Goal: Task Accomplishment & Management: Manage account settings

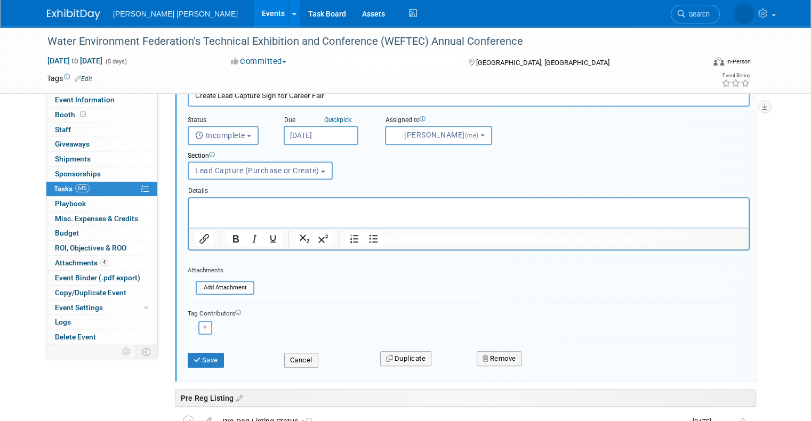
scroll to position [596, 0]
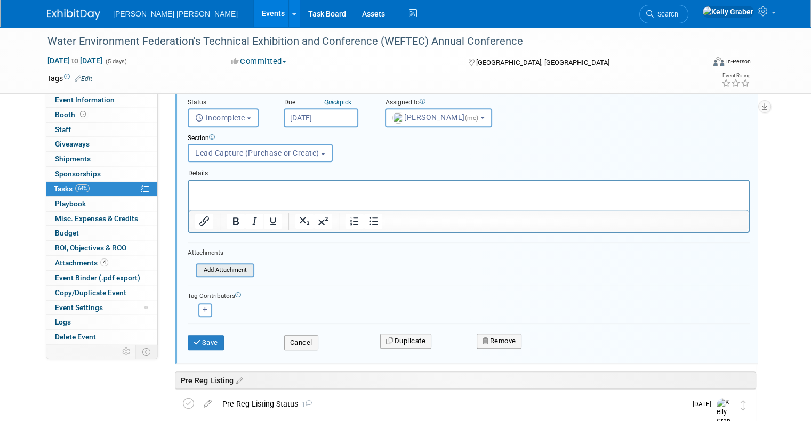
click at [212, 267] on input "file" at bounding box center [199, 271] width 109 height 12
click at [216, 270] on input "file" at bounding box center [199, 271] width 109 height 12
click at [237, 274] on input "file" at bounding box center [199, 271] width 109 height 12
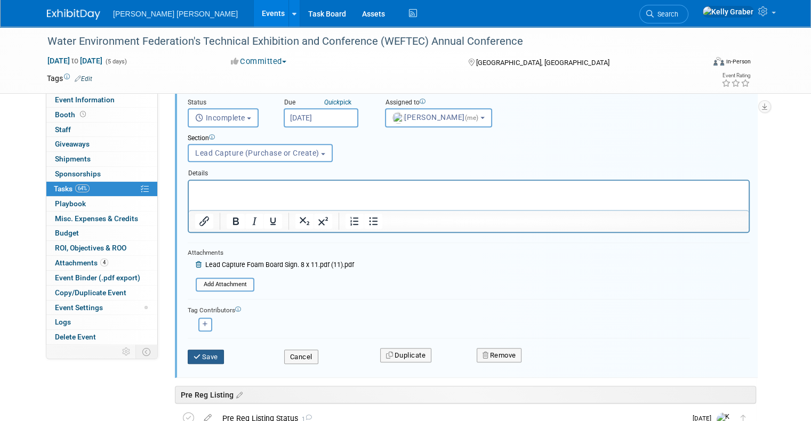
click at [193, 350] on button "Save" at bounding box center [206, 357] width 36 height 15
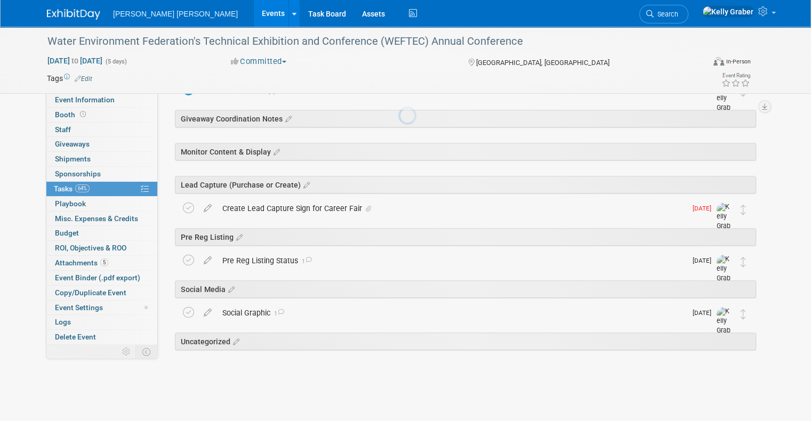
scroll to position [445, 0]
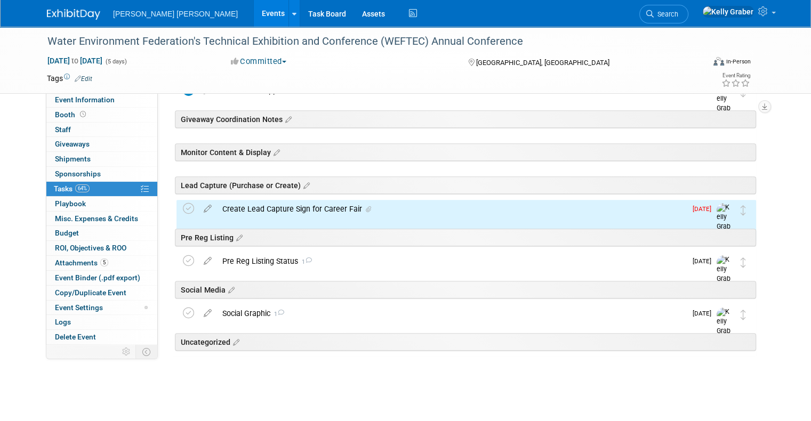
click at [284, 212] on div "Create Lead Capture Sign for Career Fair" at bounding box center [451, 209] width 469 height 18
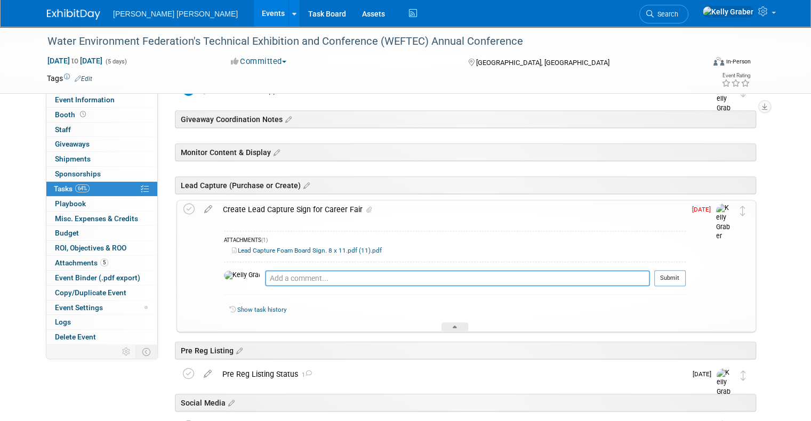
click at [274, 276] on textarea at bounding box center [457, 278] width 385 height 16
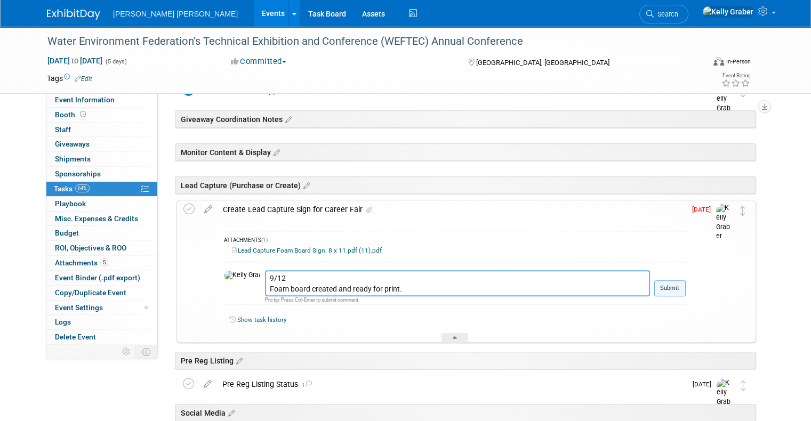
type textarea "9/12 Foam board created and ready for print."
click at [686, 286] on button "Submit" at bounding box center [669, 289] width 31 height 16
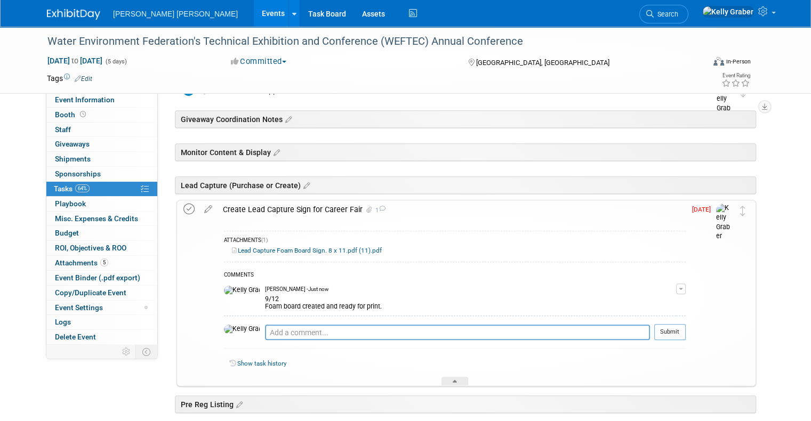
click at [183, 207] on icon at bounding box center [188, 209] width 11 height 11
click at [452, 381] on div at bounding box center [455, 381] width 27 height 9
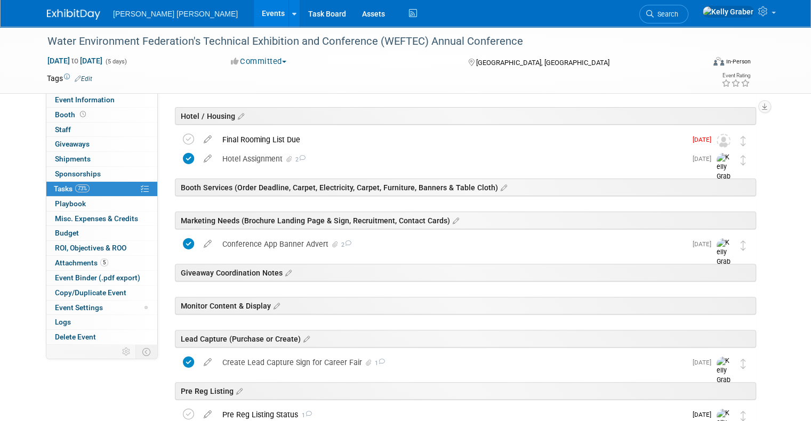
scroll to position [285, 0]
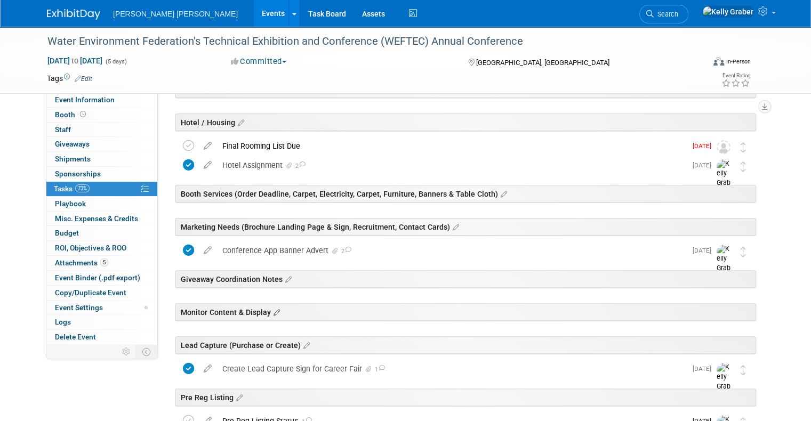
click at [271, 311] on icon at bounding box center [275, 313] width 9 height 10
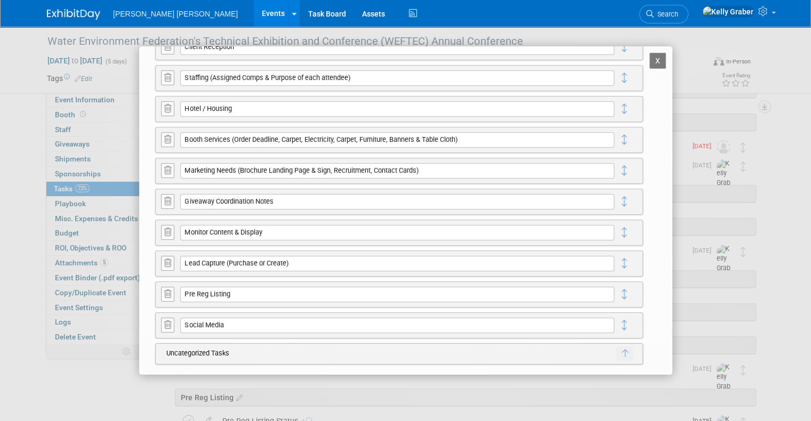
scroll to position [194, 0]
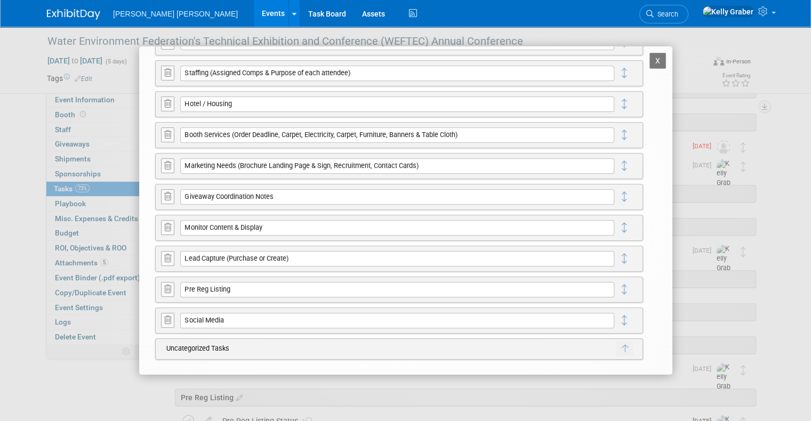
click at [169, 229] on icon at bounding box center [167, 227] width 7 height 8
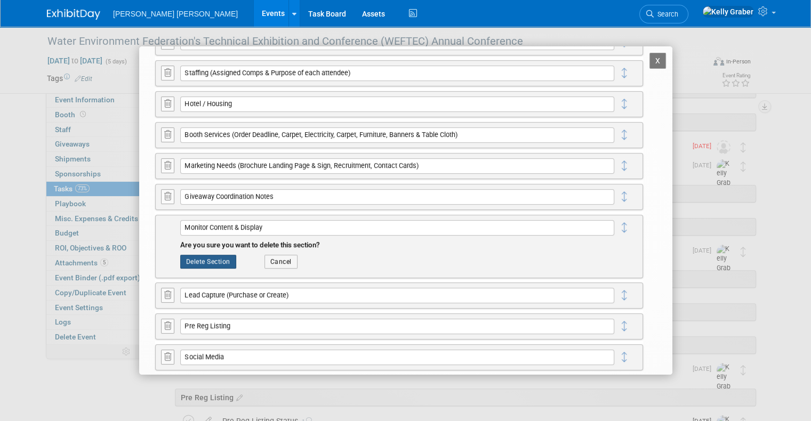
click at [216, 256] on button "Delete Section" at bounding box center [208, 262] width 56 height 14
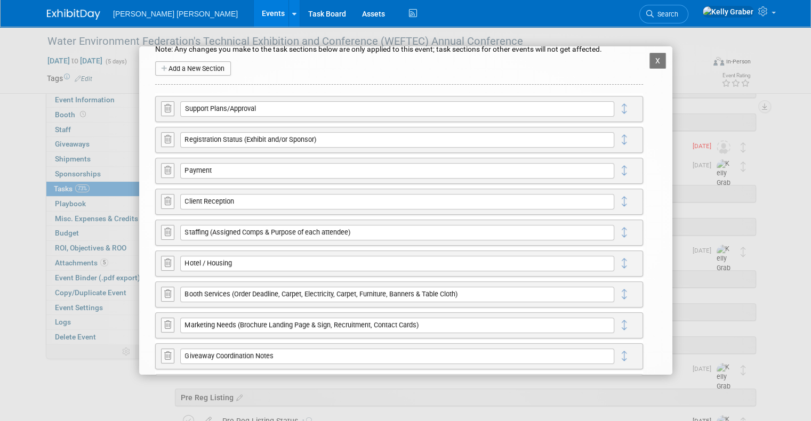
scroll to position [53, 0]
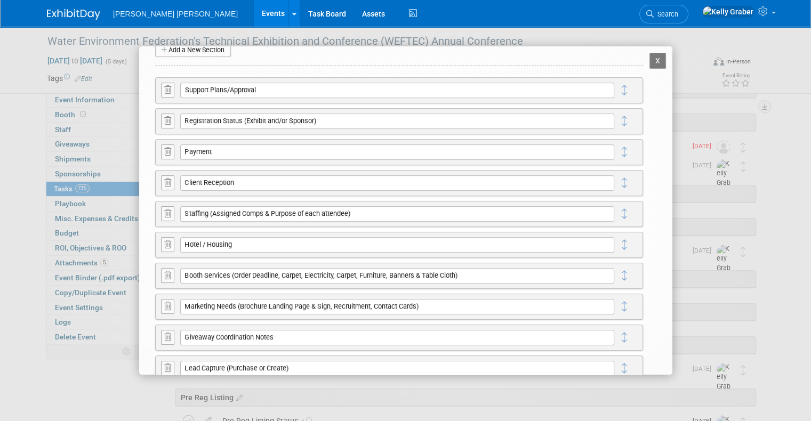
click at [169, 303] on icon at bounding box center [167, 306] width 7 height 8
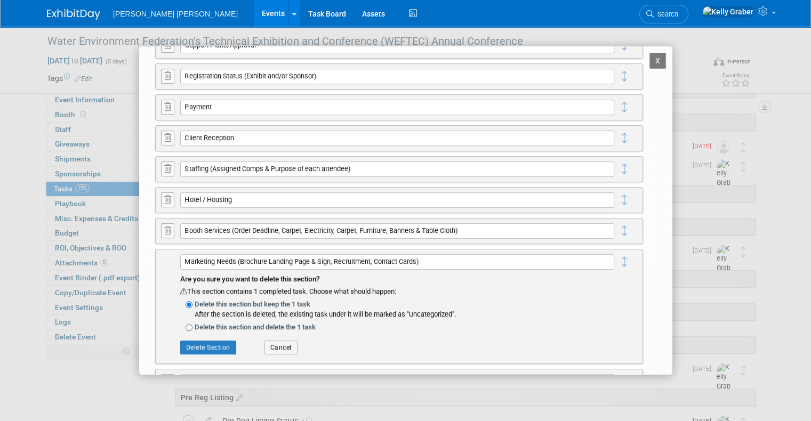
scroll to position [160, 0]
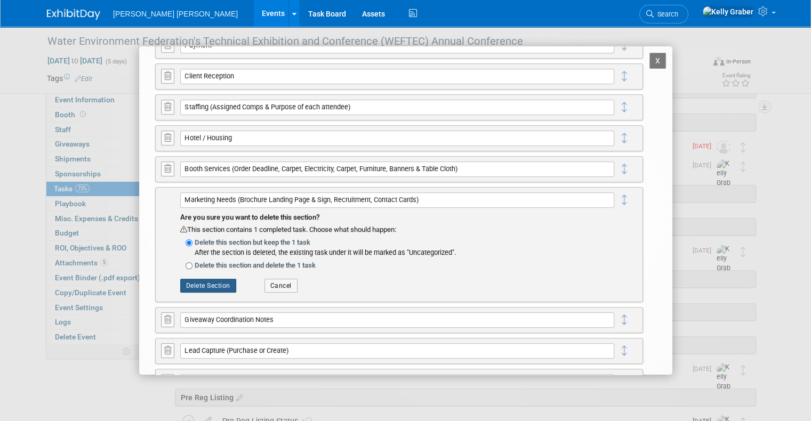
click at [203, 288] on button "Delete Section" at bounding box center [208, 286] width 56 height 14
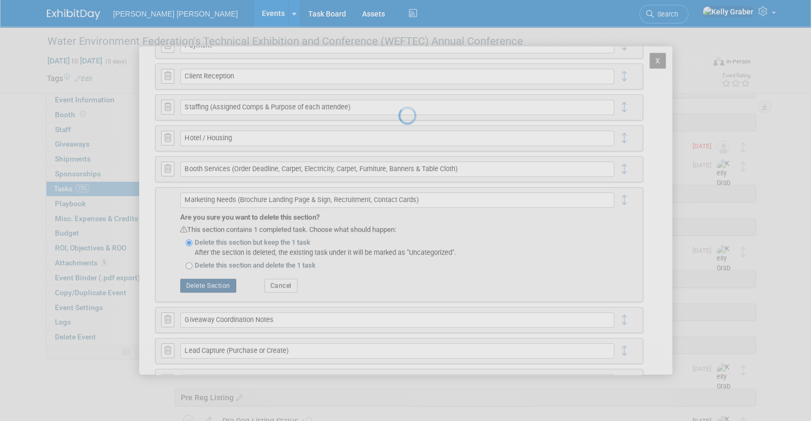
scroll to position [0, 0]
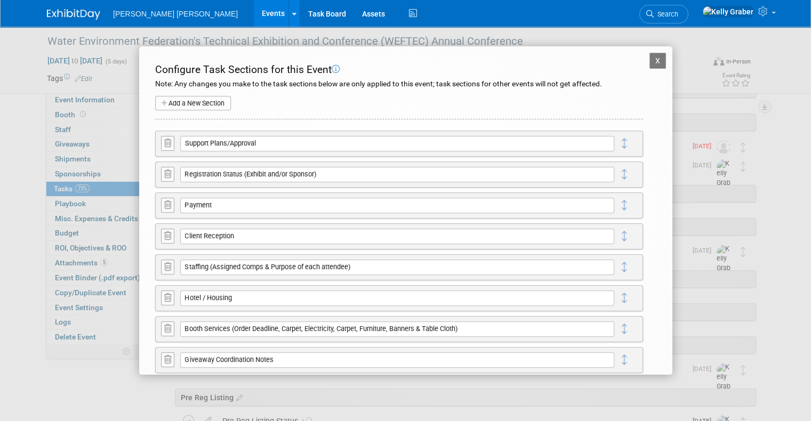
click at [170, 235] on icon at bounding box center [167, 236] width 7 height 8
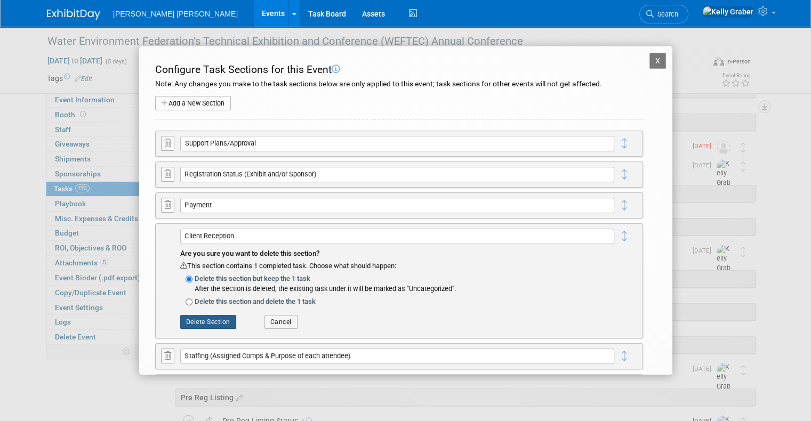
click at [203, 321] on button "Delete Section" at bounding box center [208, 322] width 56 height 14
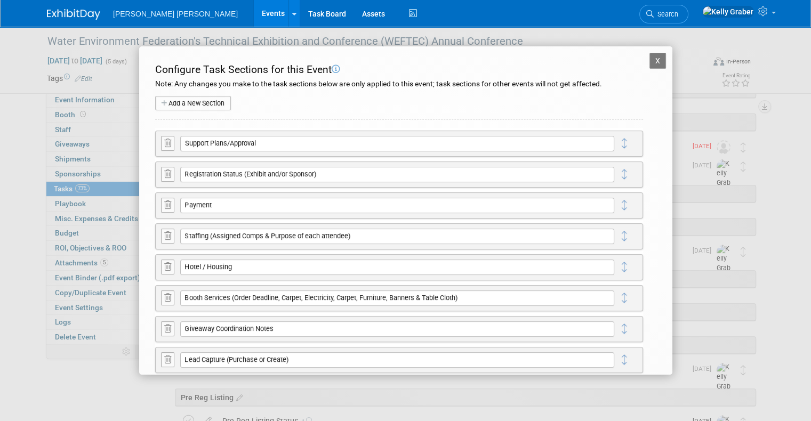
click at [651, 57] on button "X" at bounding box center [658, 61] width 17 height 16
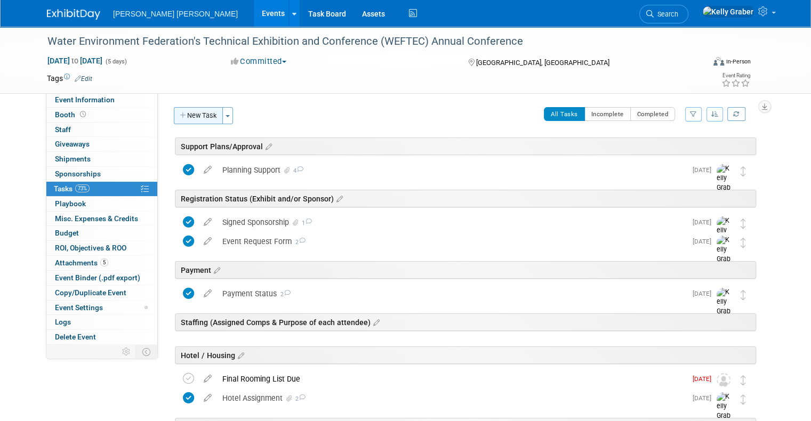
click at [189, 116] on button "New Task" at bounding box center [198, 115] width 49 height 17
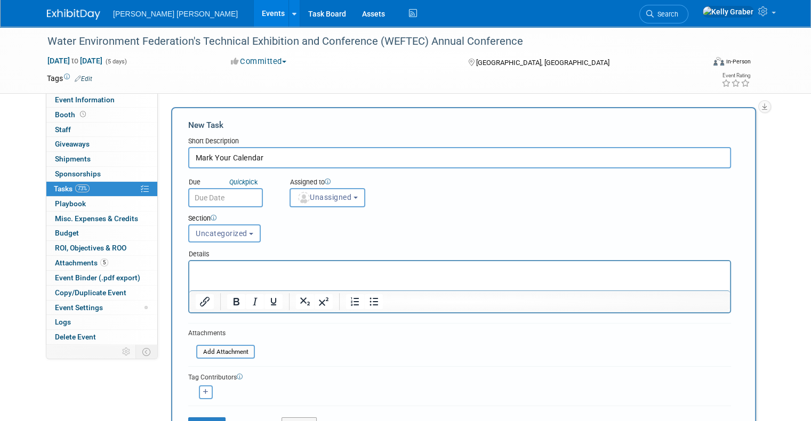
type input "Mark Your Calendar"
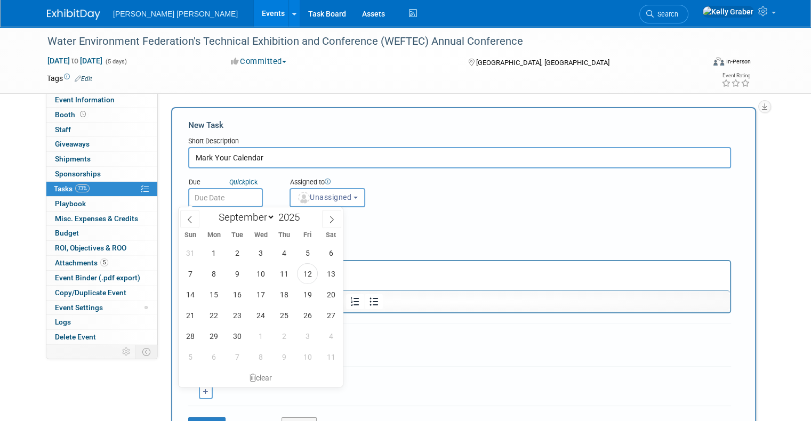
click at [225, 193] on input "text" at bounding box center [225, 197] width 75 height 19
click at [307, 297] on span "19" at bounding box center [307, 294] width 21 height 21
type input "Sep 19, 2025"
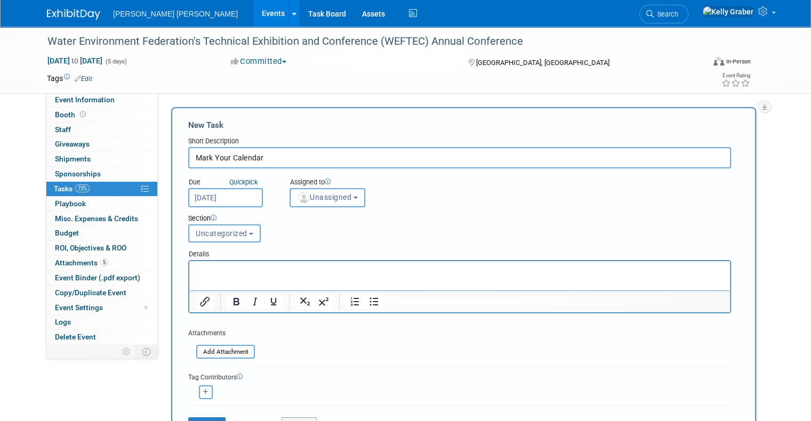
click at [310, 203] on button "Unassigned" at bounding box center [328, 197] width 76 height 19
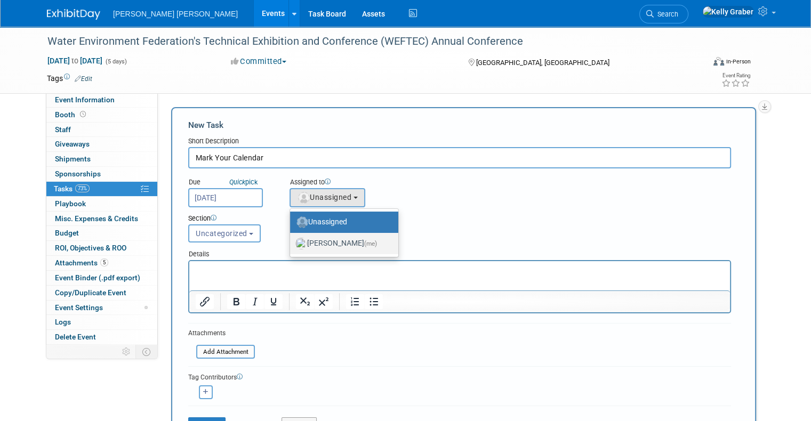
click at [318, 247] on label "Kelly Graber (me)" at bounding box center [342, 243] width 92 height 17
click at [292, 246] on input "Kelly Graber (me)" at bounding box center [288, 242] width 7 height 7
select select "ec37184c-c01f-4f21-939d-fe7fd02e2e7e"
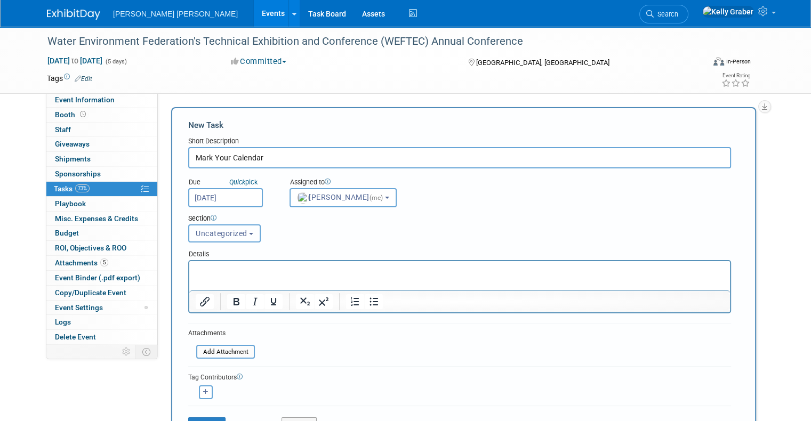
click at [211, 231] on span "Uncategorized" at bounding box center [222, 233] width 52 height 9
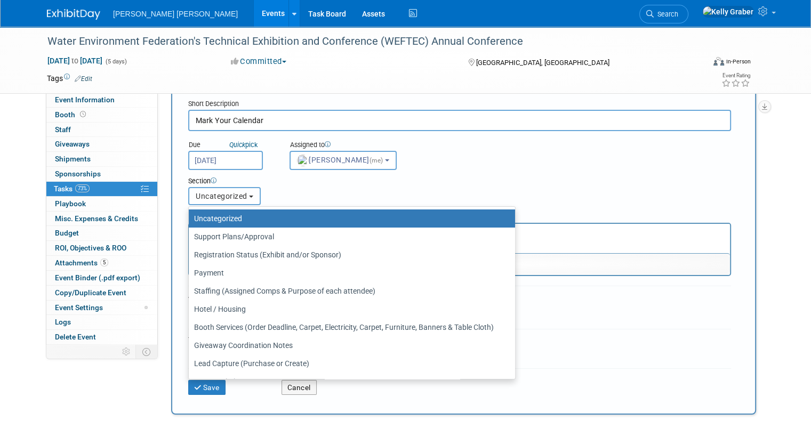
scroll to position [53, 0]
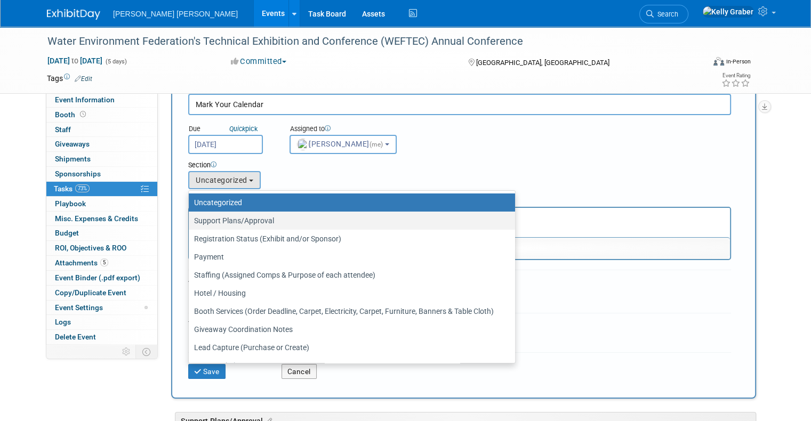
click at [237, 221] on label "Support Plans/Approval" at bounding box center [349, 221] width 310 height 14
click at [190, 221] on input "Support Plans/Approval" at bounding box center [186, 221] width 7 height 7
select select "11256476"
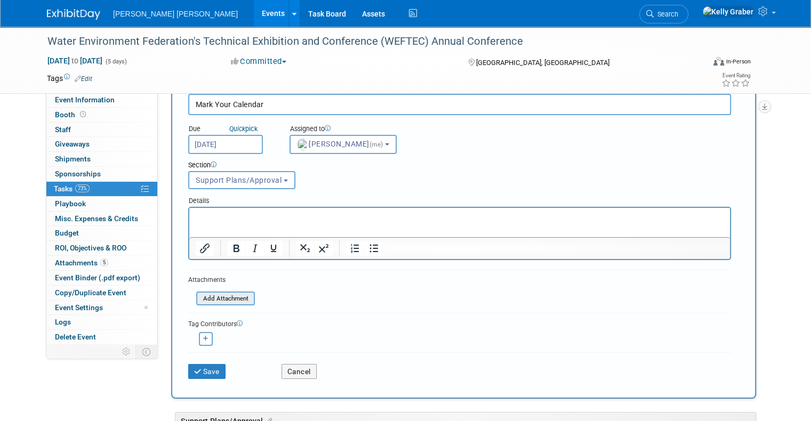
click at [220, 297] on input "file" at bounding box center [190, 299] width 127 height 12
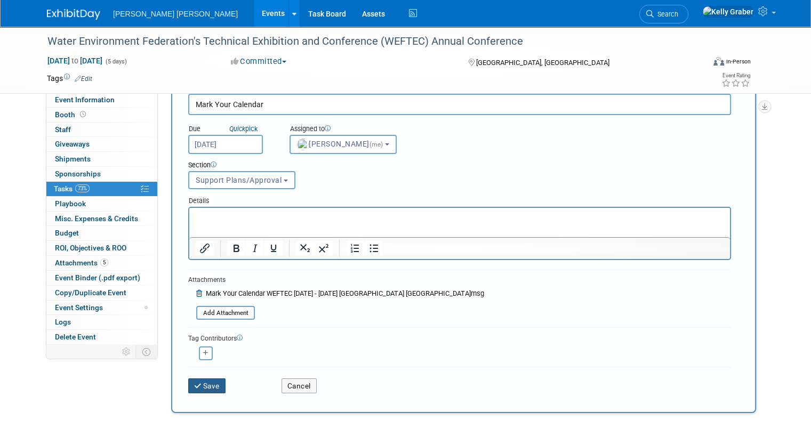
click at [207, 379] on button "Save" at bounding box center [206, 386] width 37 height 15
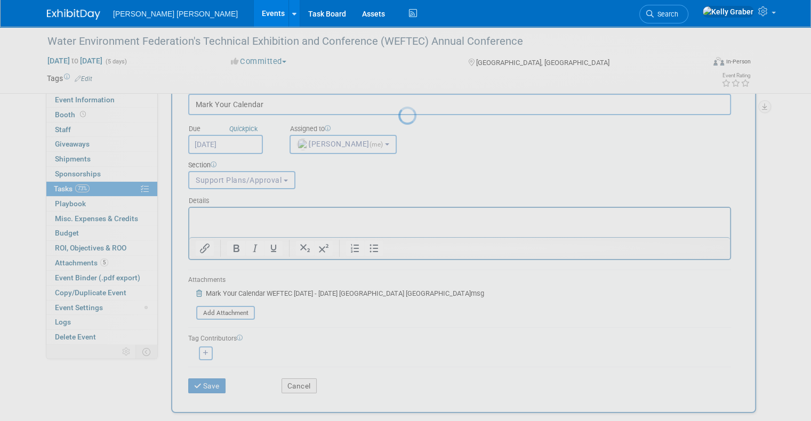
scroll to position [0, 0]
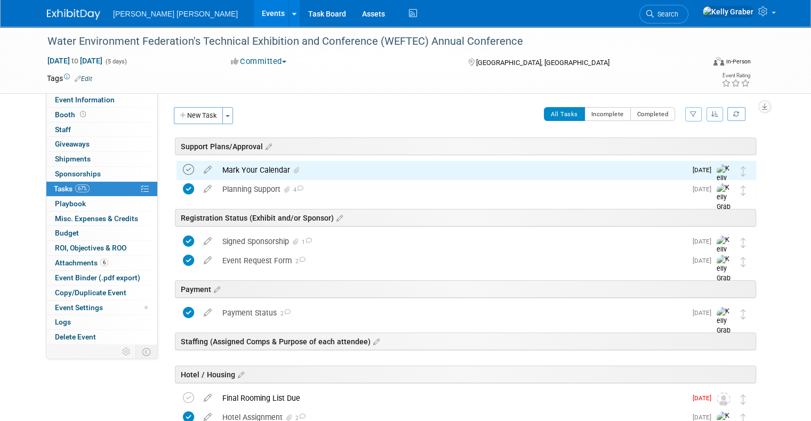
click at [183, 167] on icon at bounding box center [188, 169] width 11 height 11
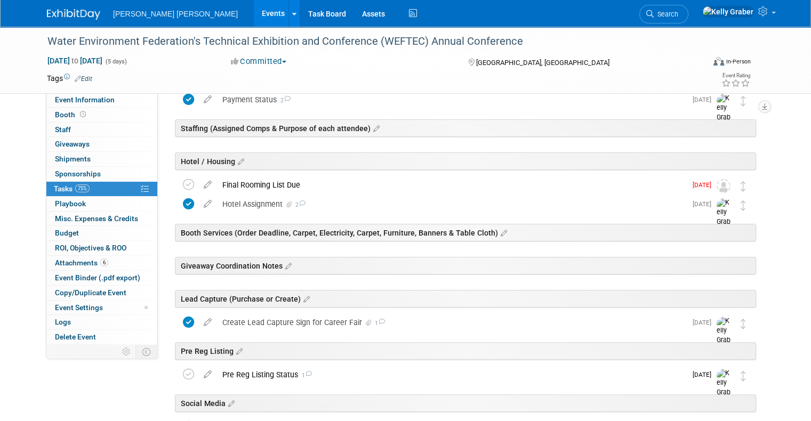
scroll to position [267, 0]
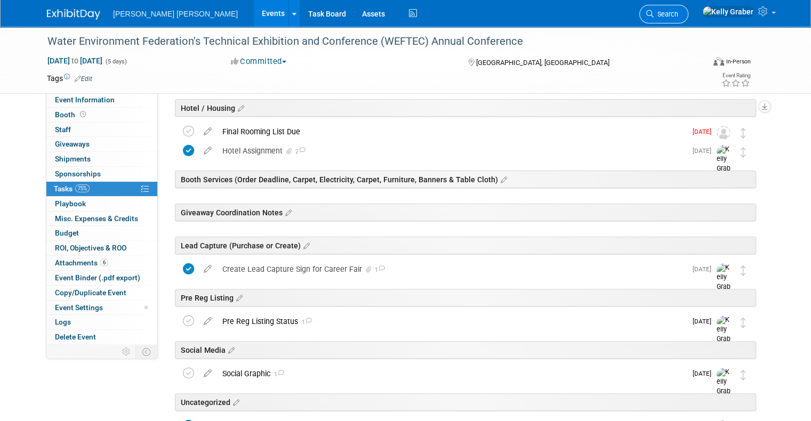
click at [654, 15] on icon at bounding box center [649, 13] width 7 height 7
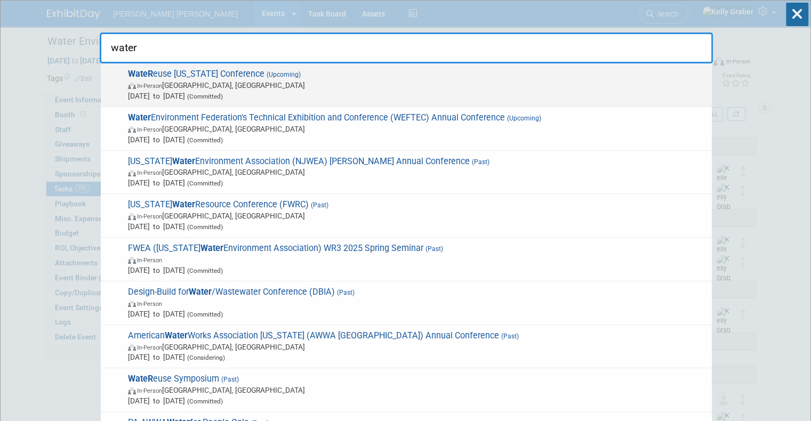
type input "water"
click at [207, 90] on span "In-Person San Diego, CA" at bounding box center [417, 85] width 579 height 11
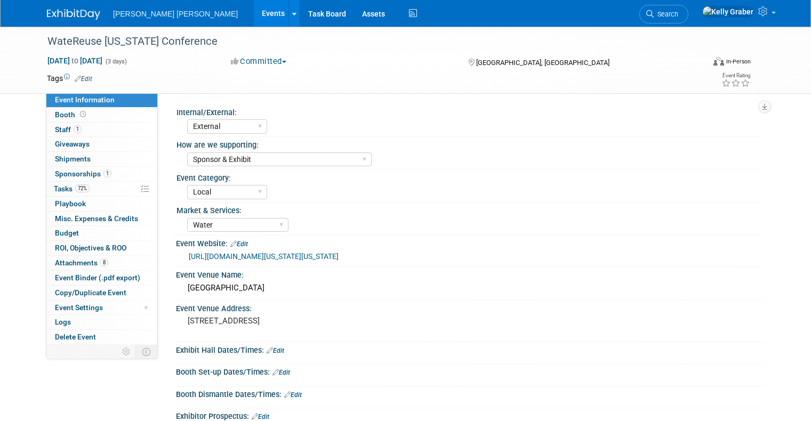
select select "External"
select select "Sponsor & Exhibit"
select select "Local"
select select "Water"
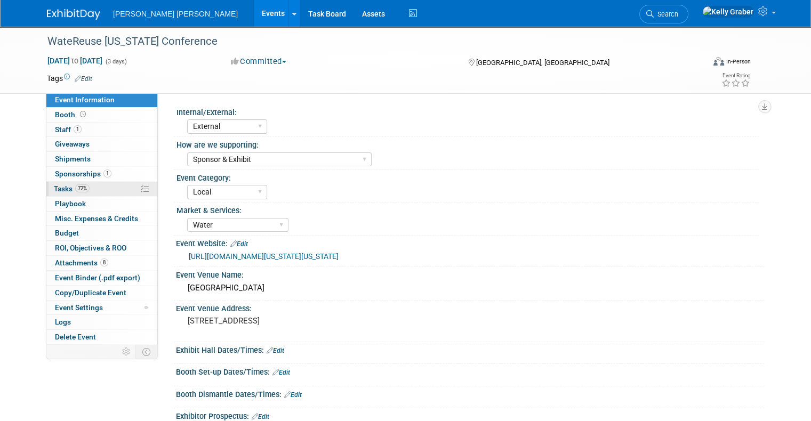
click at [51, 195] on link "72% Tasks 72%" at bounding box center [101, 189] width 111 height 14
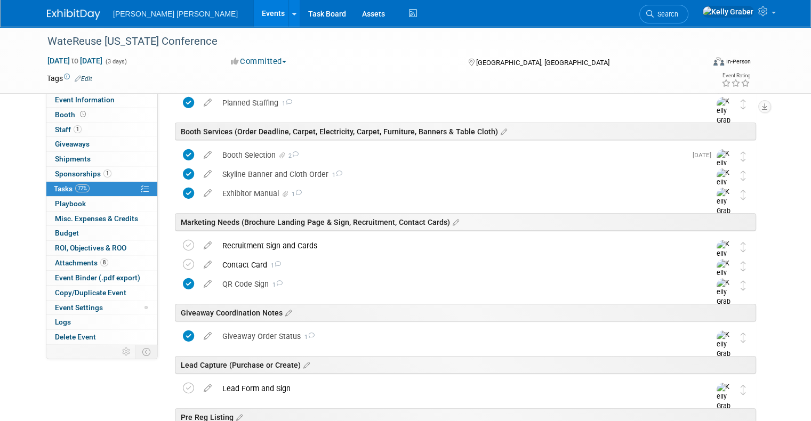
scroll to position [373, 0]
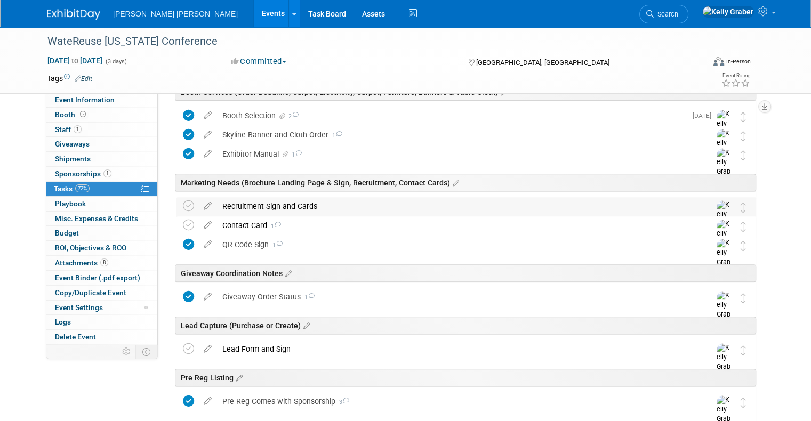
click at [288, 206] on div "Recruitment Sign and Cards" at bounding box center [456, 206] width 478 height 18
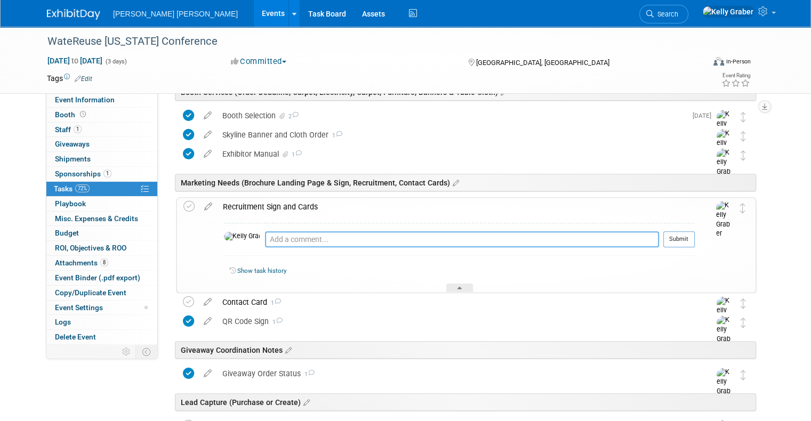
click at [294, 240] on textarea at bounding box center [462, 239] width 394 height 16
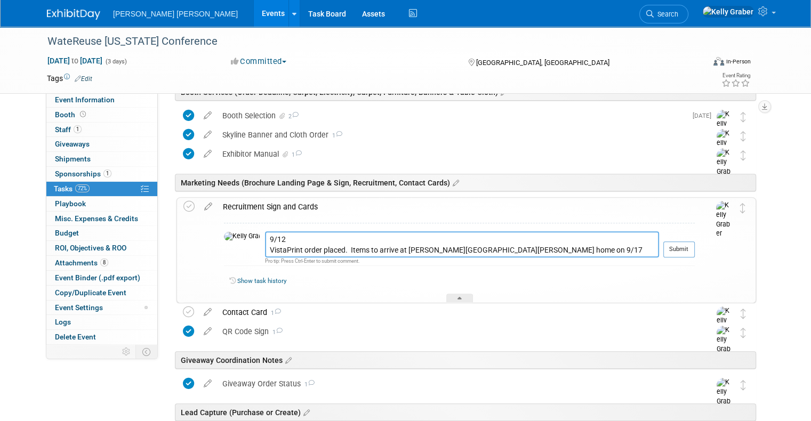
drag, startPoint x: 464, startPoint y: 253, endPoint x: 232, endPoint y: 251, distance: 231.5
click at [232, 251] on tr "9/12 VistaPrint order placed. Items to arrive at Sam Lo Grasso's home on 9/17 a…" at bounding box center [459, 248] width 471 height 35
drag, startPoint x: 259, startPoint y: 246, endPoint x: 573, endPoint y: 244, distance: 313.7
click at [573, 244] on textarea "9/12 VistaPrint order placed. Items to arrive at Sam Lo Grasso's home on 9/17 a…" at bounding box center [462, 244] width 394 height 26
click at [549, 251] on textarea "9/12 VistaPrint order placed. Items to arrive at Sam Lo Grasso's home on 9/17 a…" at bounding box center [462, 244] width 394 height 26
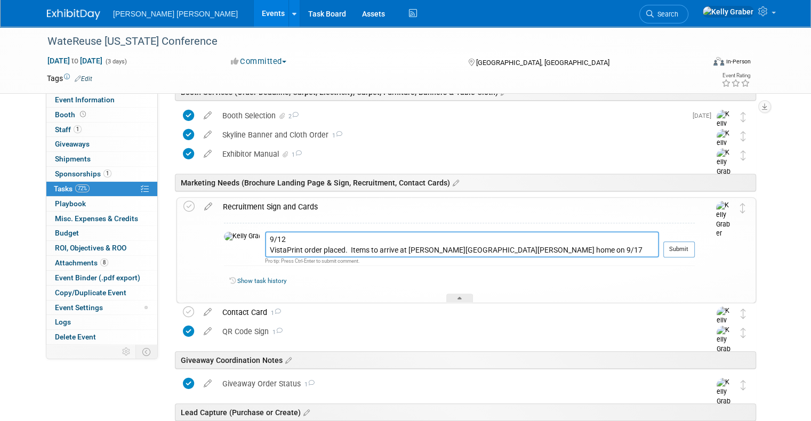
drag, startPoint x: 546, startPoint y: 250, endPoint x: 237, endPoint y: 234, distance: 309.8
click at [265, 234] on textarea "9/12 VistaPrint order placed. Items to arrive at Sam Lo Grasso's home on 9/17 a…" at bounding box center [462, 244] width 394 height 26
type textarea "9/12 VistaPrint order placed. Items to arrive at Sam Lo Grasso's home on 9/17 a…"
click at [683, 250] on button "Submit" at bounding box center [679, 250] width 31 height 16
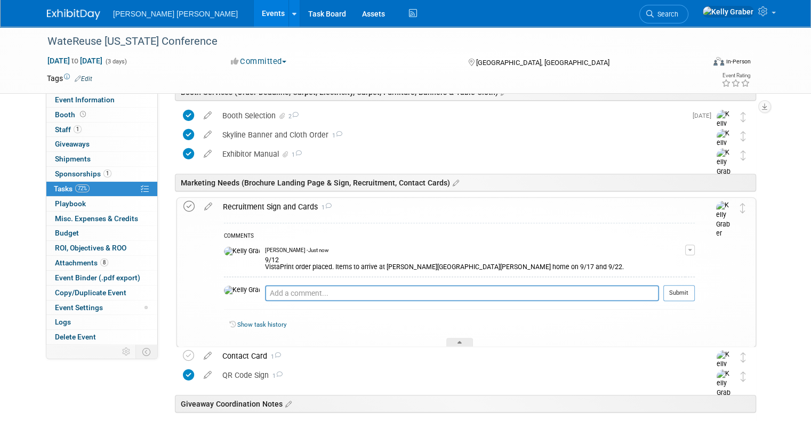
click at [183, 203] on icon at bounding box center [188, 206] width 11 height 11
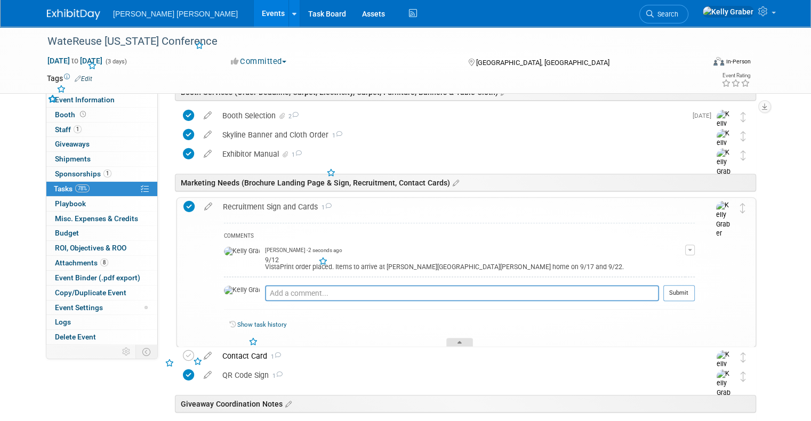
click at [458, 341] on icon at bounding box center [460, 344] width 4 height 6
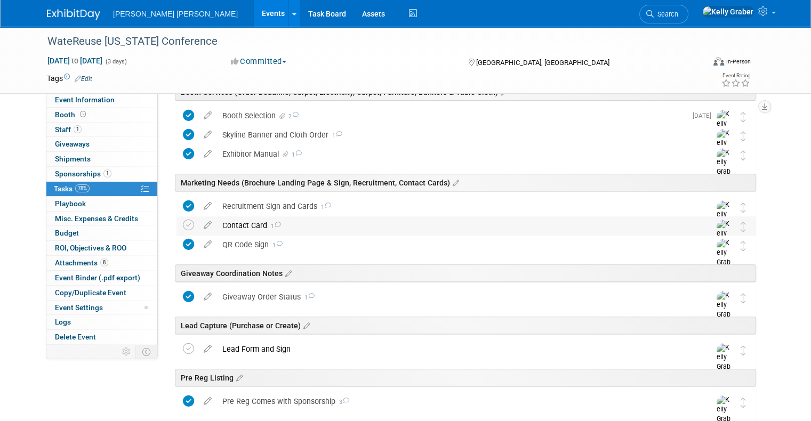
click at [298, 225] on div "Contact Card 1" at bounding box center [456, 226] width 478 height 18
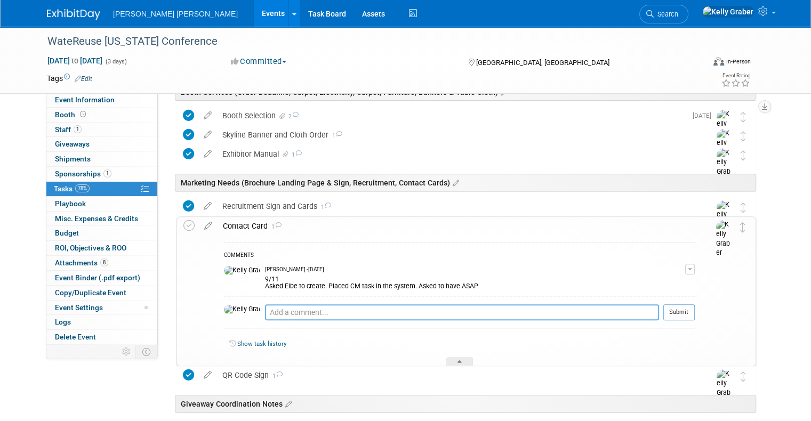
paste textarea "9/12 VistaPrint order placed. Items to arrive at Sam Lo Grasso's home on 9/17 a…"
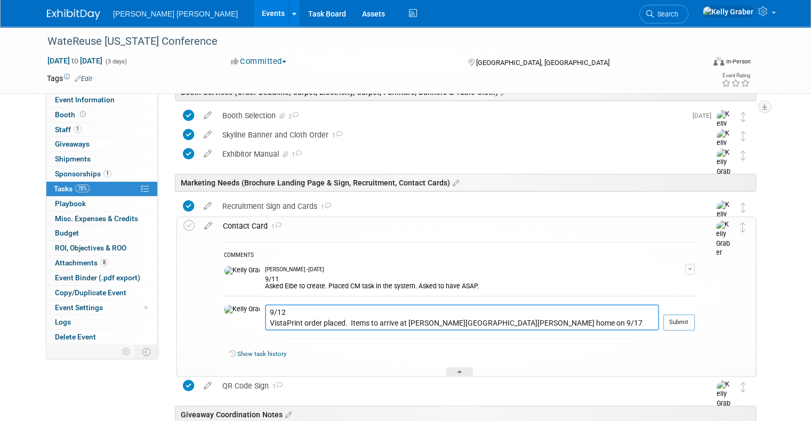
type textarea "9/12 VistaPrint order placed. Items to arrive at Sam Lo Grasso's home on 9/17 a…"
click at [688, 318] on button "Submit" at bounding box center [679, 323] width 31 height 16
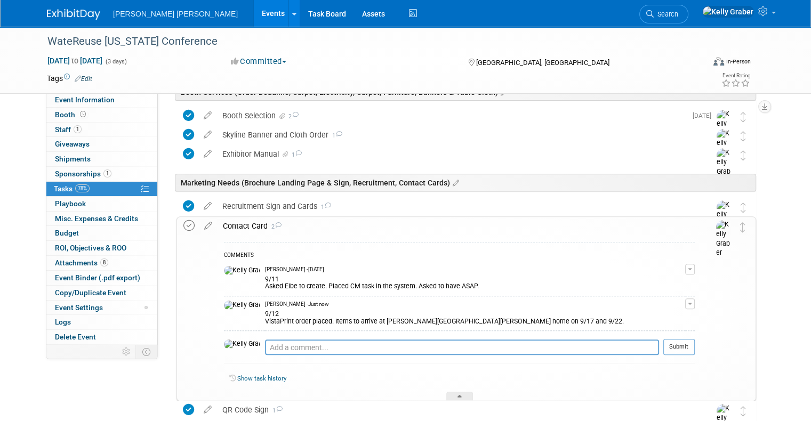
click at [183, 230] on icon at bounding box center [188, 225] width 11 height 11
click at [200, 222] on icon at bounding box center [208, 223] width 19 height 13
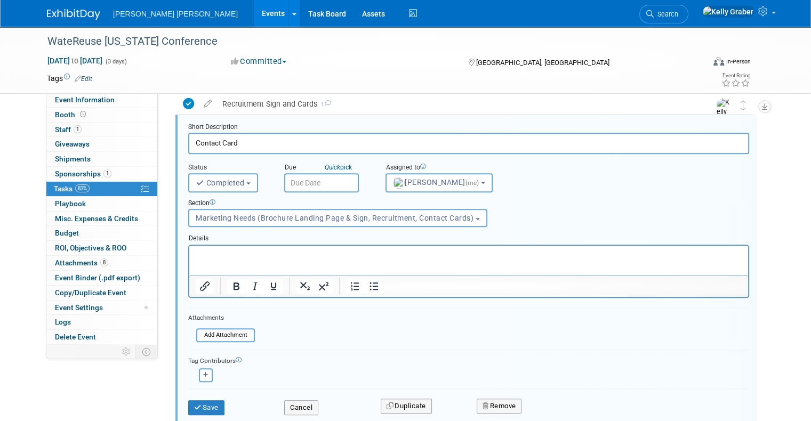
scroll to position [541, 0]
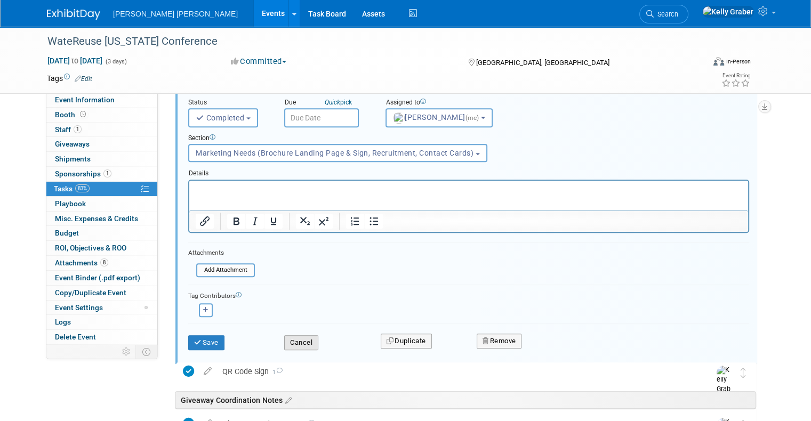
click at [285, 344] on button "Cancel" at bounding box center [301, 343] width 34 height 15
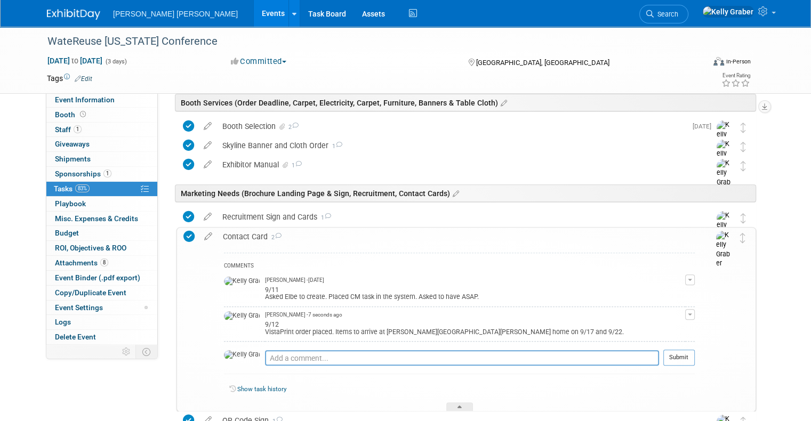
scroll to position [381, 0]
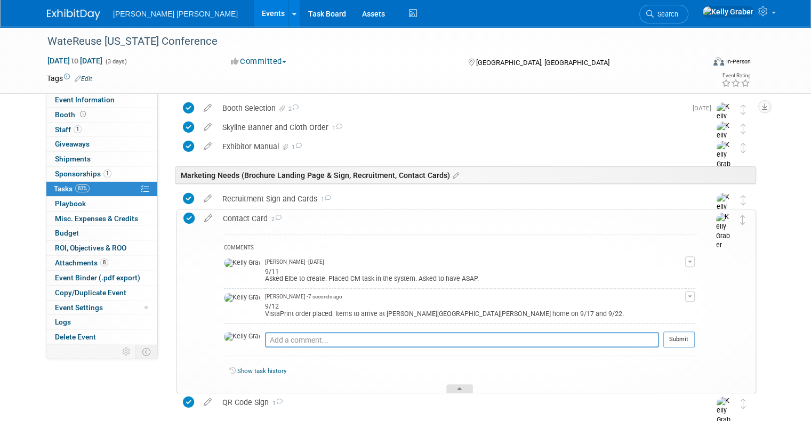
click at [460, 385] on div at bounding box center [459, 389] width 27 height 9
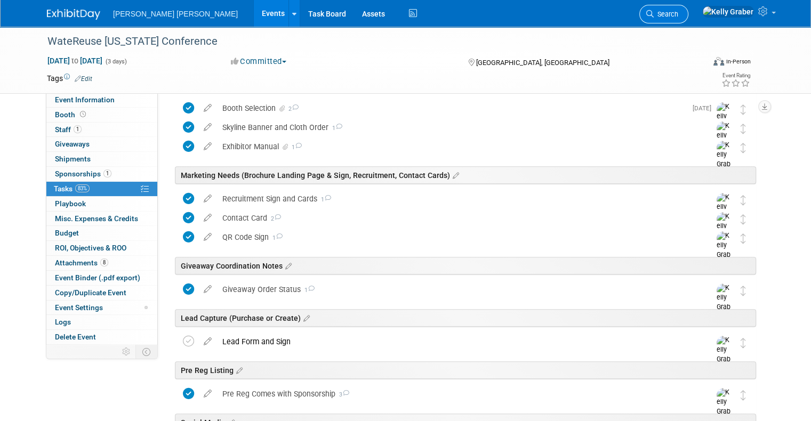
click at [678, 14] on span "Search" at bounding box center [666, 14] width 25 height 8
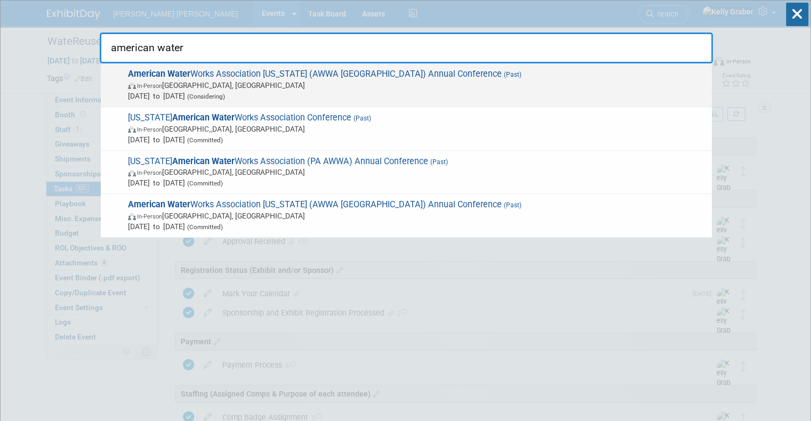
type input "american water"
click at [186, 91] on span "Mar 18, 2025 to Mar 21, 2025 (Considering)" at bounding box center [417, 96] width 579 height 11
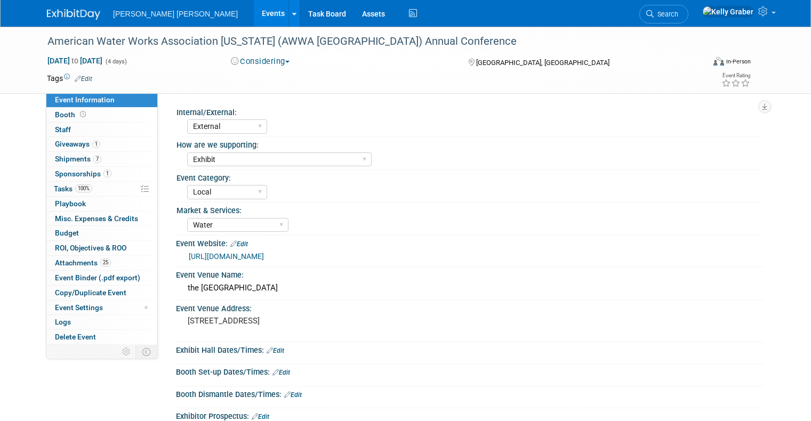
select select "External"
select select "Exhibit"
select select "Local"
select select "Water"
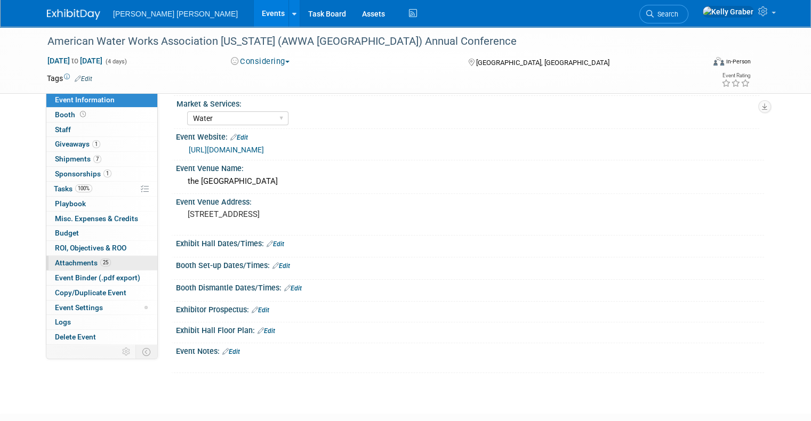
scroll to position [160, 0]
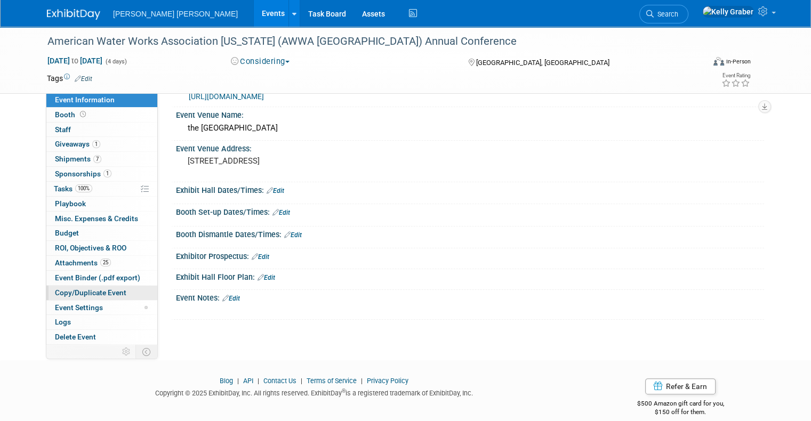
click at [79, 289] on span "Copy/Duplicate Event" at bounding box center [90, 293] width 71 height 9
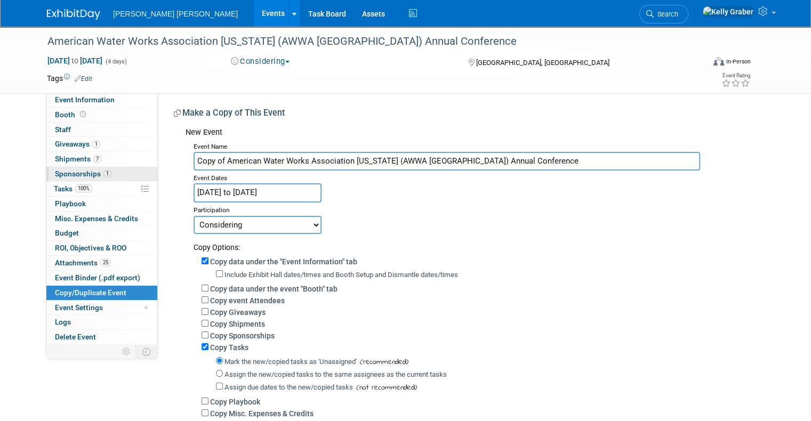
drag, startPoint x: 218, startPoint y: 161, endPoint x: 116, endPoint y: 172, distance: 102.4
click at [116, 172] on div "Event Information Event Info Booth Booth 0 Staff 0 Staff 1 Giveaways 1 Giveaway…" at bounding box center [405, 249] width 733 height 445
type input "American Water Works Association [US_STATE] (AWWA [GEOGRAPHIC_DATA]) Annual Con…"
click at [289, 195] on input "Mar 18, 2025 to Mar 21, 2025" at bounding box center [258, 192] width 128 height 19
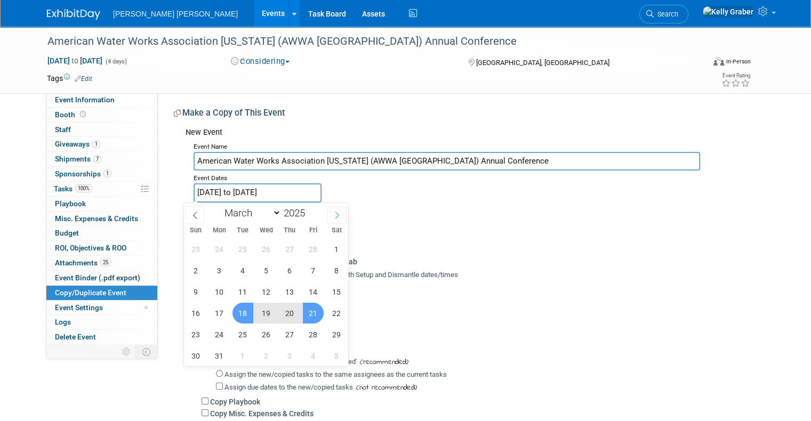
click at [337, 210] on span at bounding box center [337, 215] width 19 height 18
click at [334, 212] on icon at bounding box center [336, 215] width 7 height 7
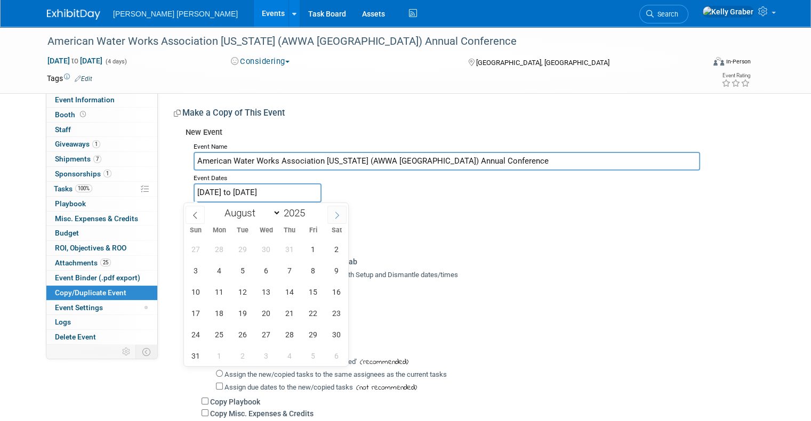
click at [334, 212] on icon at bounding box center [336, 215] width 7 height 7
select select "11"
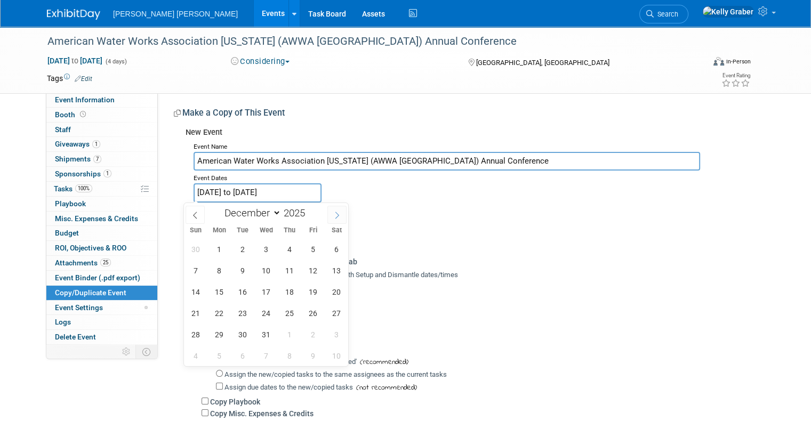
click at [334, 212] on icon at bounding box center [336, 215] width 7 height 7
type input "2026"
click at [334, 212] on icon at bounding box center [336, 215] width 7 height 7
select select "2"
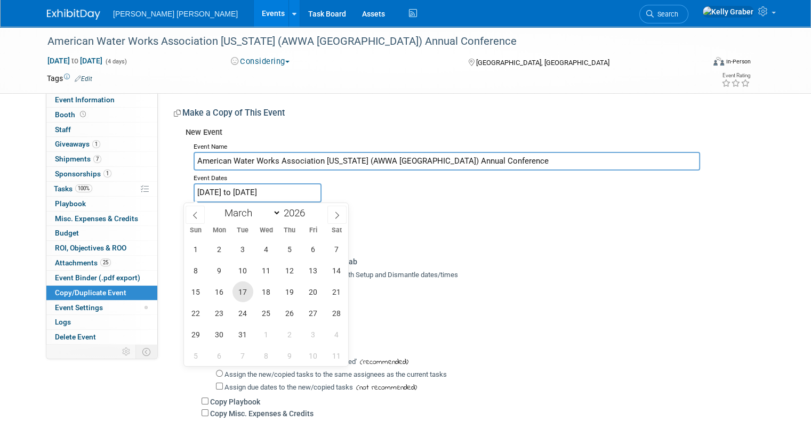
click at [243, 288] on span "17" at bounding box center [243, 292] width 21 height 21
click at [314, 294] on span "20" at bounding box center [313, 292] width 21 height 21
type input "Mar 17, 2026 to Mar 20, 2026"
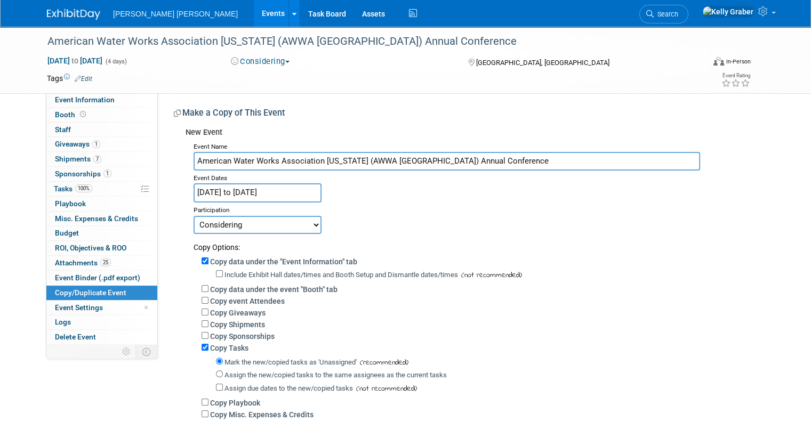
click at [272, 226] on select "Committed Considering Not Going" at bounding box center [258, 225] width 128 height 18
select select "1"
click at [194, 216] on select "Committed Considering Not Going" at bounding box center [258, 225] width 128 height 18
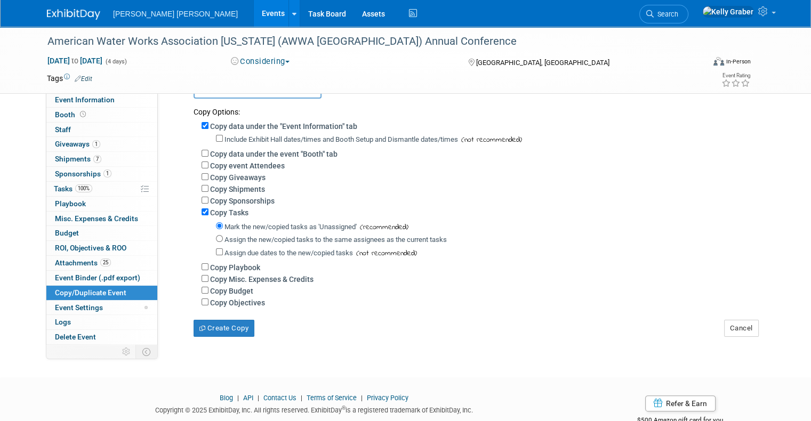
scroll to position [160, 0]
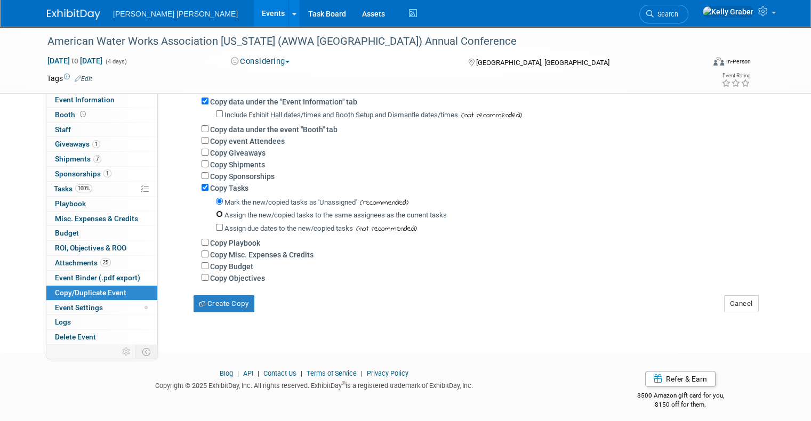
click at [216, 215] on input "Assign the new/copied tasks to the same assignees as the current tasks" at bounding box center [219, 214] width 7 height 7
radio input "true"
click at [226, 300] on button "Create Copy" at bounding box center [224, 304] width 61 height 17
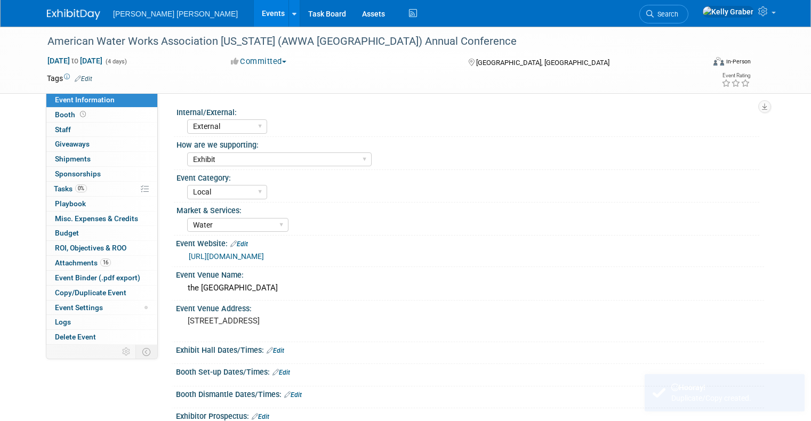
select select "External"
select select "Exhibit"
select select "Local"
select select "Water"
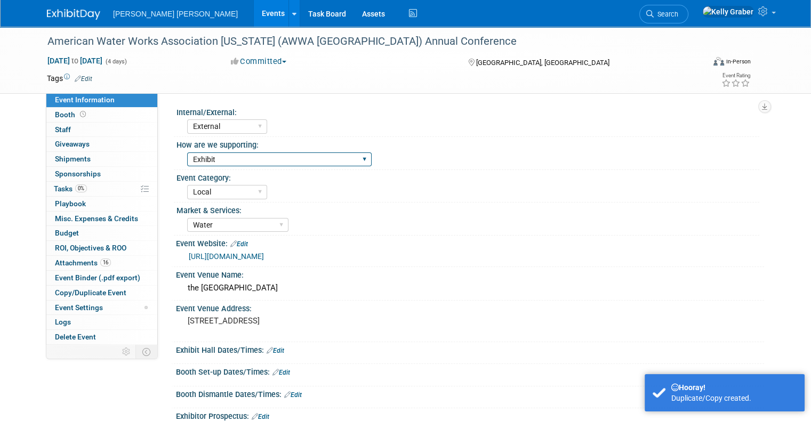
click at [214, 162] on select "Sponsor Exhibit Presenting Client Engagement Sponsor & Exhibit Sponsor & Client…" at bounding box center [279, 160] width 185 height 14
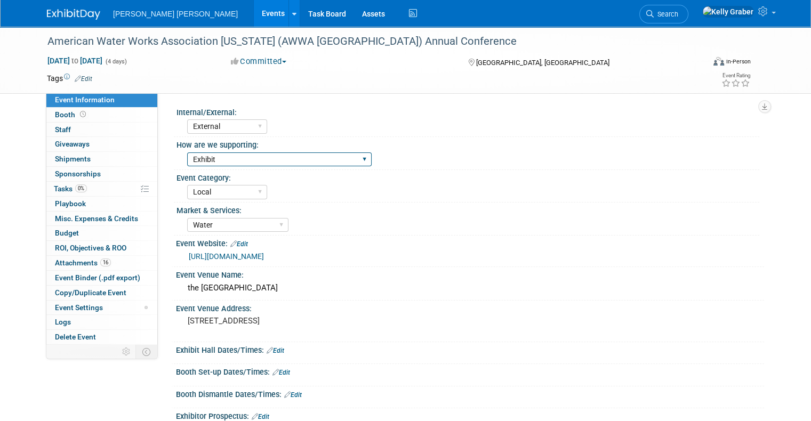
select select "Sponsor, Exhibit & Presenting"
click at [187, 153] on select "Sponsor Exhibit Presenting Client Engagement Sponsor & Exhibit Sponsor & Client…" at bounding box center [279, 160] width 185 height 14
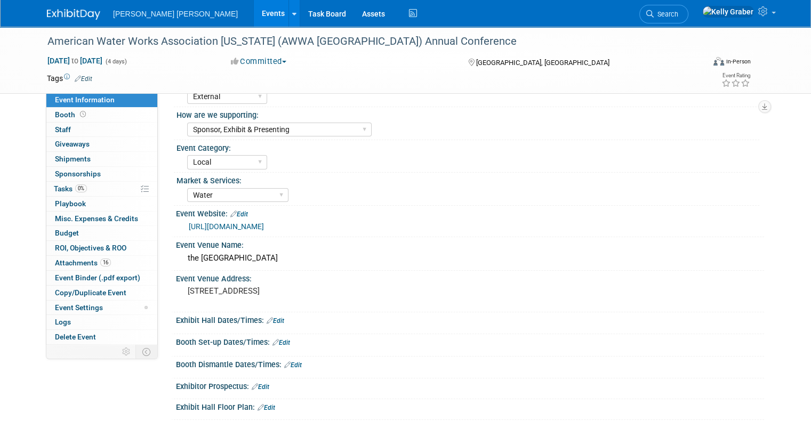
scroll to position [53, 0]
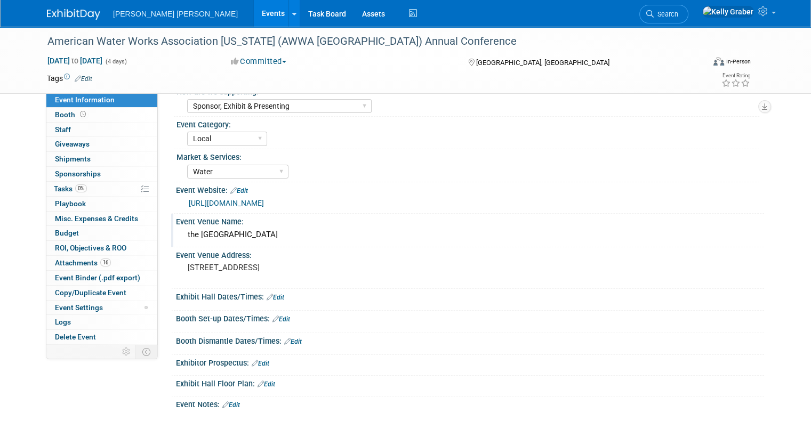
click at [184, 236] on div "the [GEOGRAPHIC_DATA]" at bounding box center [470, 235] width 572 height 17
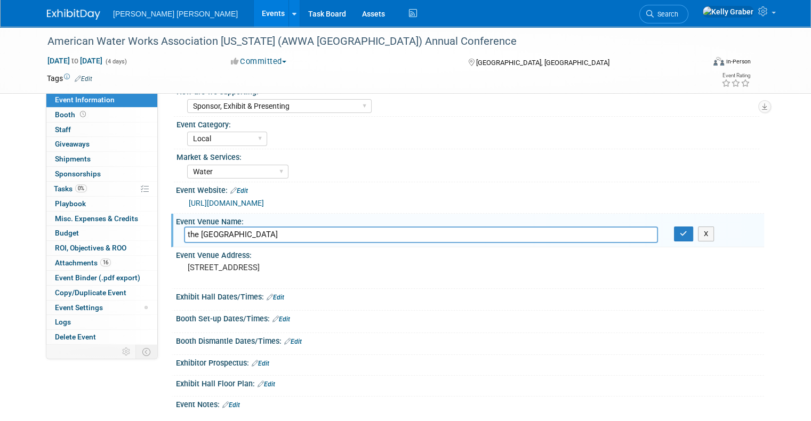
click at [184, 236] on input "the [GEOGRAPHIC_DATA]" at bounding box center [421, 235] width 474 height 17
type input "The Borgata Hotel and Casino"
click at [399, 294] on div "Exhibit Hall Dates/Times: Edit" at bounding box center [470, 296] width 588 height 14
click at [688, 236] on icon "button" at bounding box center [683, 233] width 7 height 7
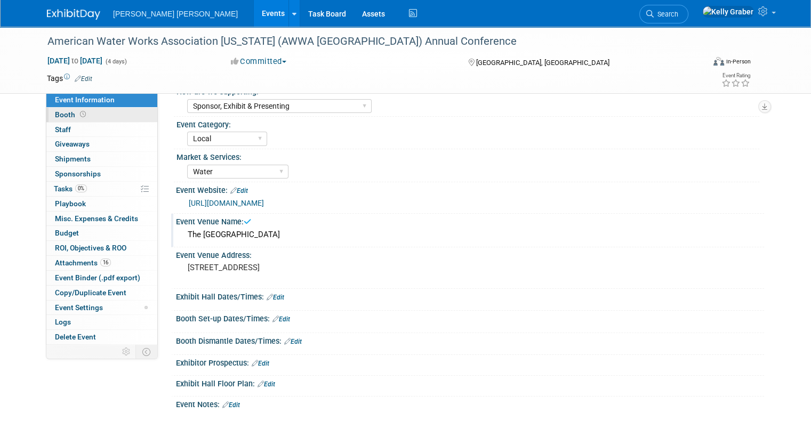
click at [61, 109] on link "Booth" at bounding box center [101, 115] width 111 height 14
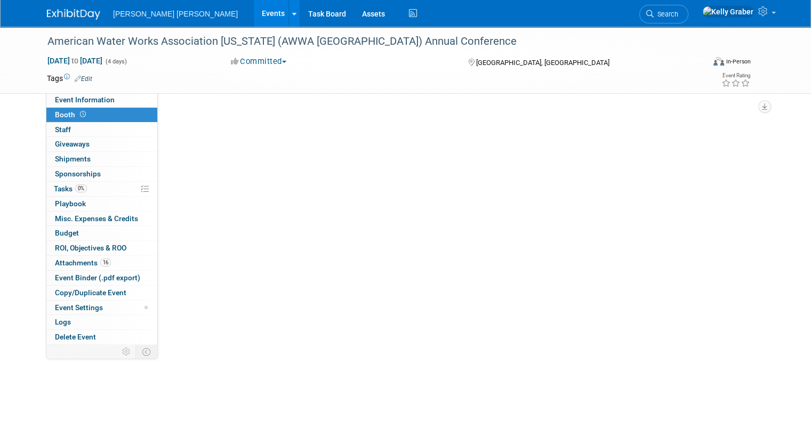
scroll to position [0, 0]
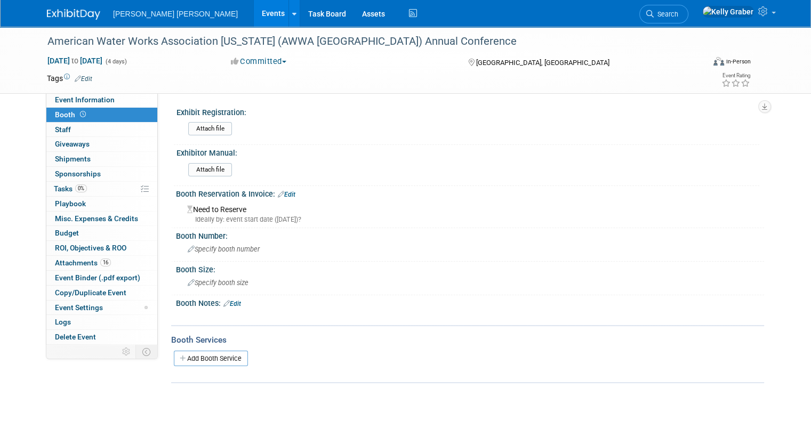
click at [282, 193] on link "Edit" at bounding box center [287, 194] width 18 height 7
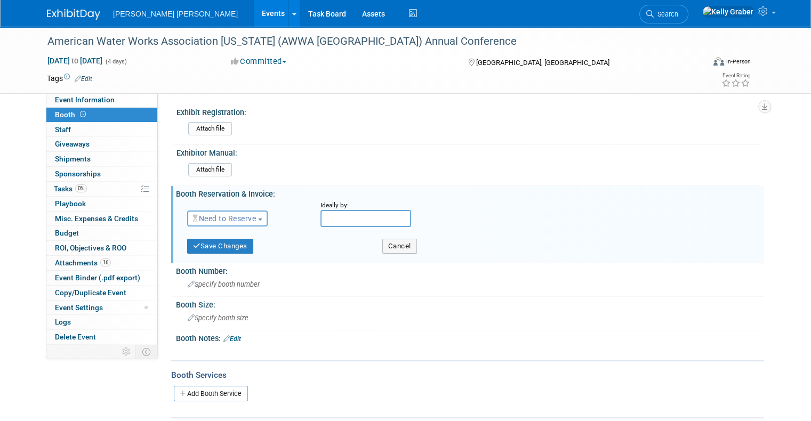
click at [220, 220] on span "Need to Reserve" at bounding box center [224, 218] width 63 height 9
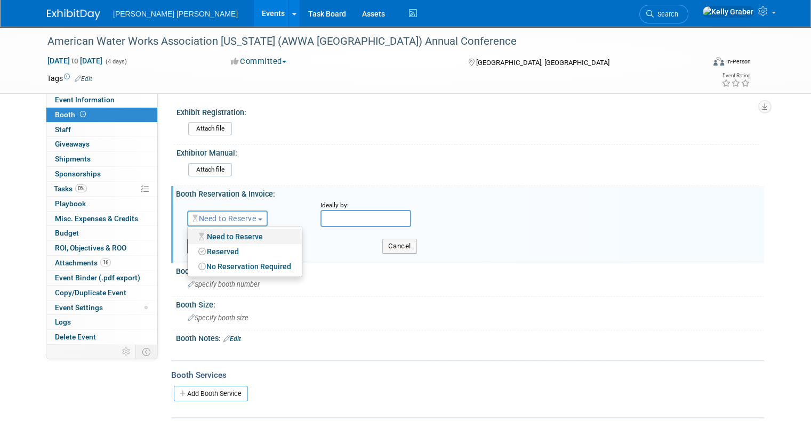
click at [218, 232] on link "Need to Reserve" at bounding box center [245, 236] width 114 height 15
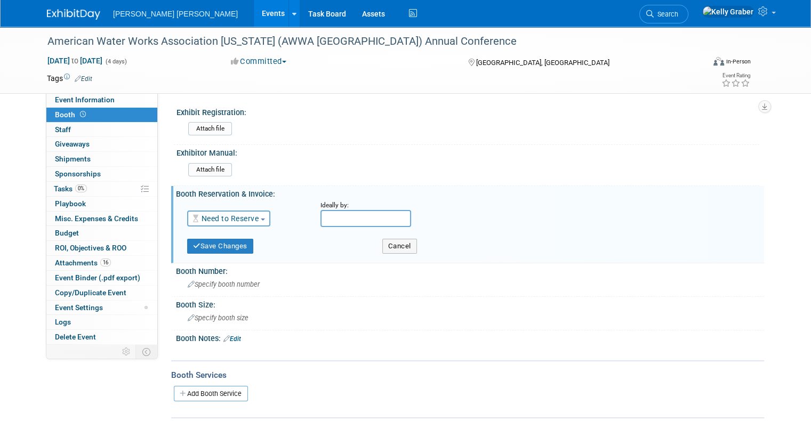
click at [360, 212] on input "text" at bounding box center [366, 218] width 91 height 17
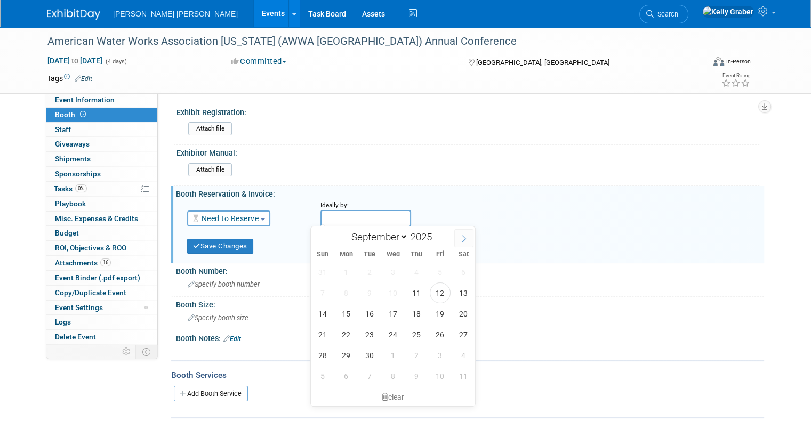
click at [460, 239] on span at bounding box center [463, 238] width 19 height 18
select select "11"
click at [460, 239] on span at bounding box center [463, 238] width 19 height 18
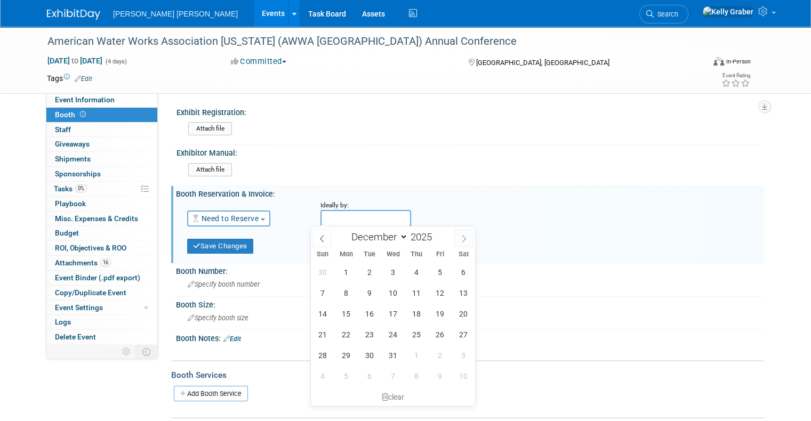
type input "2026"
select select "0"
click at [440, 335] on span "23" at bounding box center [440, 334] width 21 height 21
type input "[DATE]"
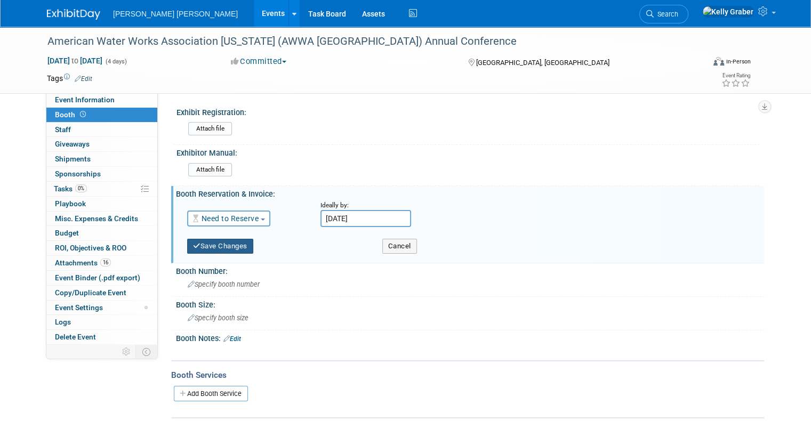
click at [218, 246] on button "Save Changes" at bounding box center [220, 246] width 66 height 15
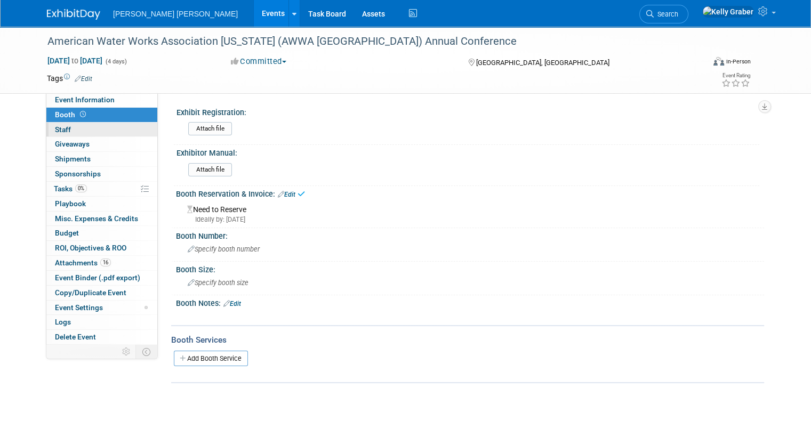
click at [55, 132] on span "Staff 0" at bounding box center [63, 129] width 16 height 9
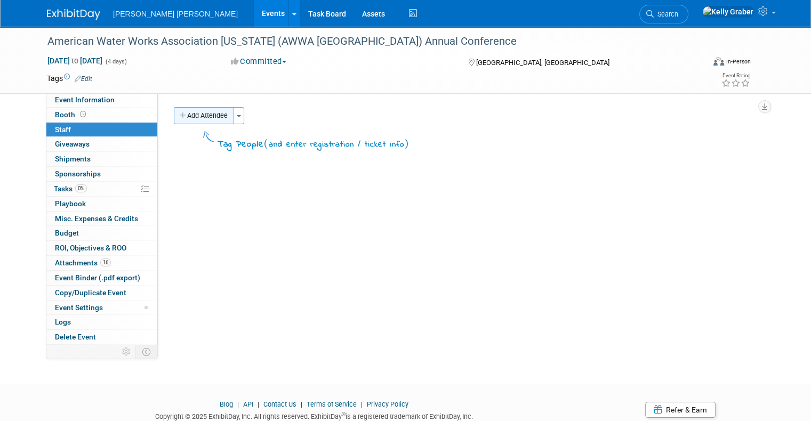
click at [216, 112] on button "Add Attendee" at bounding box center [204, 115] width 60 height 17
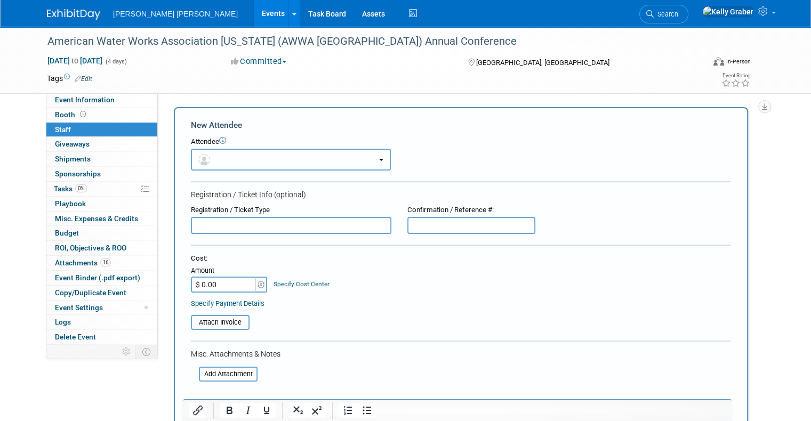
click at [248, 160] on button "button" at bounding box center [291, 160] width 200 height 22
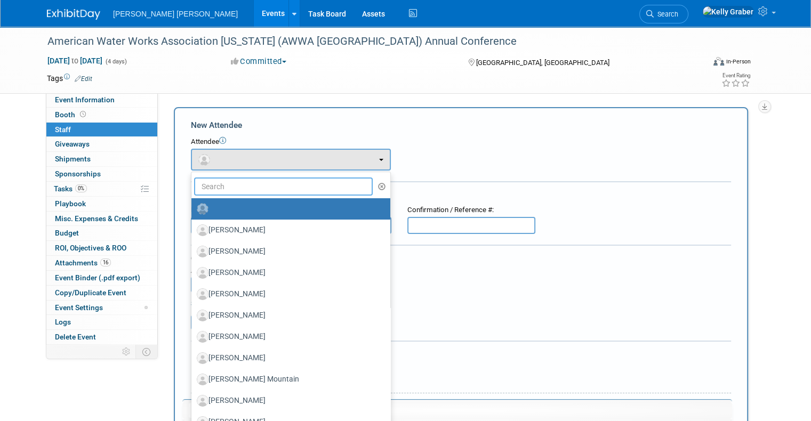
click at [231, 193] on input "text" at bounding box center [283, 187] width 179 height 18
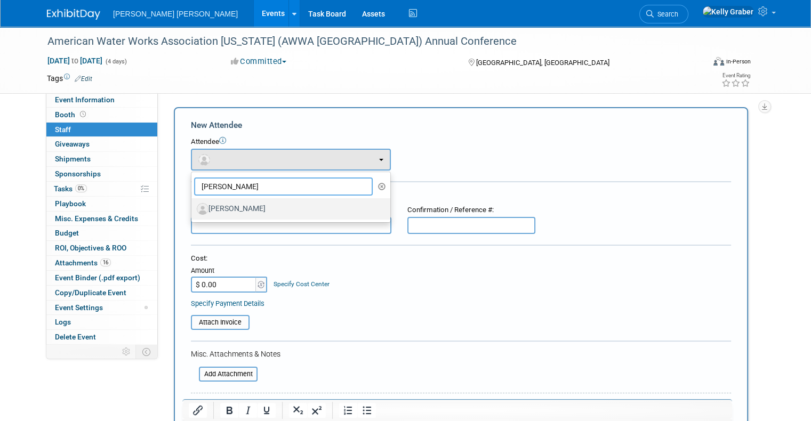
type input "earl"
click at [224, 204] on label "Earl Schneider" at bounding box center [288, 209] width 183 height 17
click at [193, 204] on input "Earl Schneider" at bounding box center [189, 207] width 7 height 7
select select "2e84f1b3-9a75-4439-ad2f-e7fcb8dc97ee"
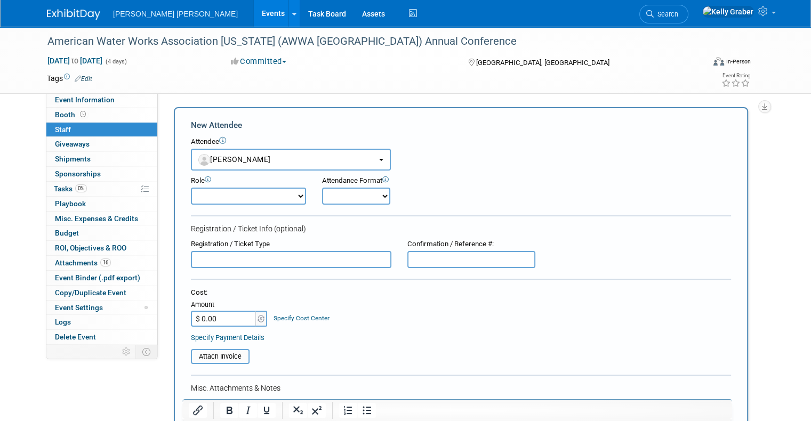
click at [229, 199] on select "Attendant Demonstrator Host MM Champion MM POC Planner Presenter" at bounding box center [248, 196] width 115 height 17
select select "100"
click at [191, 188] on select "Attendant Demonstrator Host MM Champion MM POC Planner Presenter" at bounding box center [248, 196] width 115 height 17
click at [353, 194] on select "Onsite Remote" at bounding box center [356, 196] width 68 height 17
select select "1"
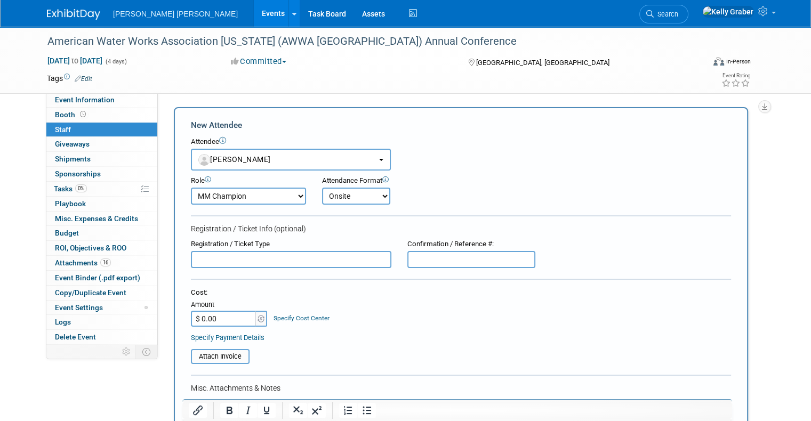
click at [322, 188] on select "Onsite Remote" at bounding box center [356, 196] width 68 height 17
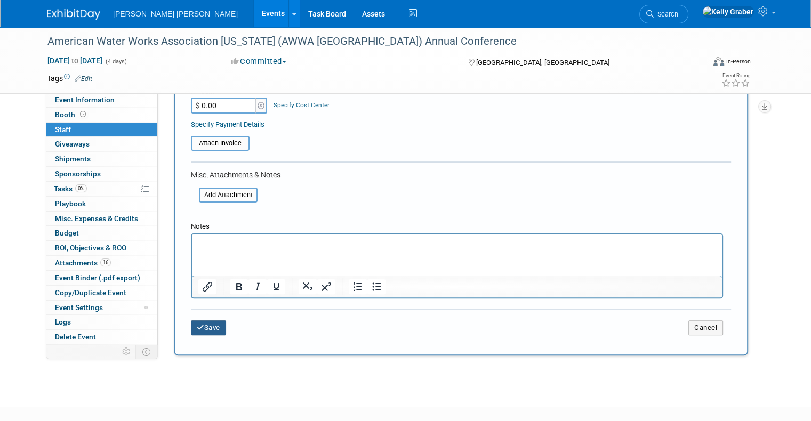
click at [201, 321] on button "Save" at bounding box center [208, 328] width 35 height 15
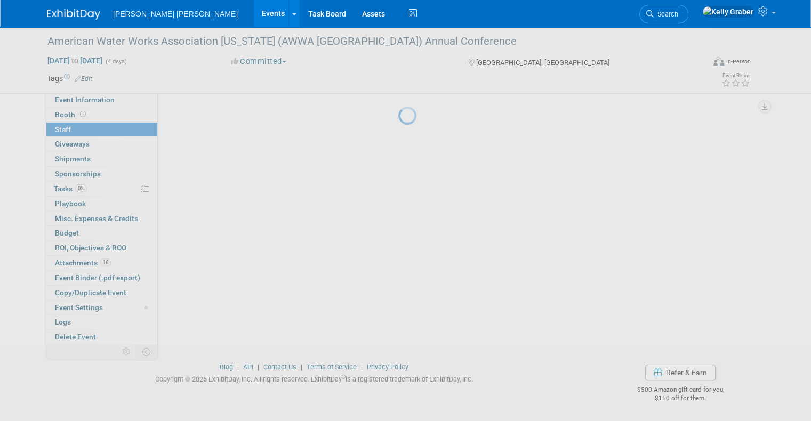
scroll to position [37, 0]
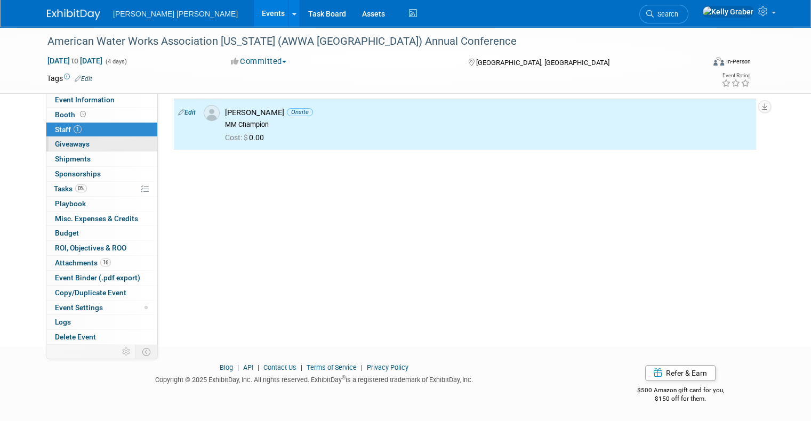
click at [81, 145] on link "0 Giveaways 0" at bounding box center [101, 144] width 111 height 14
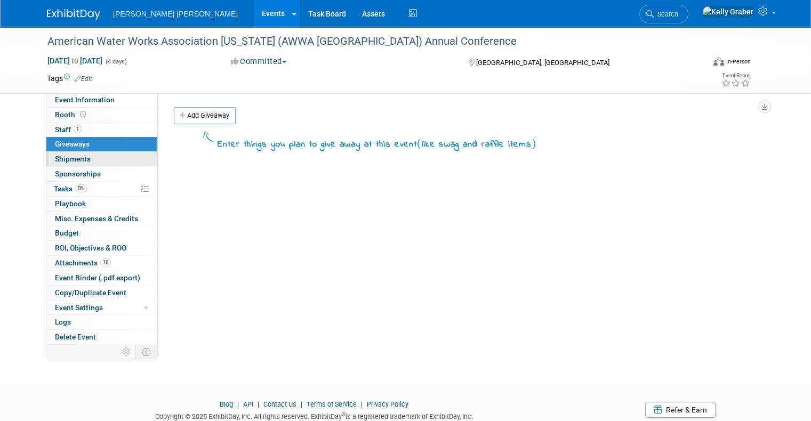
click at [76, 157] on span "Shipments 0" at bounding box center [73, 159] width 36 height 9
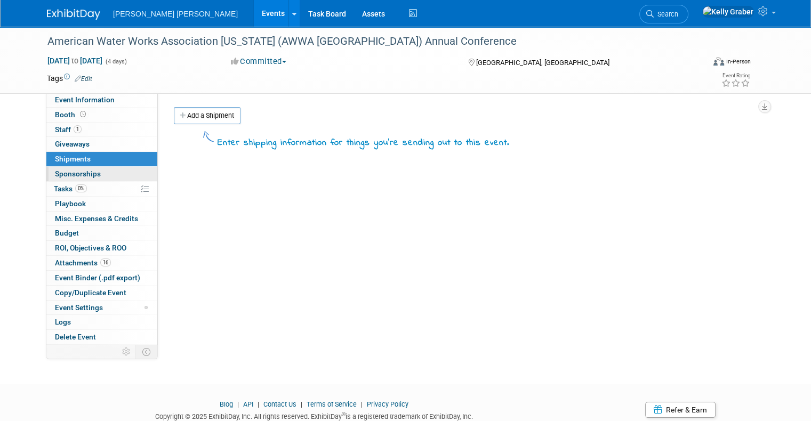
click at [77, 170] on span "Sponsorships 0" at bounding box center [78, 174] width 46 height 9
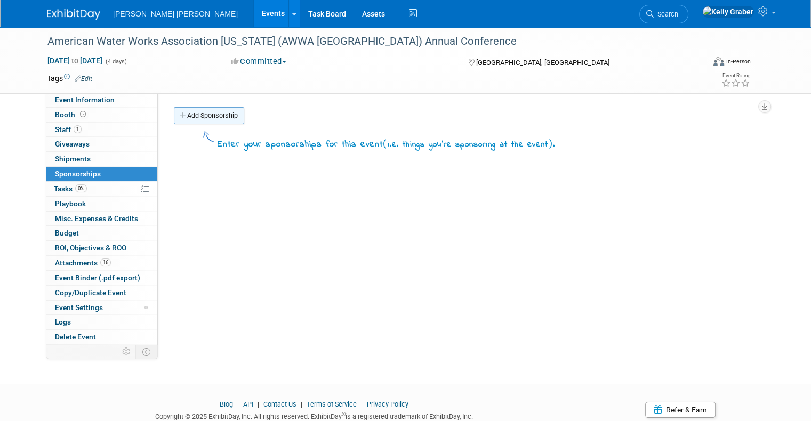
click at [199, 113] on link "Add Sponsorship" at bounding box center [209, 115] width 70 height 17
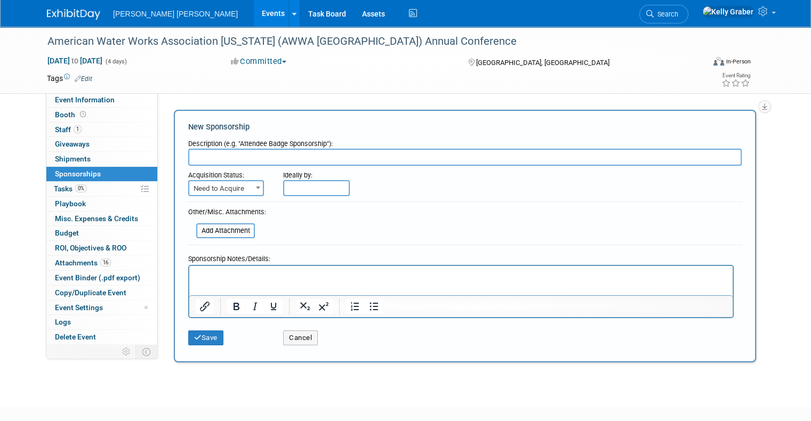
click at [228, 156] on input "text" at bounding box center [465, 157] width 554 height 17
type input "Platinum Sponsorship"
click at [233, 187] on span "Need to Acquire" at bounding box center [226, 188] width 74 height 15
select select "2"
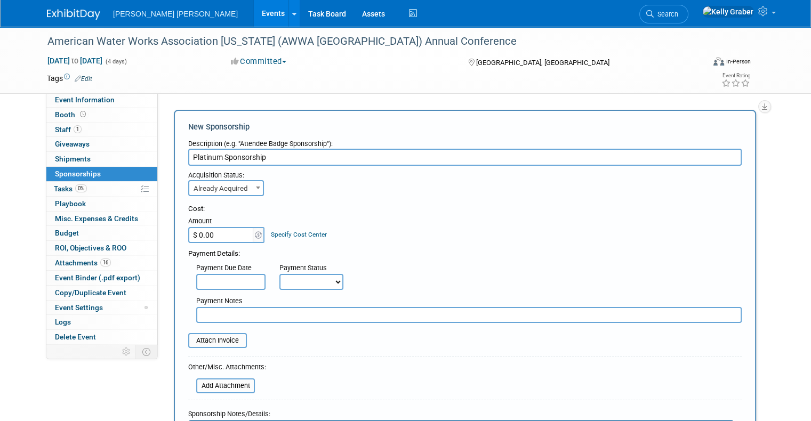
click at [237, 234] on input "$ 0.00" at bounding box center [221, 235] width 67 height 16
type input "$ 4,500.00"
click at [320, 280] on select "Not Paid Yet Partially Paid Paid in Full" at bounding box center [312, 282] width 64 height 16
select select "1"
click at [280, 274] on select "Not Paid Yet Partially Paid Paid in Full" at bounding box center [312, 282] width 64 height 16
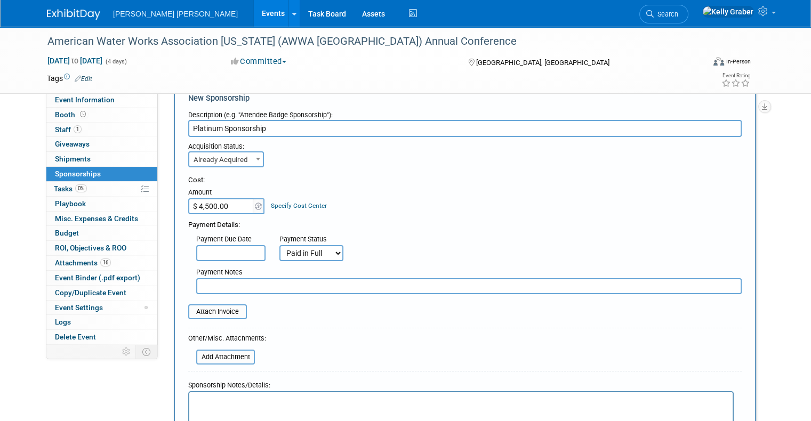
scroll to position [53, 0]
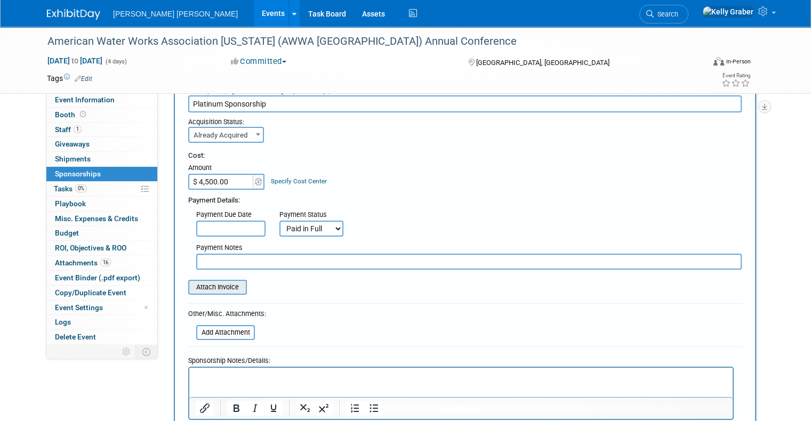
click at [215, 285] on input "file" at bounding box center [182, 287] width 127 height 13
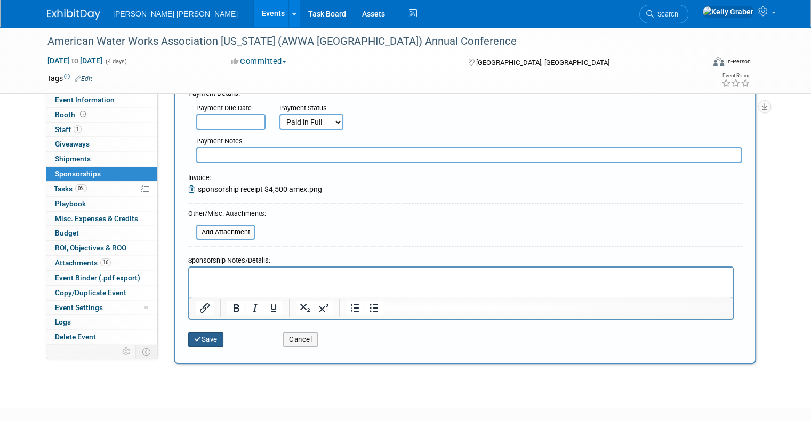
click at [194, 341] on icon "submit" at bounding box center [197, 339] width 7 height 7
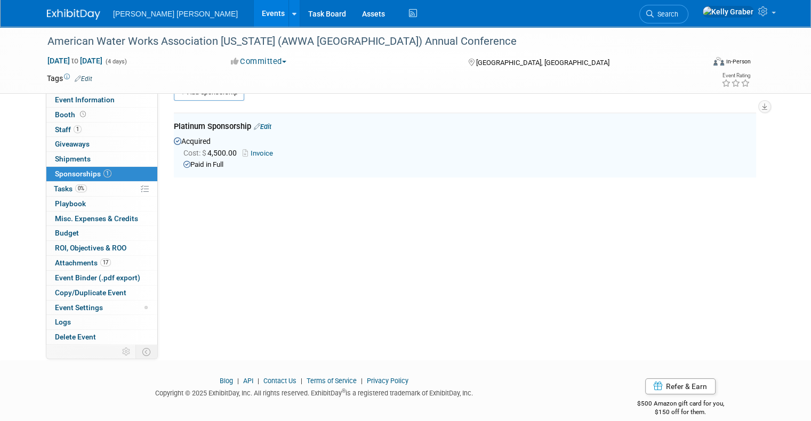
scroll to position [21, 0]
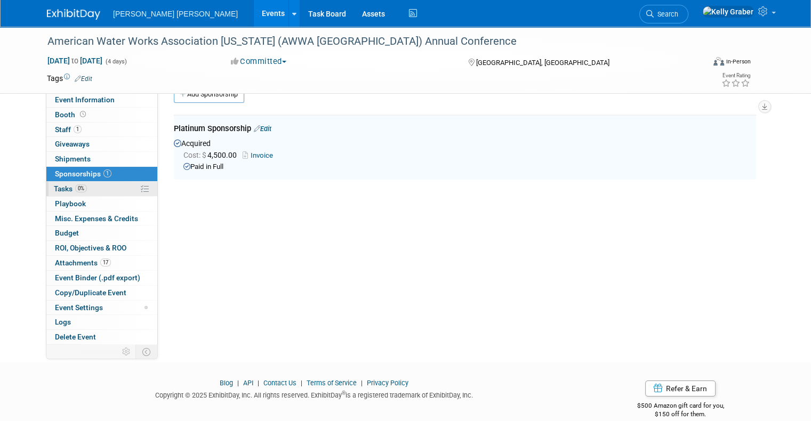
click at [108, 191] on link "0% Tasks 0%" at bounding box center [101, 189] width 111 height 14
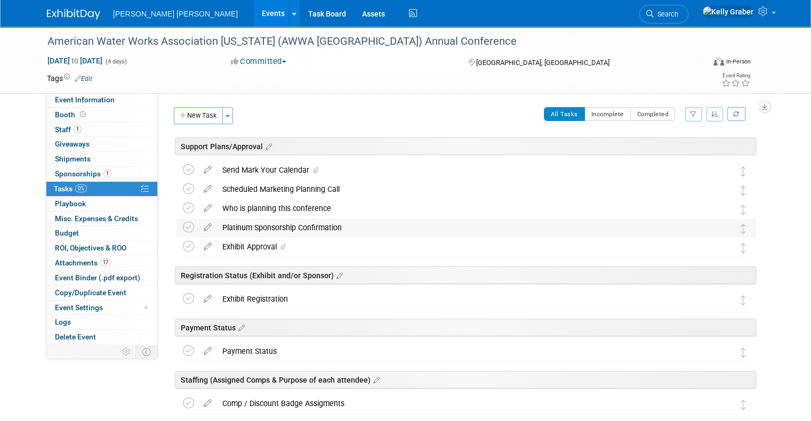
scroll to position [0, 0]
click at [294, 243] on div "Exhibit Approval" at bounding box center [456, 247] width 478 height 18
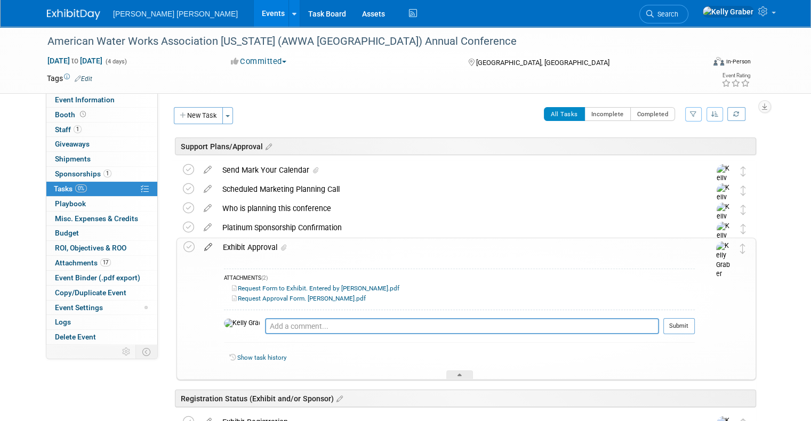
click at [199, 244] on icon at bounding box center [208, 244] width 19 height 13
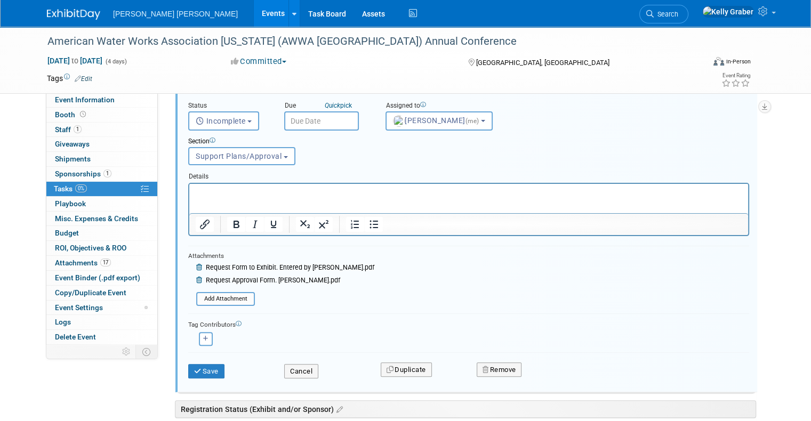
scroll to position [189, 0]
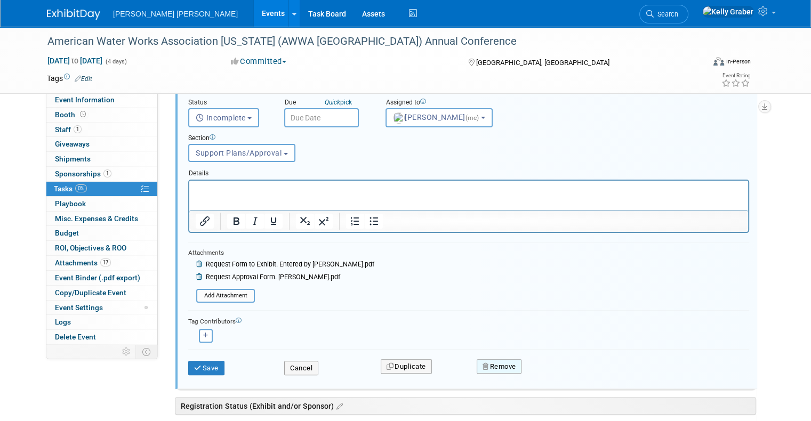
click at [498, 366] on button "Remove" at bounding box center [499, 367] width 45 height 15
click at [553, 377] on link "Yes" at bounding box center [559, 375] width 31 height 17
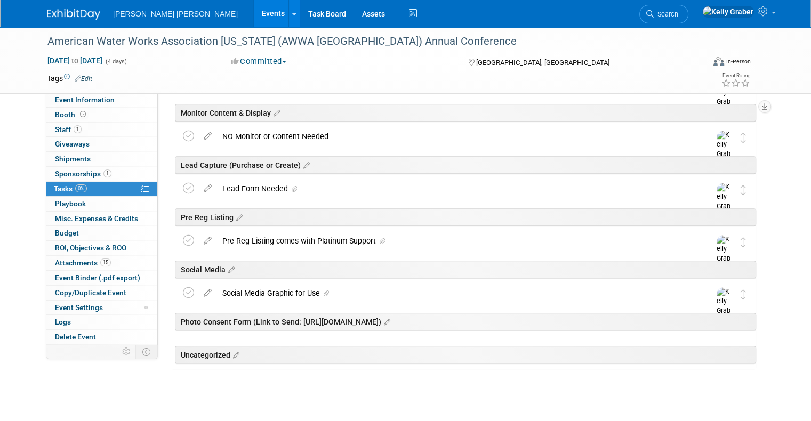
scroll to position [642, 0]
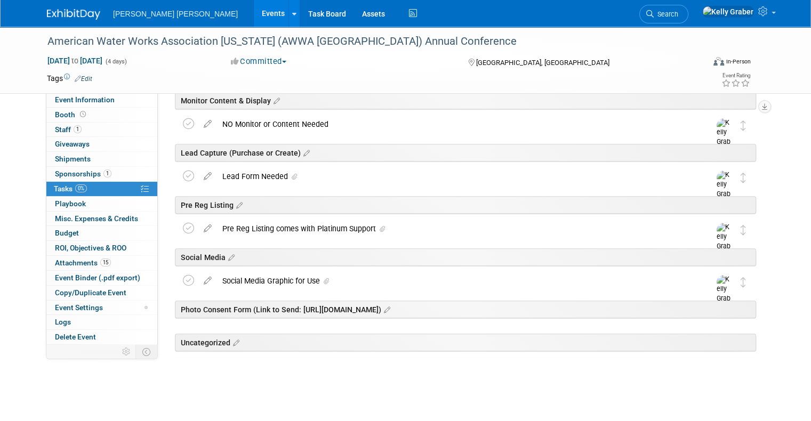
click at [226, 254] on icon at bounding box center [230, 258] width 9 height 10
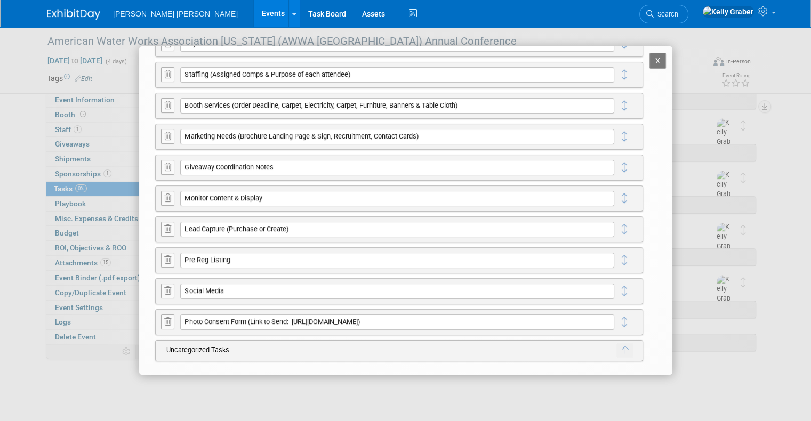
scroll to position [163, 0]
click at [167, 317] on icon at bounding box center [167, 321] width 7 height 8
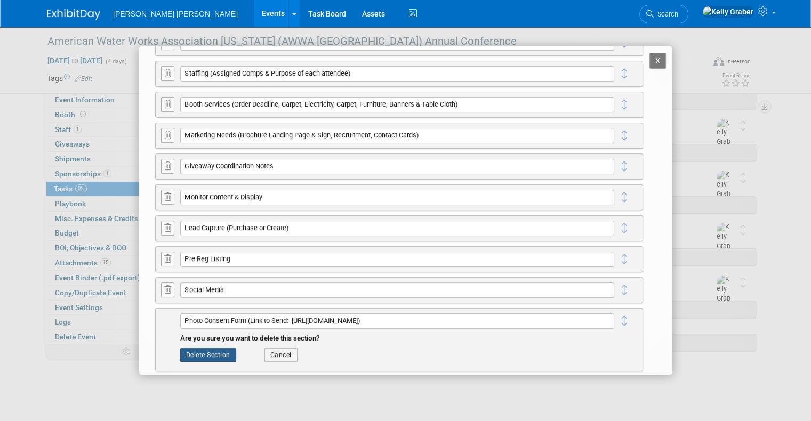
click at [212, 353] on button "Delete Section" at bounding box center [208, 355] width 56 height 14
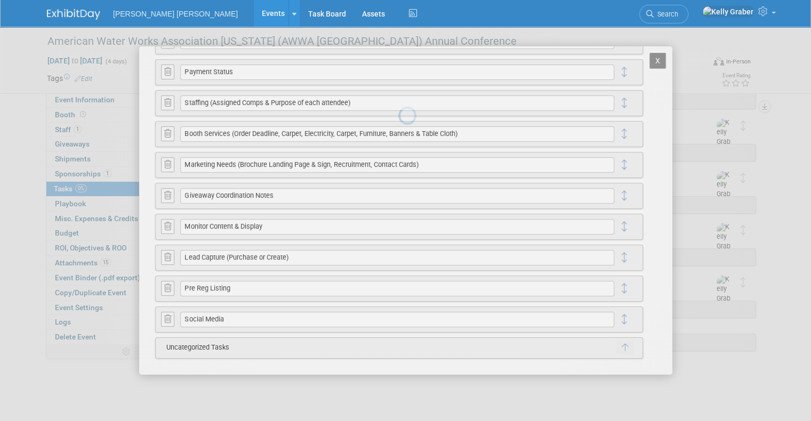
scroll to position [0, 0]
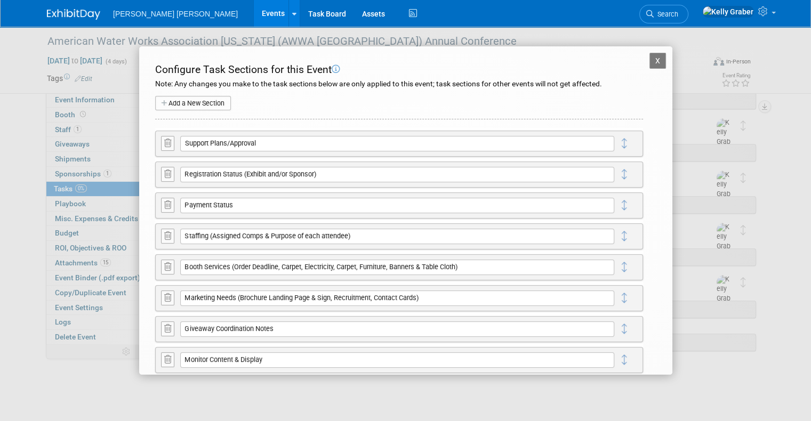
click at [205, 104] on button "Add a New Section" at bounding box center [193, 103] width 76 height 15
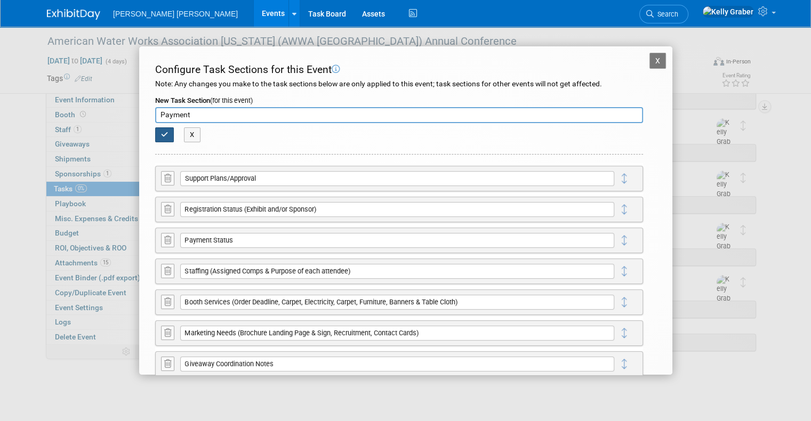
type input "Payment"
click at [165, 129] on button "button" at bounding box center [164, 134] width 19 height 15
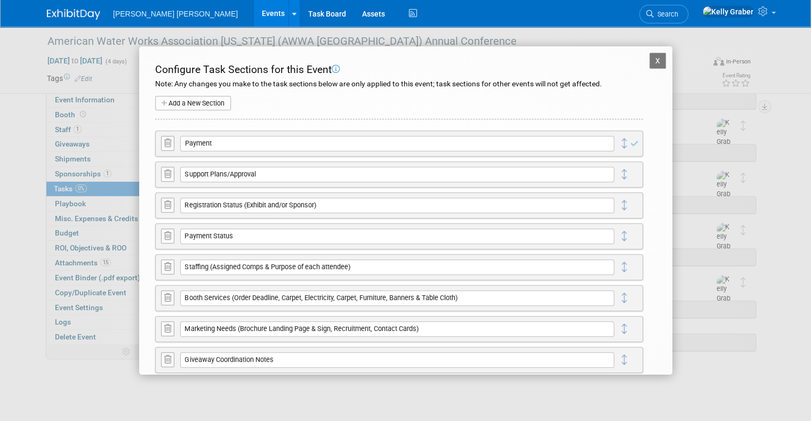
click at [650, 57] on button "X" at bounding box center [658, 61] width 17 height 16
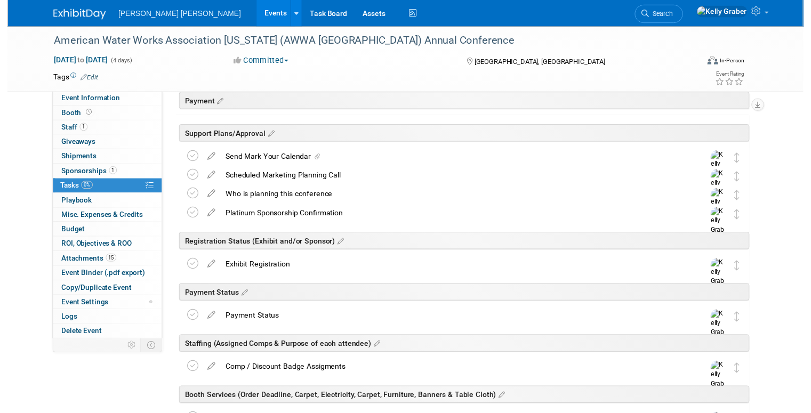
scroll to position [107, 0]
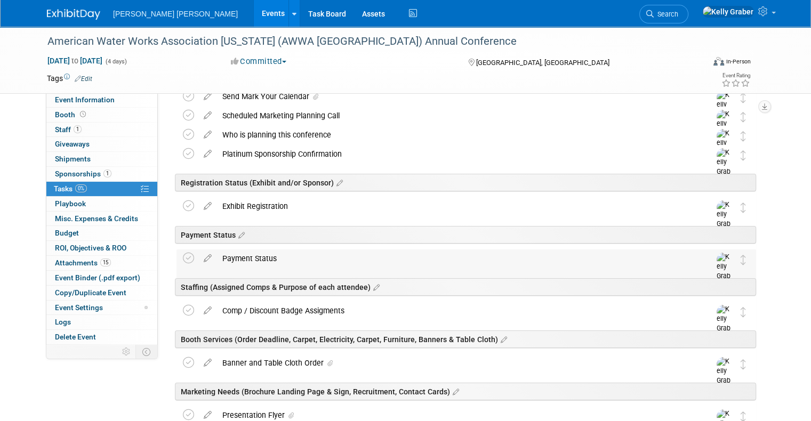
click at [252, 254] on div "Payment Status" at bounding box center [456, 259] width 478 height 18
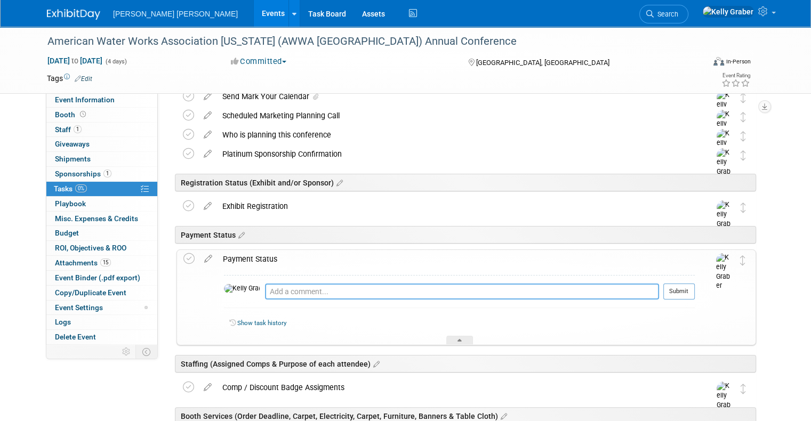
click at [277, 288] on textarea at bounding box center [462, 292] width 394 height 16
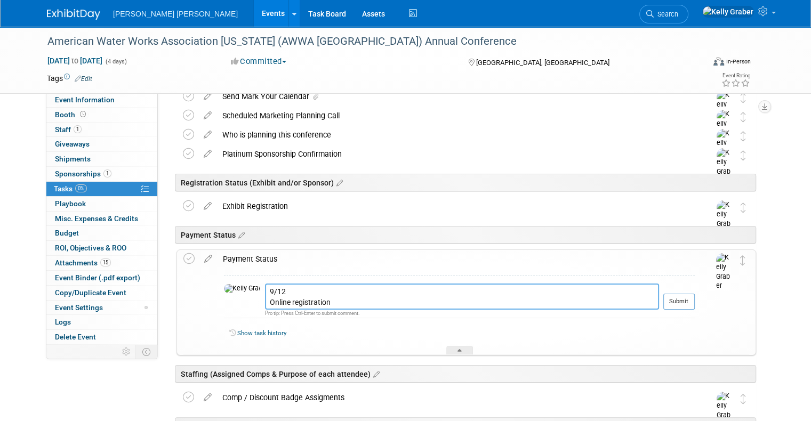
click at [337, 305] on textarea "9/12 Online registration" at bounding box center [462, 297] width 394 height 26
click at [403, 300] on textarea "9/12 Online registration was submitted and paid in full @ 6:25pm." at bounding box center [462, 297] width 394 height 26
type textarea "9/12 Online registration was submitted and paid in full with credit card @ 6:25…"
click at [695, 300] on button "Submit" at bounding box center [679, 302] width 31 height 16
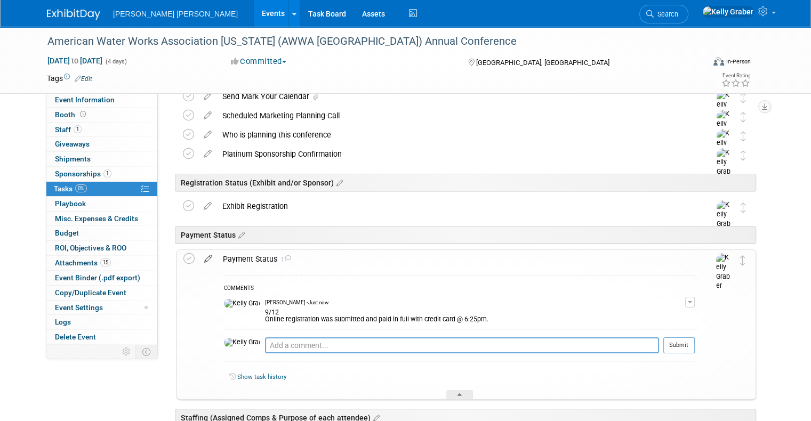
click at [201, 257] on icon at bounding box center [208, 256] width 19 height 13
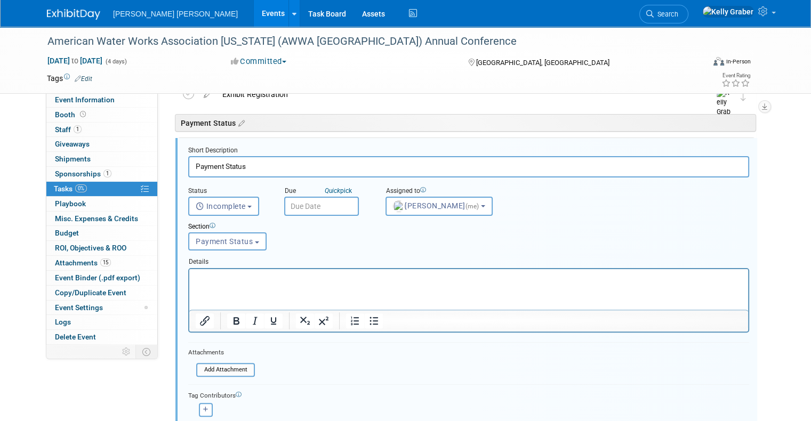
scroll to position [201, 0]
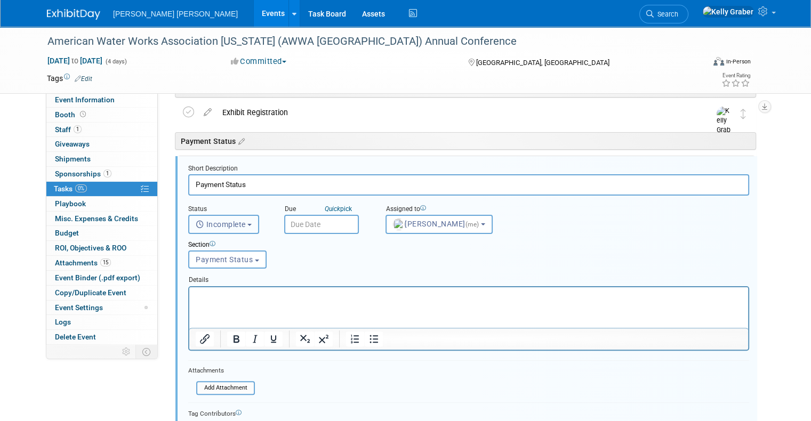
click at [232, 226] on span "Incomplete" at bounding box center [221, 224] width 50 height 9
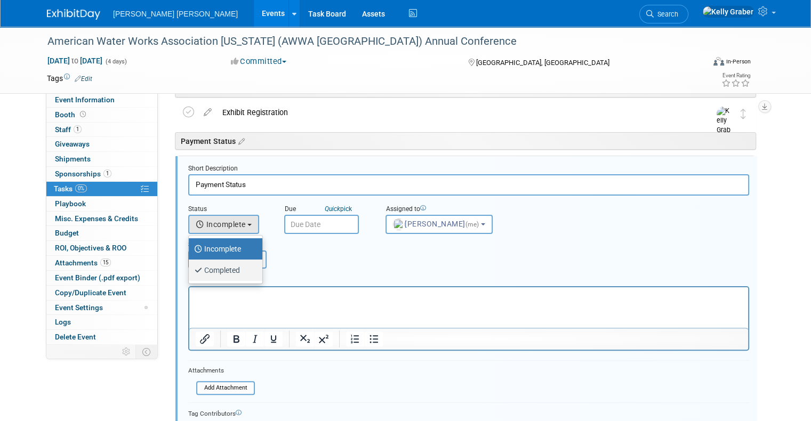
click at [206, 268] on label "Completed" at bounding box center [223, 270] width 58 height 17
click at [190, 268] on input "Completed" at bounding box center [186, 269] width 7 height 7
select select "3"
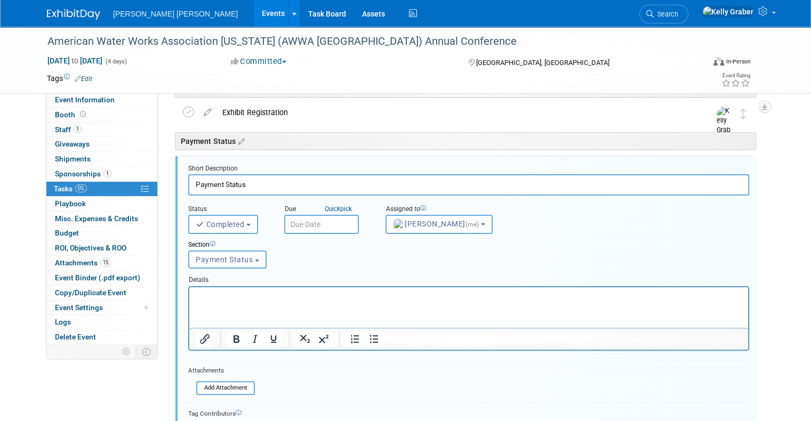
click at [300, 222] on input "text" at bounding box center [321, 224] width 75 height 19
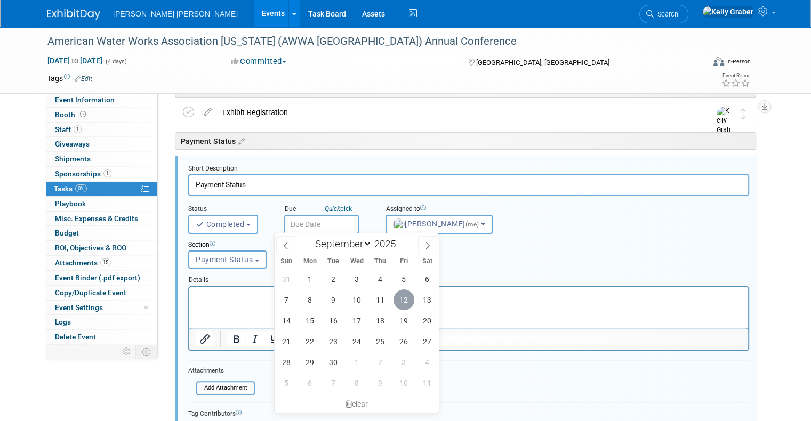
drag, startPoint x: 410, startPoint y: 296, endPoint x: 229, endPoint y: 1, distance: 346.0
click at [410, 296] on span "12" at bounding box center [404, 300] width 21 height 21
type input "[DATE]"
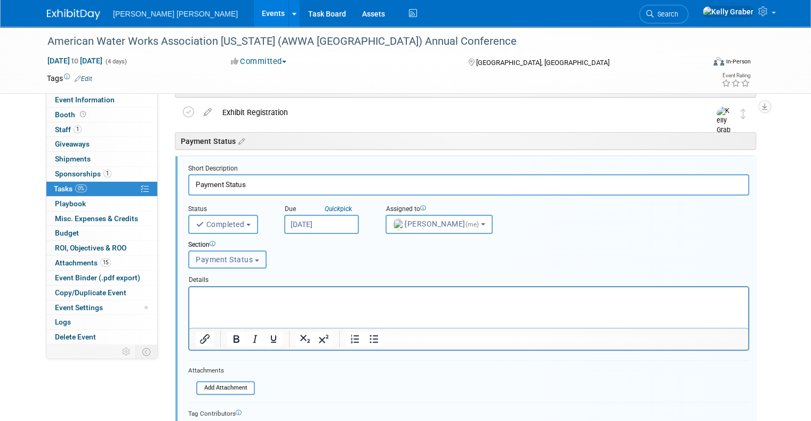
click at [220, 259] on span "Payment Status" at bounding box center [224, 260] width 57 height 9
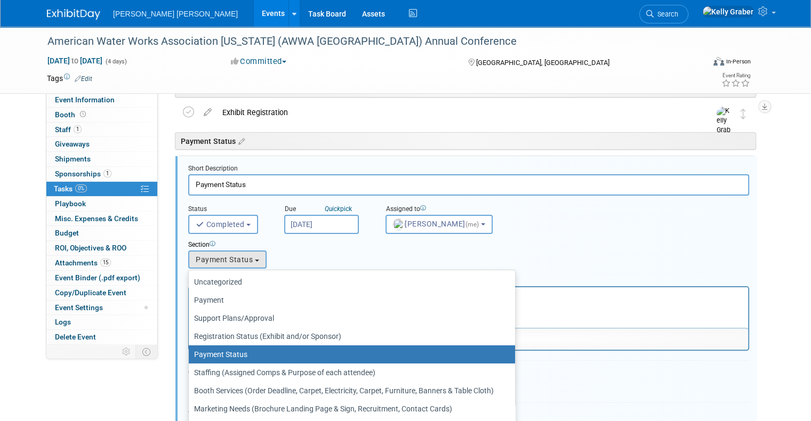
click at [210, 349] on label "Payment Status" at bounding box center [349, 355] width 310 height 14
click at [190, 352] on input "Payment Status" at bounding box center [186, 355] width 7 height 7
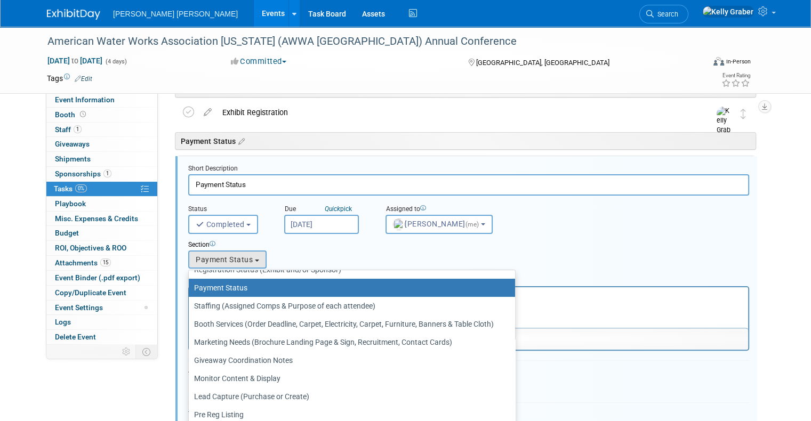
scroll to position [68, 0]
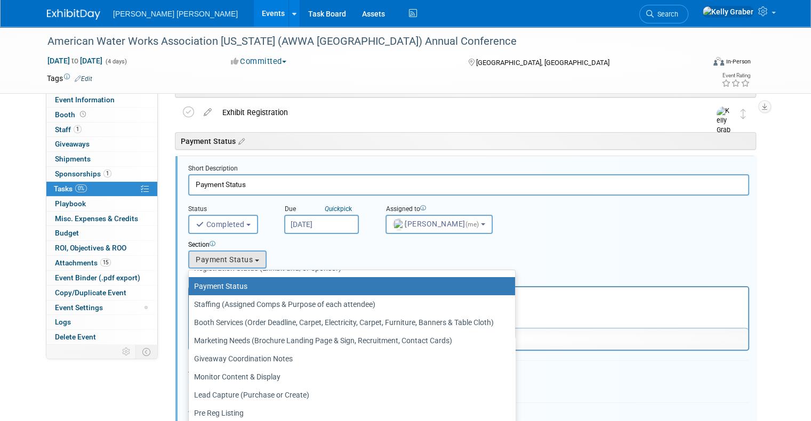
click at [373, 241] on div "Section" at bounding box center [444, 246] width 513 height 10
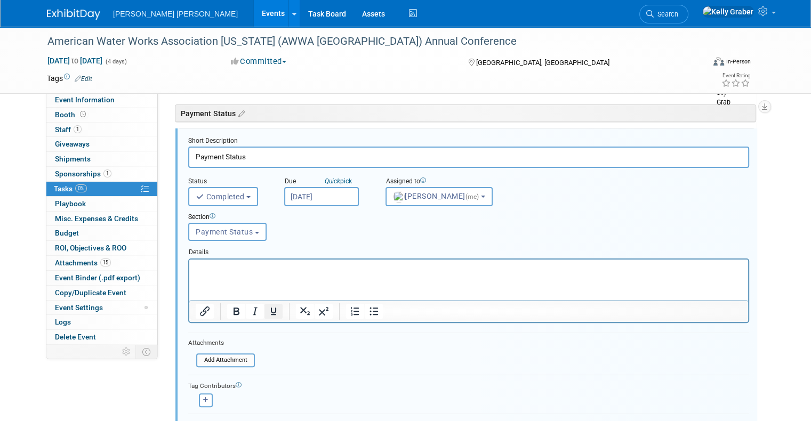
scroll to position [254, 0]
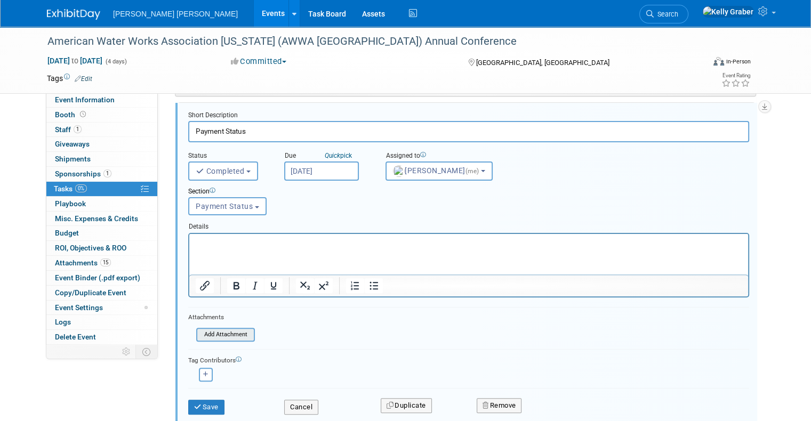
click at [207, 334] on input "file" at bounding box center [199, 335] width 109 height 12
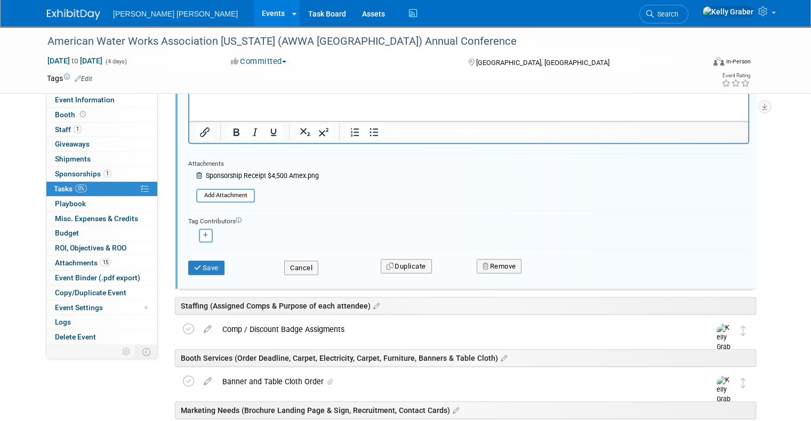
scroll to position [414, 0]
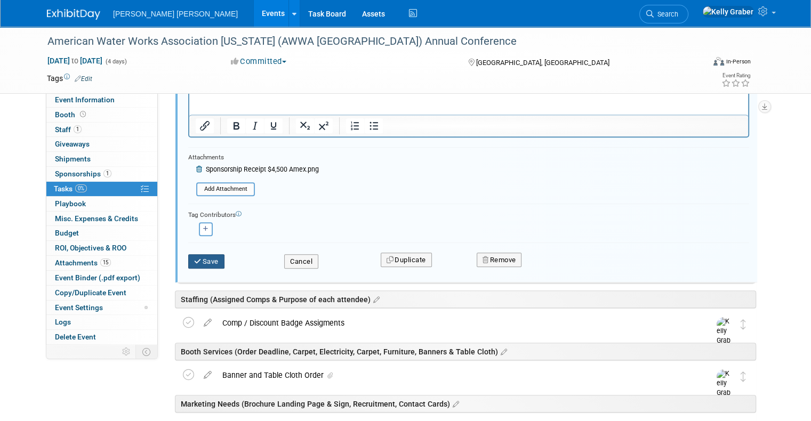
click at [192, 255] on button "Save" at bounding box center [206, 261] width 36 height 15
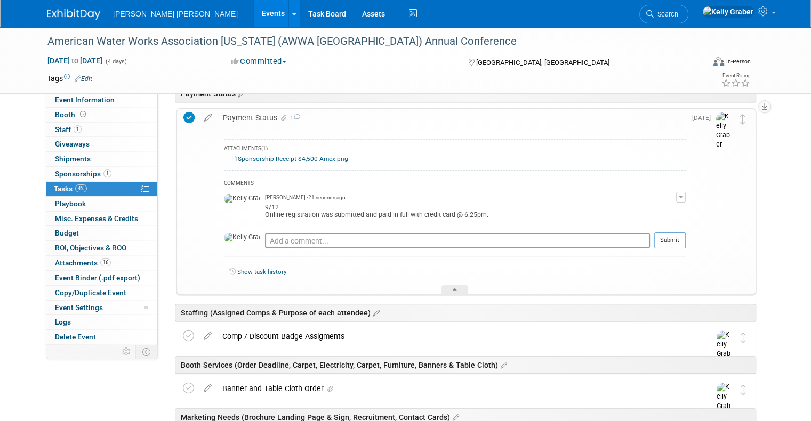
scroll to position [201, 0]
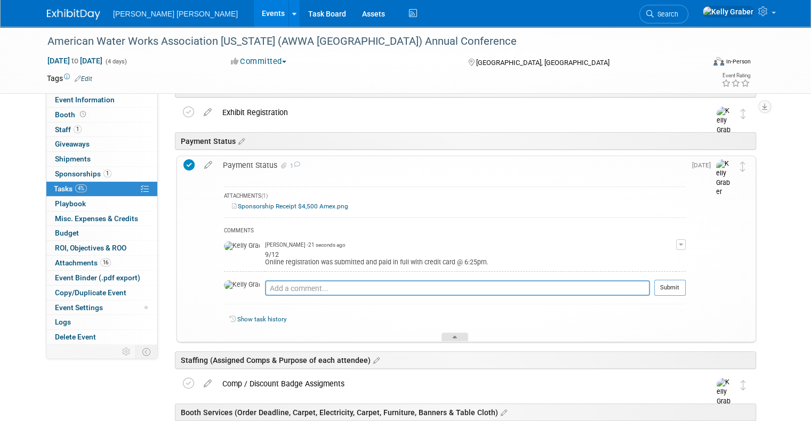
click at [446, 336] on div at bounding box center [455, 337] width 27 height 9
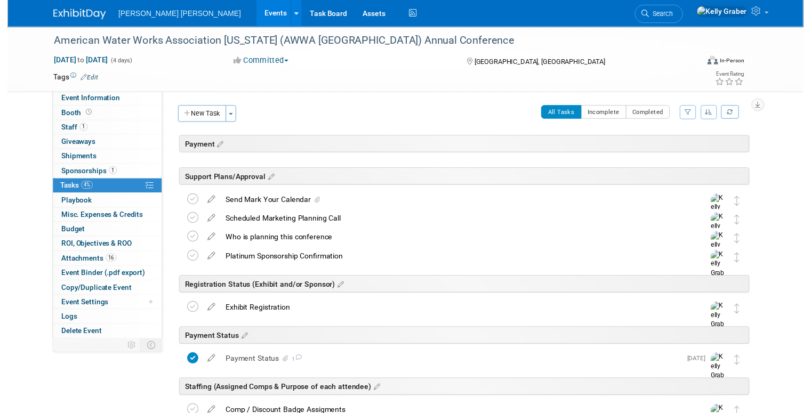
scroll to position [53, 0]
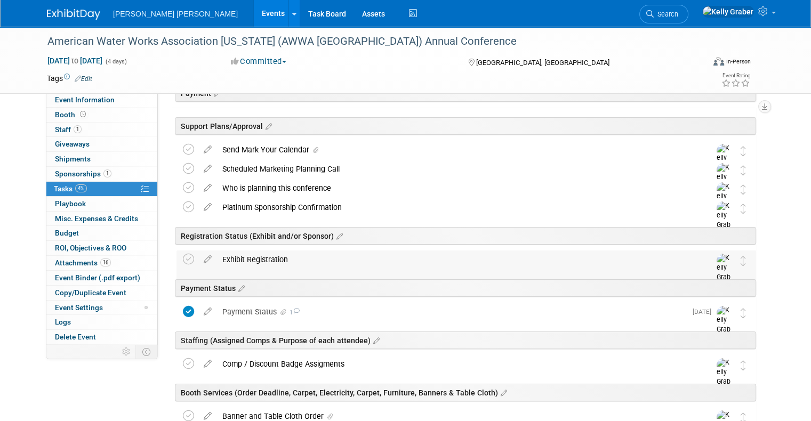
click at [269, 259] on div "Exhibit Registration" at bounding box center [456, 260] width 478 height 18
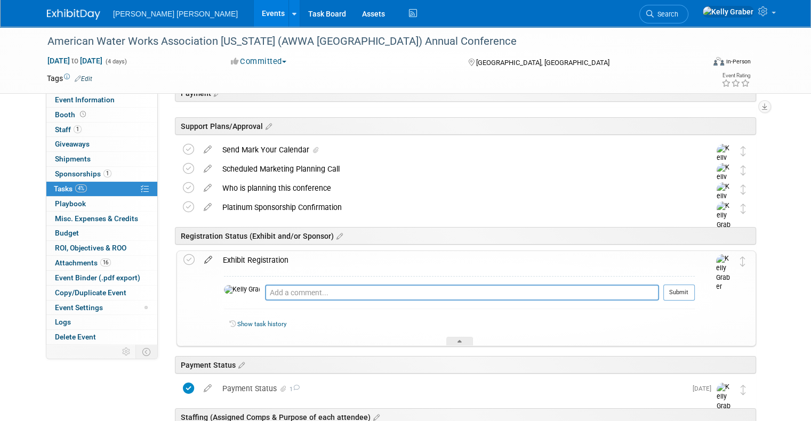
click at [199, 255] on icon at bounding box center [208, 257] width 19 height 13
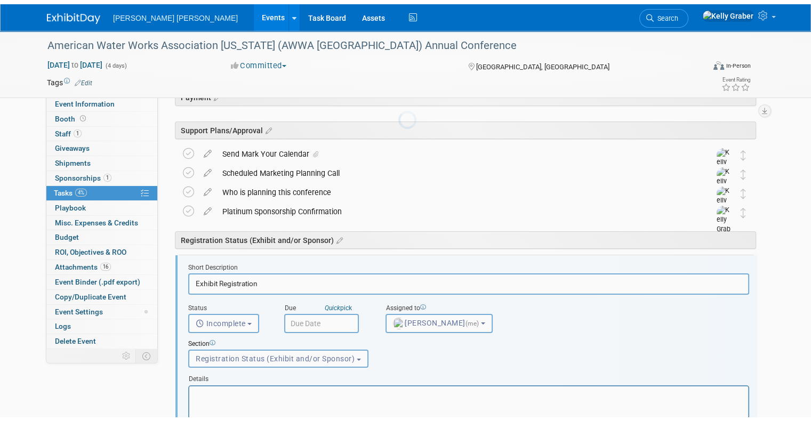
scroll to position [0, 0]
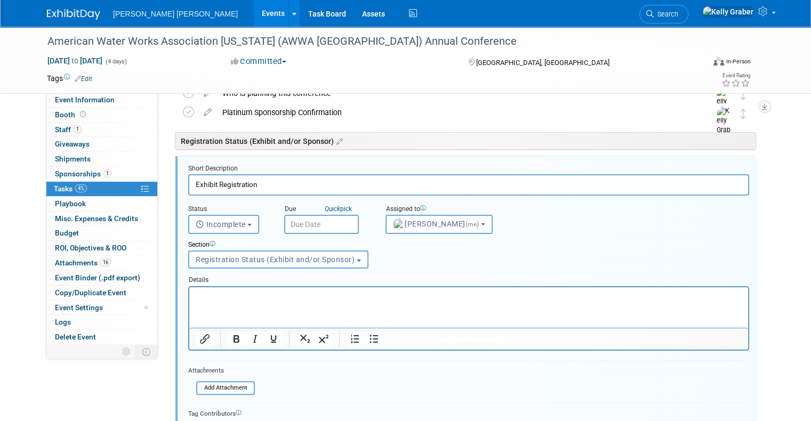
drag, startPoint x: 193, startPoint y: 187, endPoint x: 158, endPoint y: 185, distance: 34.7
type input "Sponsorship Registration Complete"
click at [231, 228] on button "Incomplete" at bounding box center [223, 224] width 71 height 19
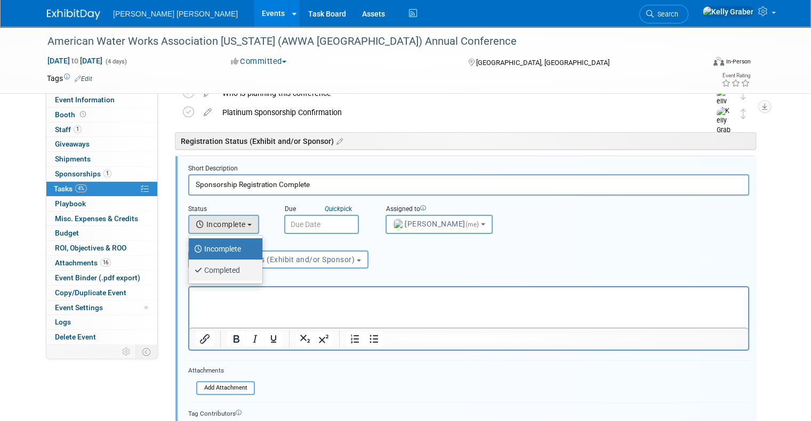
click at [228, 263] on label "Completed" at bounding box center [223, 270] width 58 height 17
click at [190, 266] on input "Completed" at bounding box center [186, 269] width 7 height 7
select select "3"
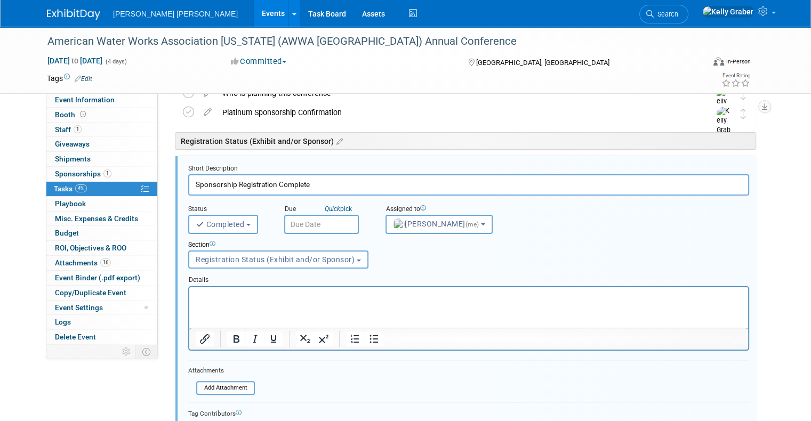
click at [309, 221] on input "text" at bounding box center [321, 224] width 75 height 19
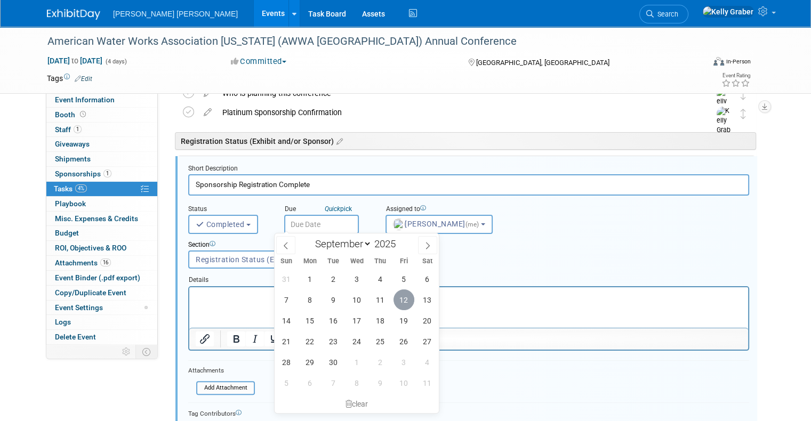
click at [400, 298] on span "12" at bounding box center [404, 300] width 21 height 21
type input "[DATE]"
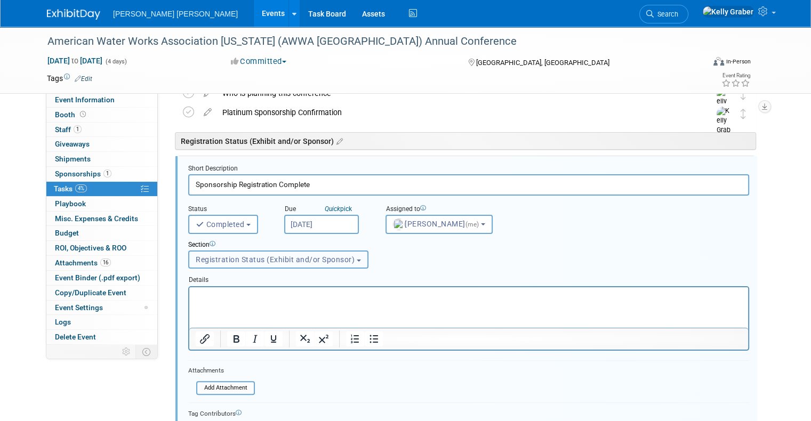
click at [293, 256] on span "Registration Status (Exhibit and/or Sponsor)" at bounding box center [275, 260] width 159 height 9
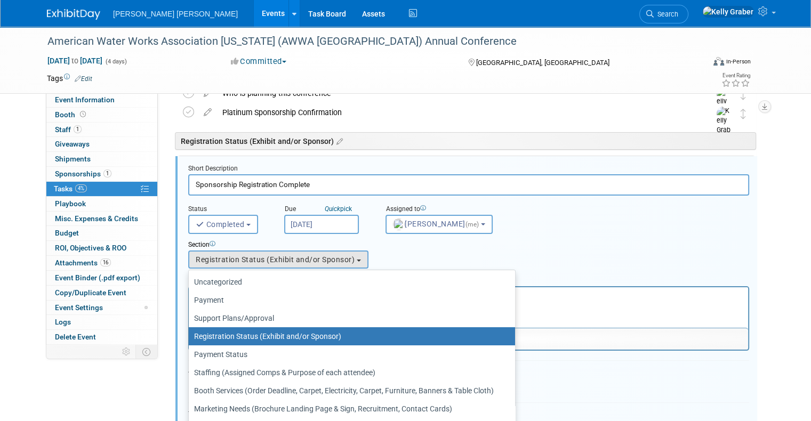
click at [454, 244] on div "Section" at bounding box center [444, 246] width 513 height 10
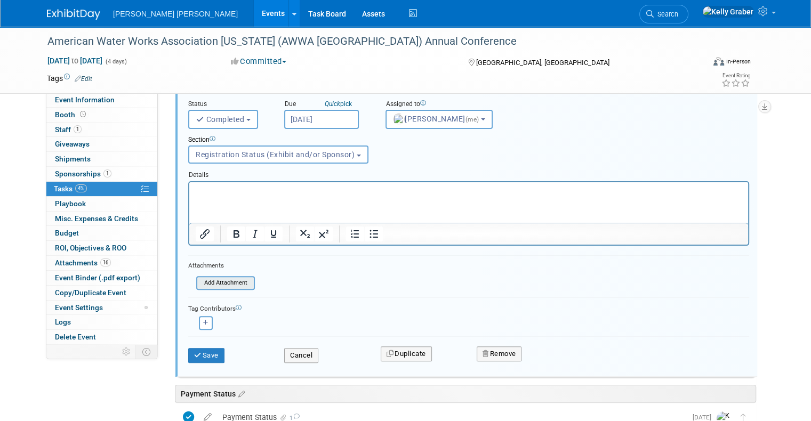
scroll to position [255, 0]
click at [224, 281] on input "file" at bounding box center [199, 282] width 109 height 12
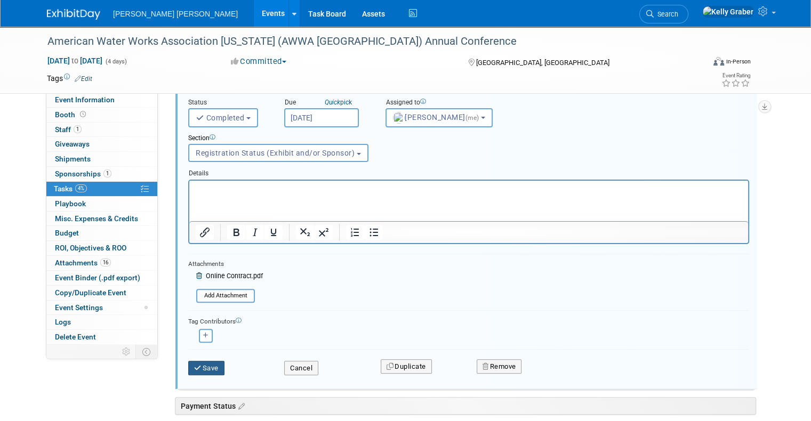
click at [205, 363] on button "Save" at bounding box center [206, 368] width 36 height 15
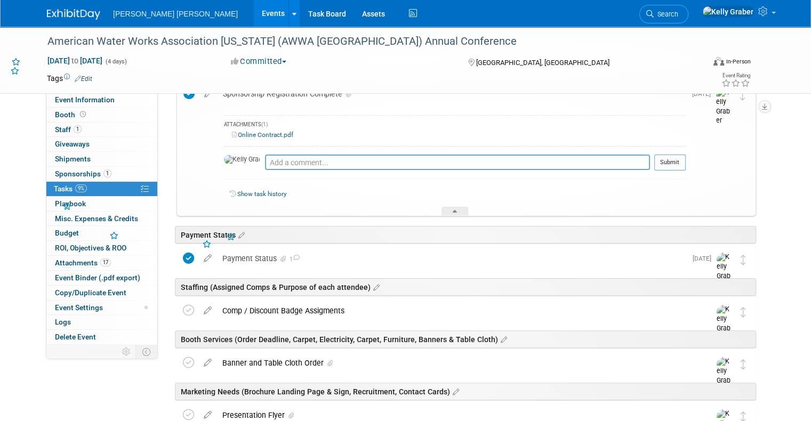
scroll to position [202, 0]
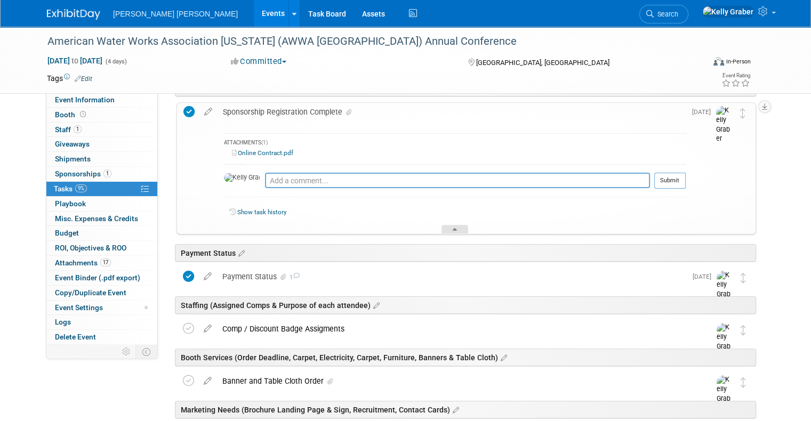
click at [456, 226] on div at bounding box center [455, 229] width 27 height 9
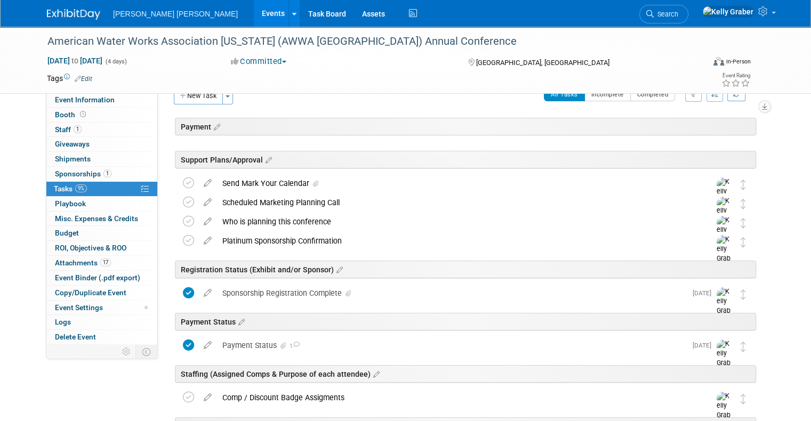
scroll to position [0, 0]
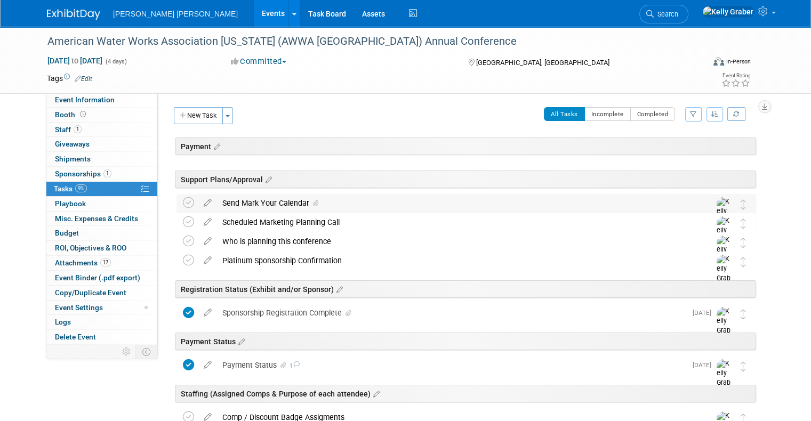
click at [333, 209] on div "Send Mark Your Calendar" at bounding box center [456, 203] width 478 height 18
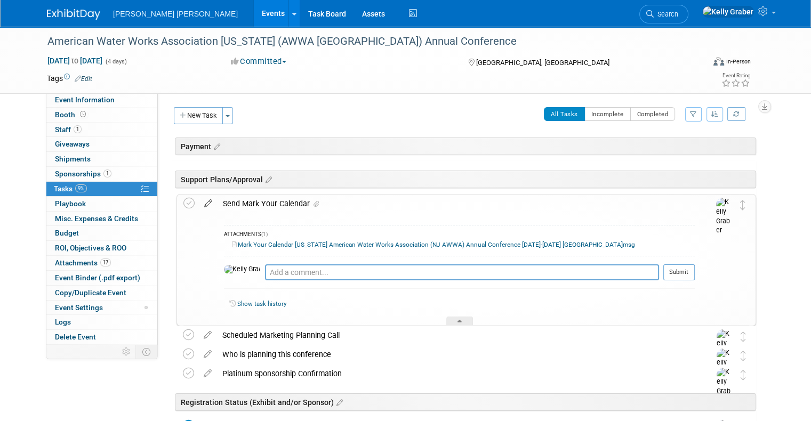
click at [199, 204] on icon at bounding box center [208, 201] width 19 height 13
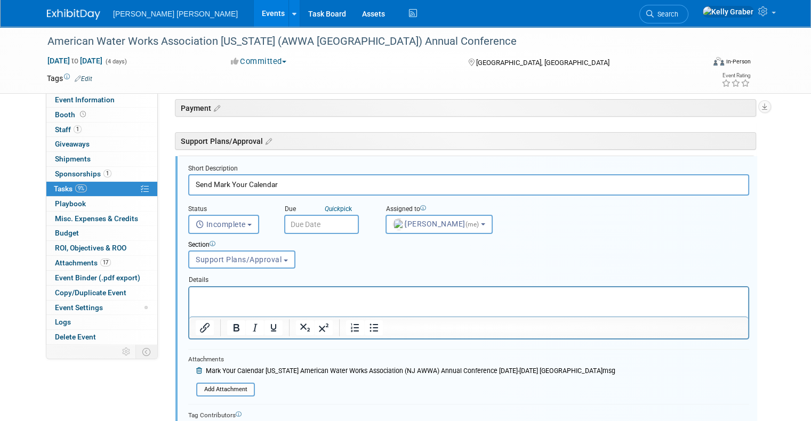
scroll to position [92, 0]
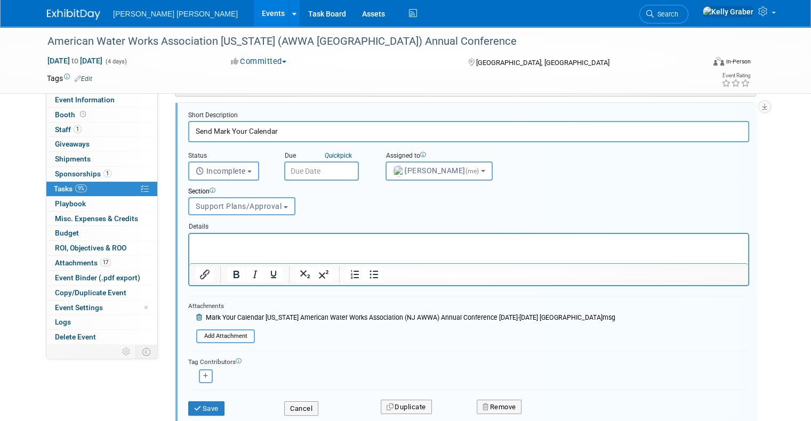
click at [196, 316] on icon at bounding box center [200, 318] width 8 height 6
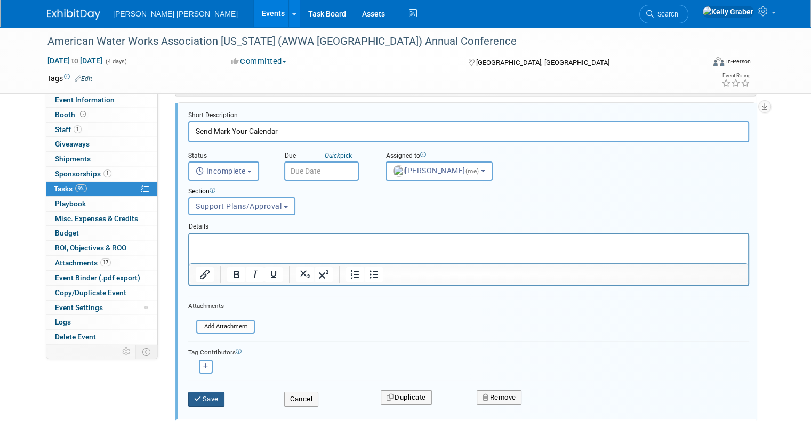
click at [205, 395] on button "Save" at bounding box center [206, 399] width 36 height 15
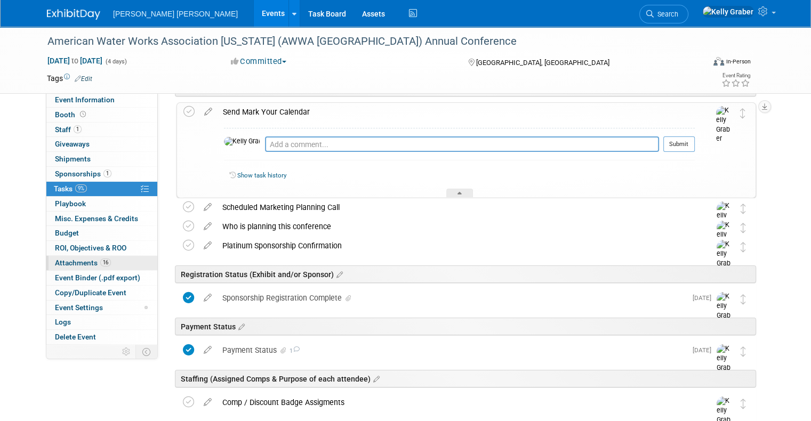
click at [68, 259] on span "Attachments 16" at bounding box center [83, 263] width 56 height 9
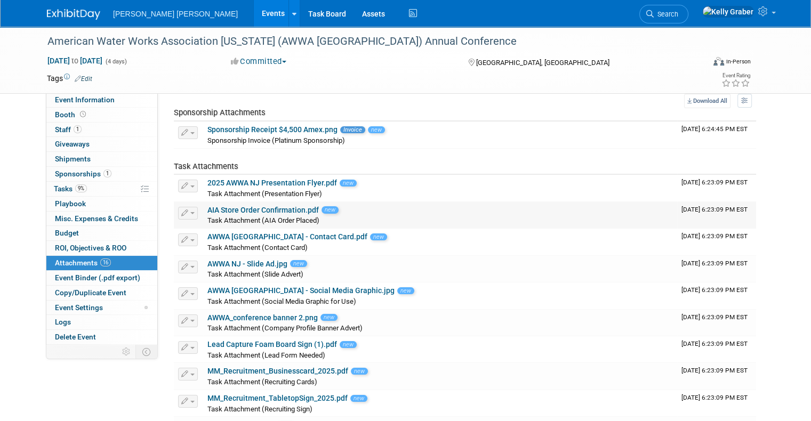
scroll to position [53, 0]
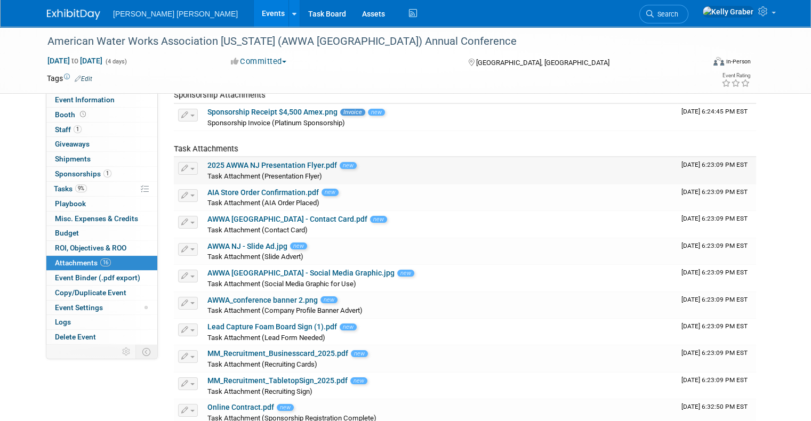
click at [190, 168] on span "button" at bounding box center [192, 169] width 4 height 2
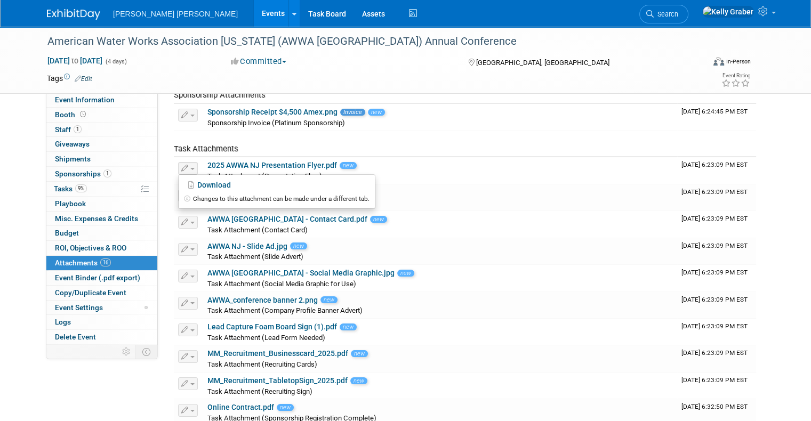
click at [447, 153] on td "Task Attachments" at bounding box center [426, 144] width 504 height 27
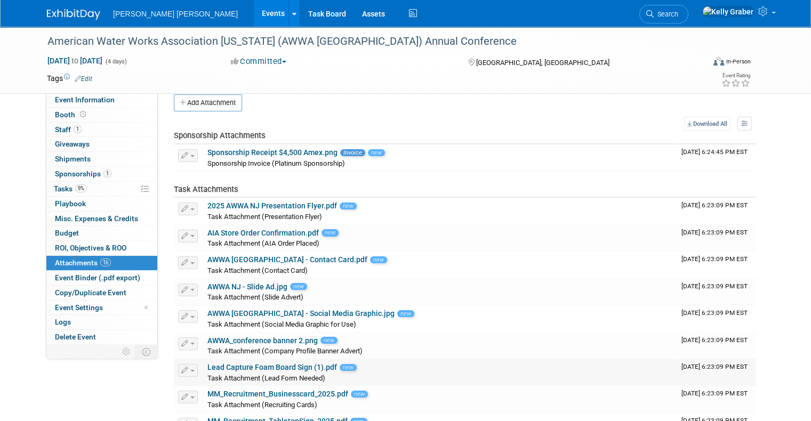
scroll to position [0, 0]
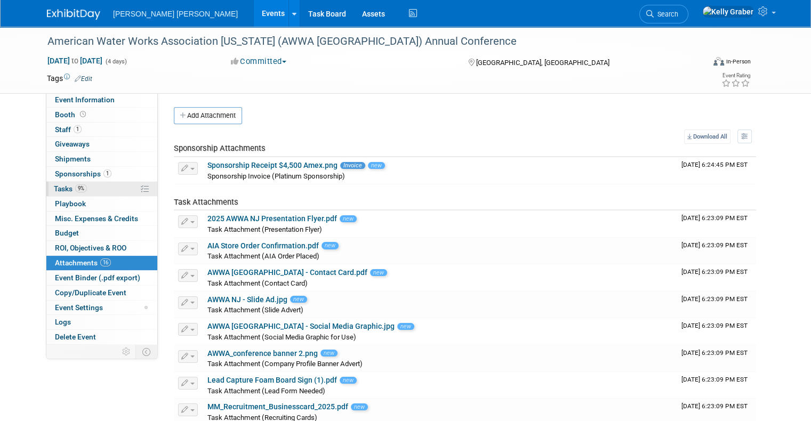
click at [54, 192] on span "Tasks 9%" at bounding box center [70, 189] width 33 height 9
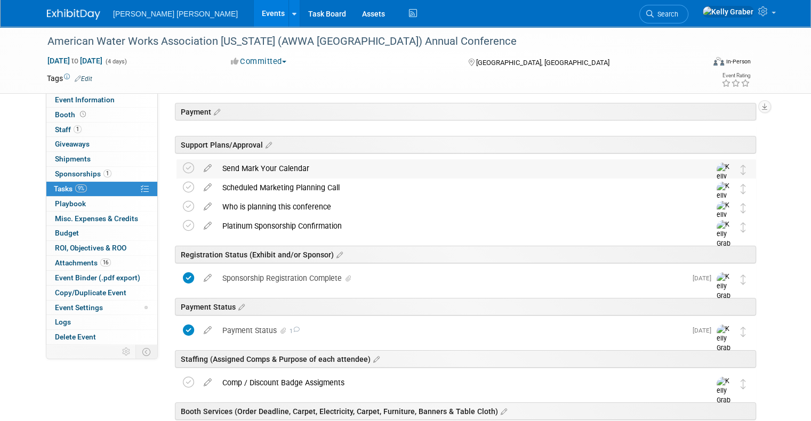
scroll to position [53, 0]
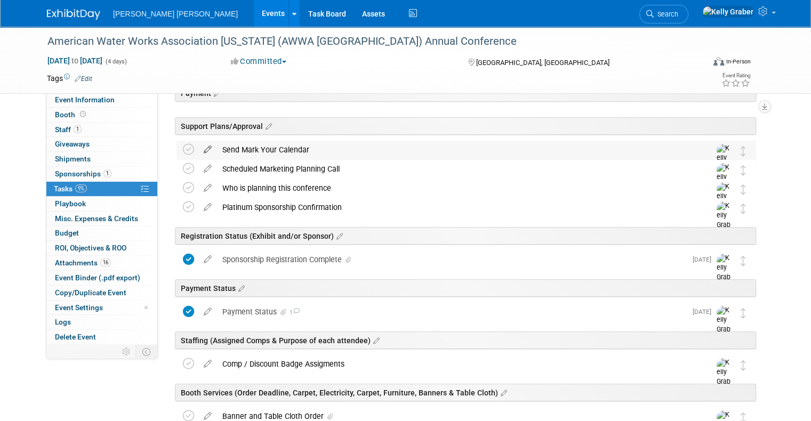
click at [198, 148] on icon at bounding box center [207, 147] width 19 height 13
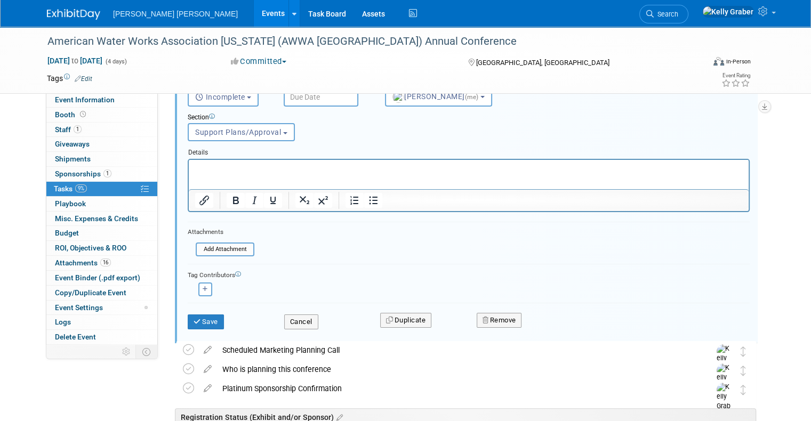
scroll to position [198, 0]
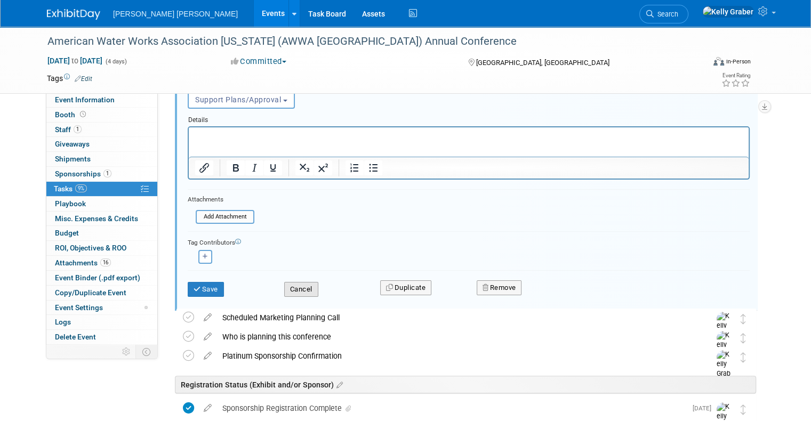
click at [294, 283] on button "Cancel" at bounding box center [301, 289] width 34 height 15
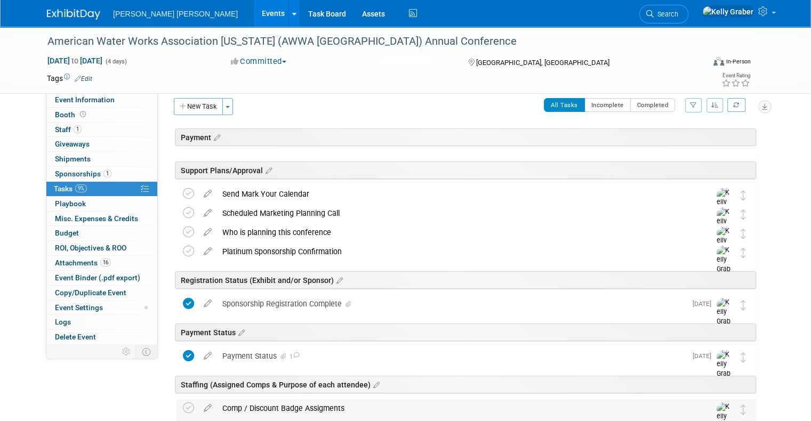
scroll to position [0, 0]
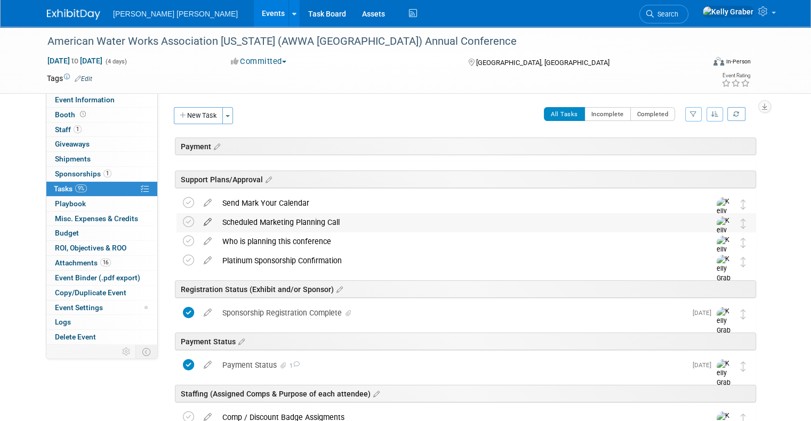
click at [199, 220] on icon at bounding box center [207, 219] width 19 height 13
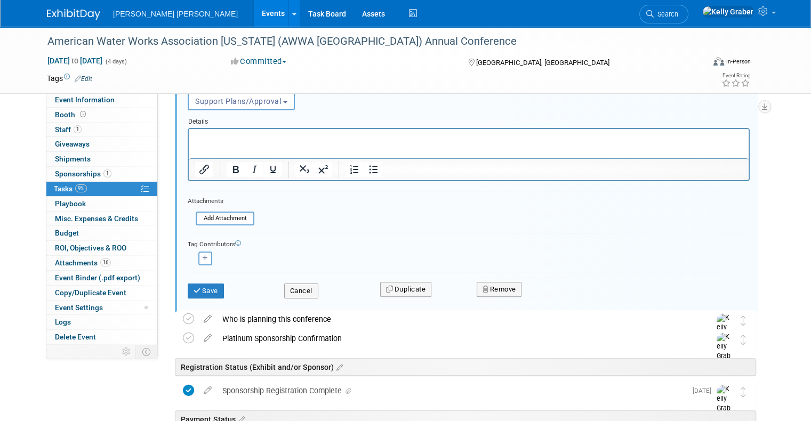
scroll to position [217, 0]
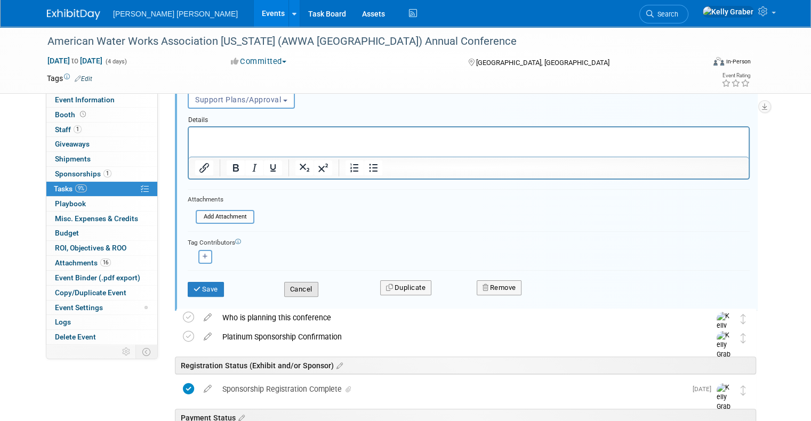
click at [294, 286] on button "Cancel" at bounding box center [301, 289] width 34 height 15
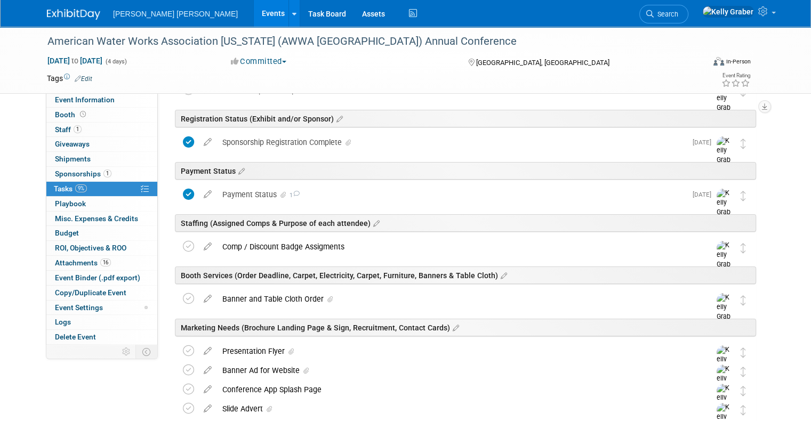
scroll to position [57, 0]
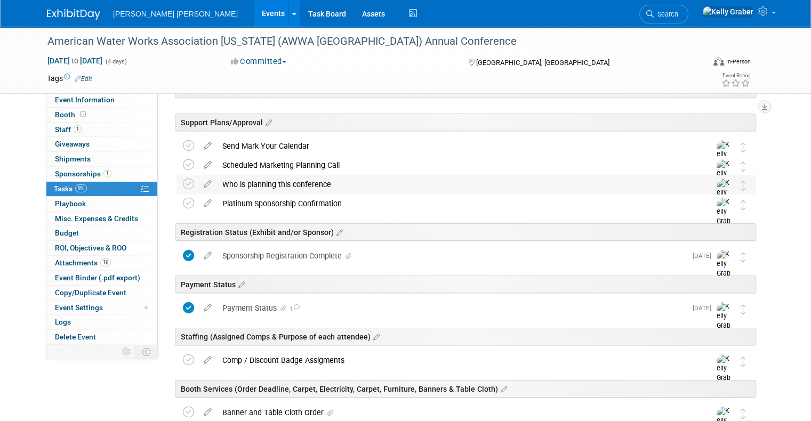
click at [260, 186] on div "Who is planning this conference" at bounding box center [456, 184] width 478 height 18
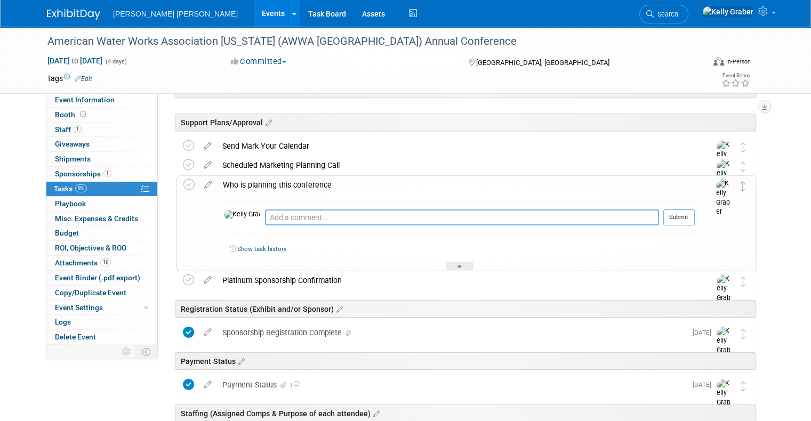
click at [267, 212] on textarea at bounding box center [462, 218] width 394 height 16
type textarea "9/12 - Event Champion is Earl Schneider"
click at [686, 222] on button "Submit" at bounding box center [679, 218] width 31 height 16
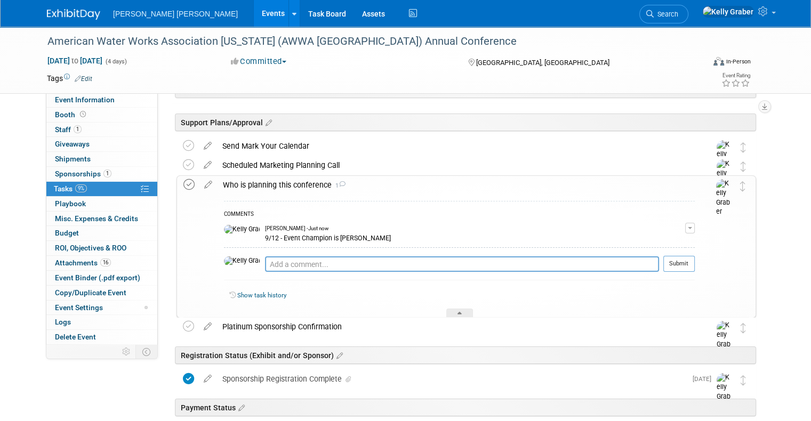
click at [183, 187] on icon at bounding box center [188, 184] width 11 height 11
click at [456, 312] on div at bounding box center [459, 313] width 27 height 9
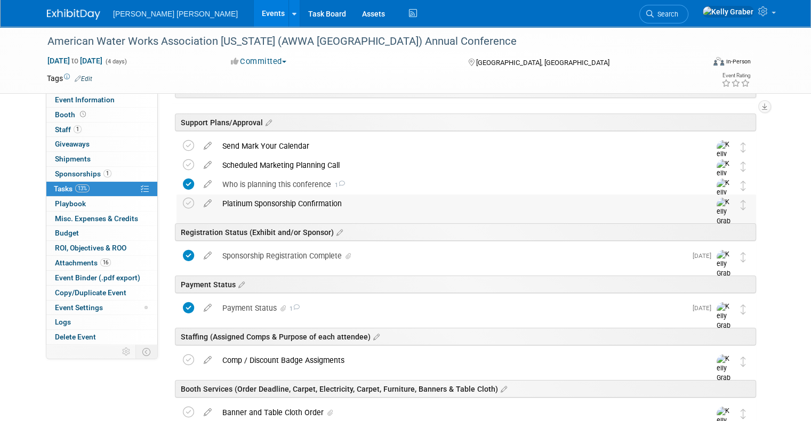
click at [318, 201] on div "Platinum Sponsorship Confirmation" at bounding box center [456, 204] width 478 height 18
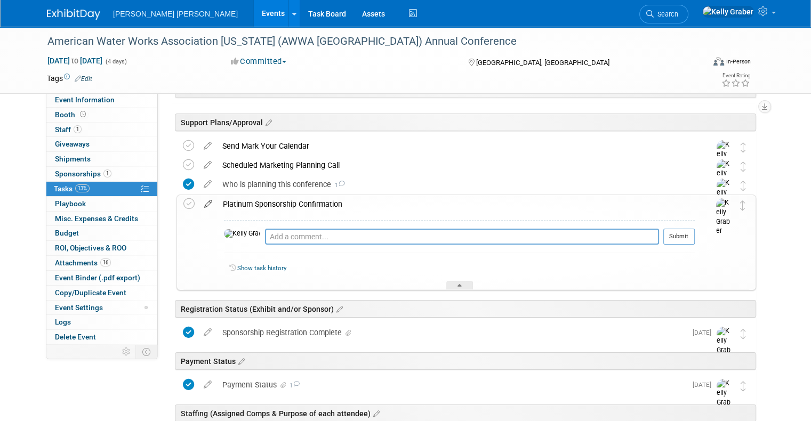
click at [199, 203] on icon at bounding box center [208, 201] width 19 height 13
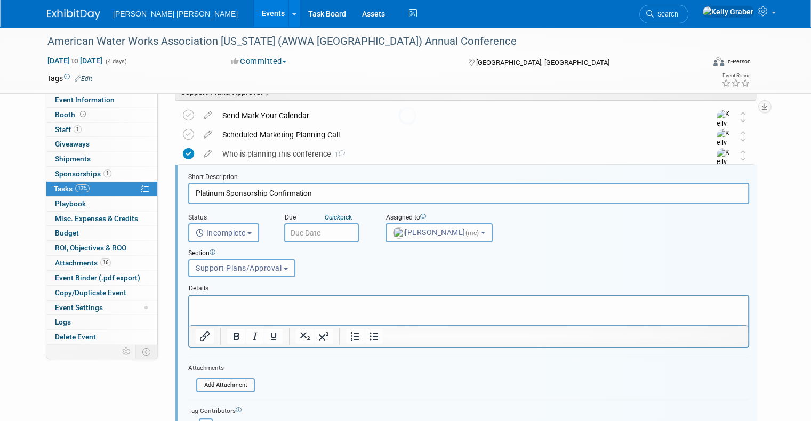
scroll to position [96, 0]
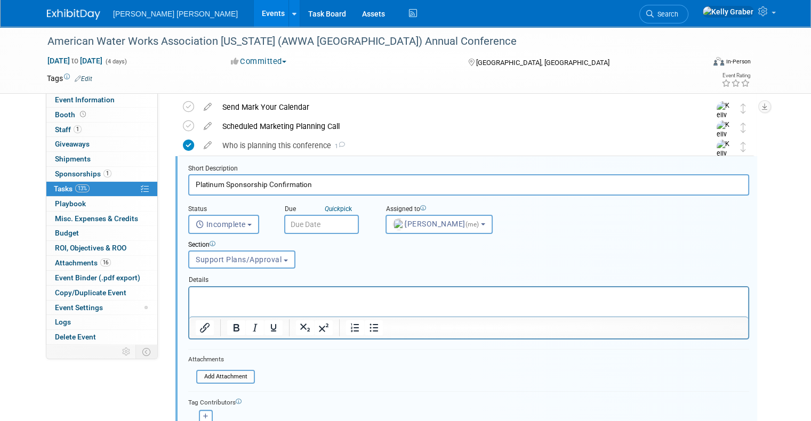
drag, startPoint x: 307, startPoint y: 186, endPoint x: 115, endPoint y: 192, distance: 191.6
type input "Approved Request Form Received"
click at [212, 224] on span "Incomplete" at bounding box center [221, 224] width 50 height 9
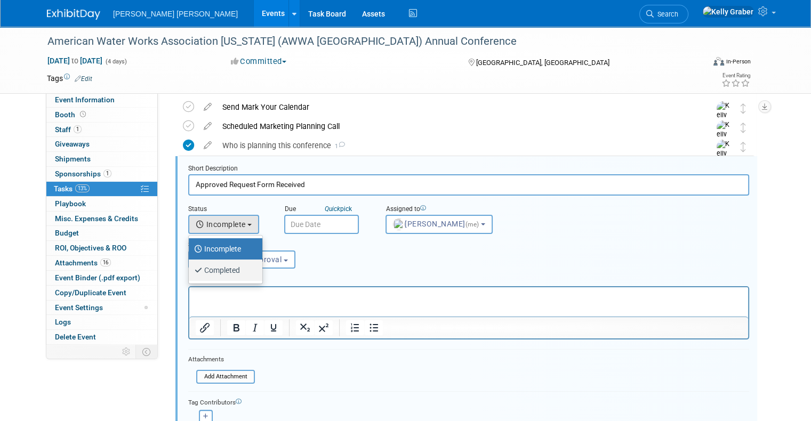
click at [209, 272] on label "Completed" at bounding box center [223, 270] width 58 height 17
click at [190, 272] on input "Completed" at bounding box center [186, 269] width 7 height 7
select select "3"
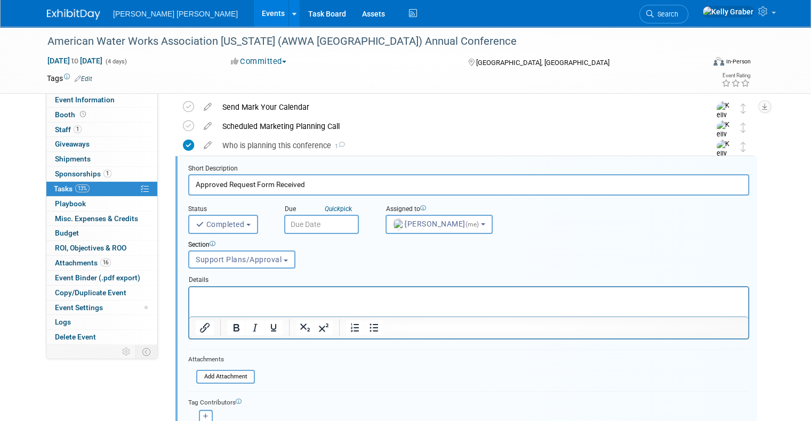
click at [307, 224] on input "text" at bounding box center [321, 224] width 75 height 19
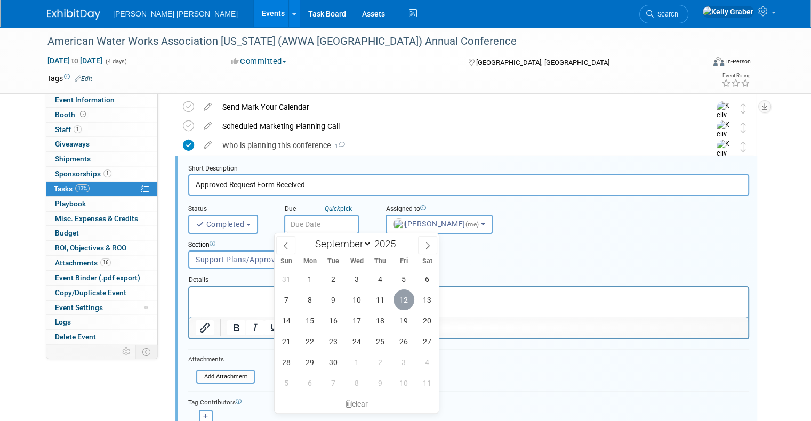
click at [403, 298] on span "12" at bounding box center [404, 300] width 21 height 21
type input "[DATE]"
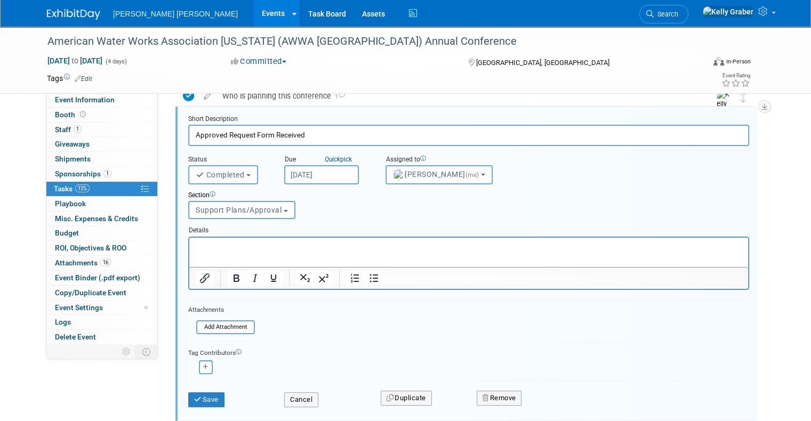
scroll to position [203, 0]
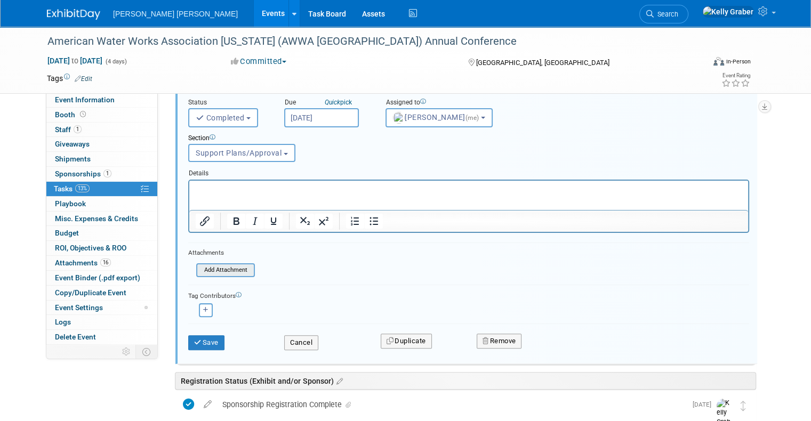
click at [224, 268] on input "file" at bounding box center [199, 271] width 109 height 12
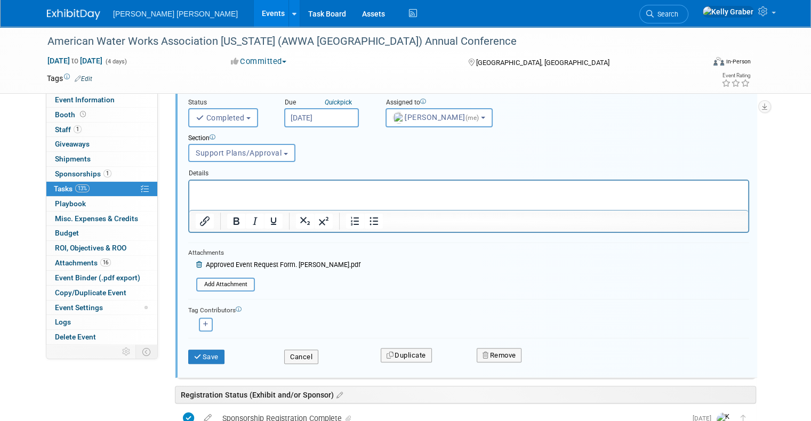
scroll to position [256, 0]
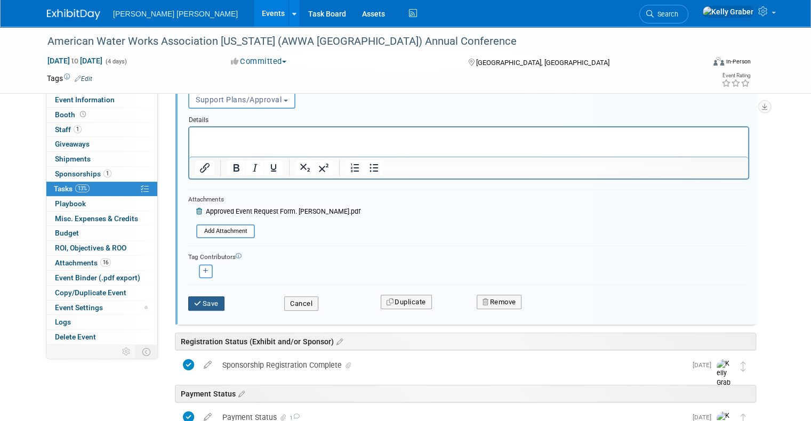
click at [201, 297] on button "Save" at bounding box center [206, 304] width 36 height 15
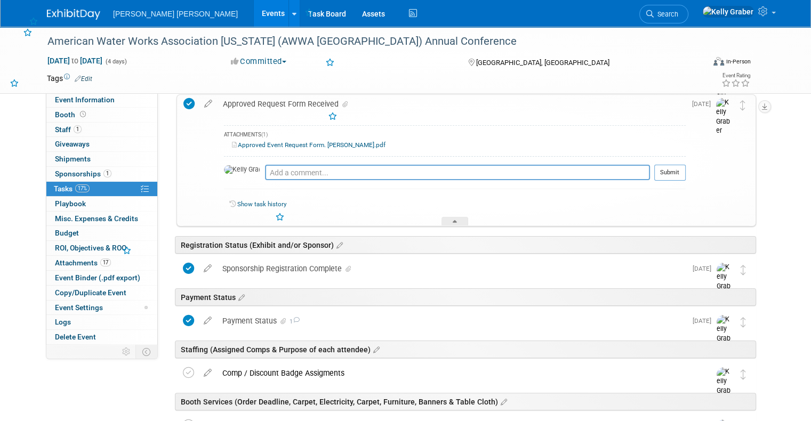
scroll to position [149, 0]
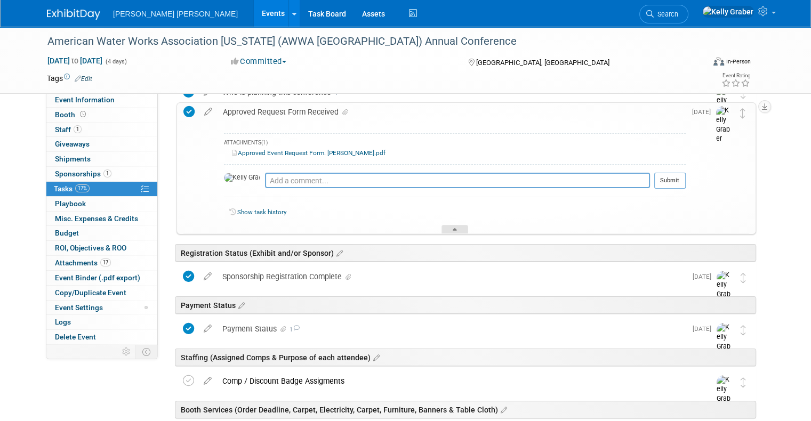
click at [460, 227] on div at bounding box center [455, 229] width 27 height 9
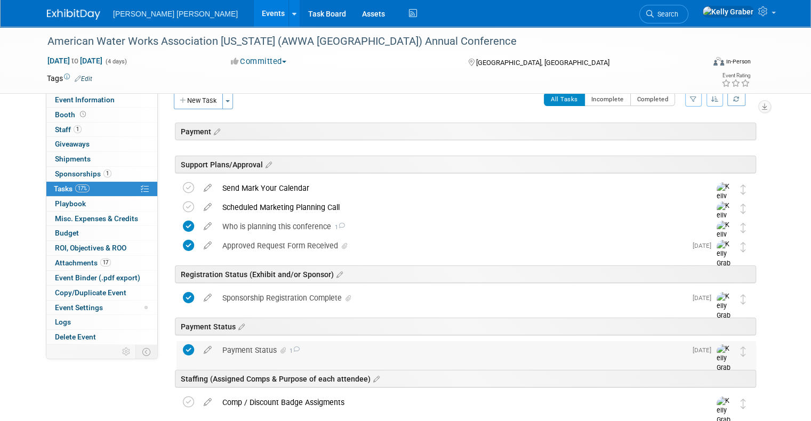
scroll to position [0, 0]
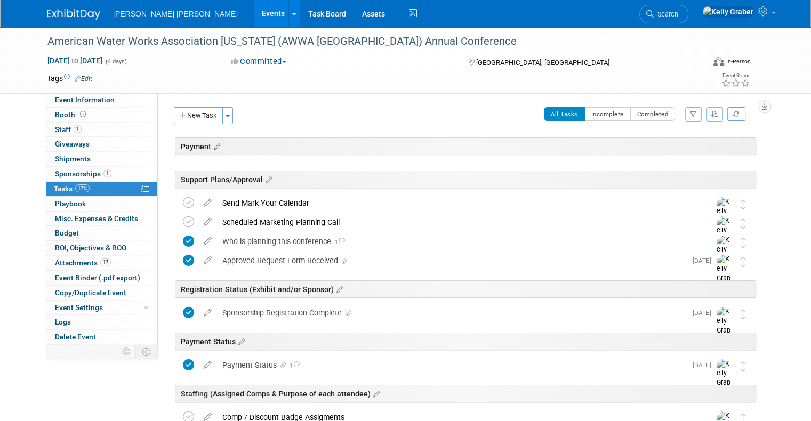
click at [211, 144] on icon at bounding box center [215, 147] width 9 height 10
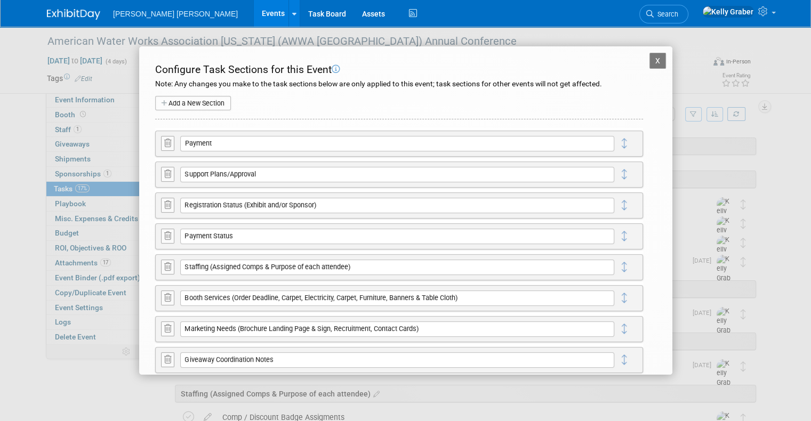
click at [162, 139] on button at bounding box center [167, 143] width 13 height 14
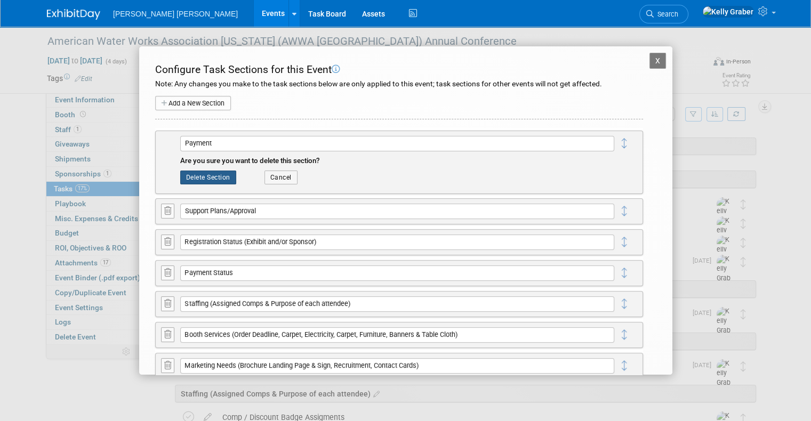
click at [209, 178] on button "Delete Section" at bounding box center [208, 178] width 56 height 14
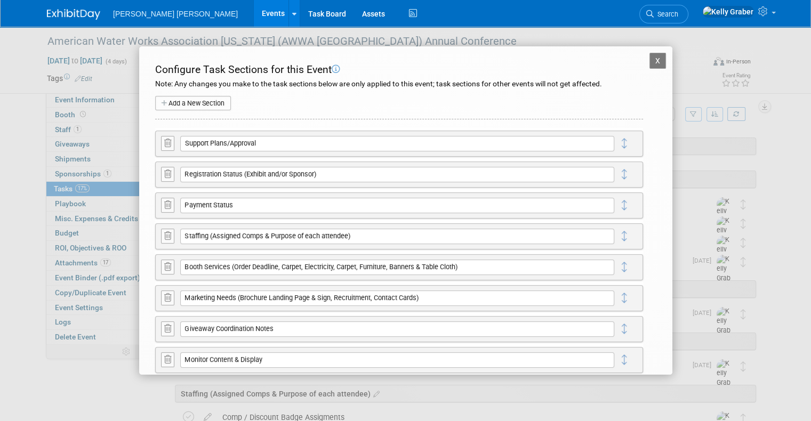
click at [650, 54] on button "X" at bounding box center [658, 61] width 17 height 16
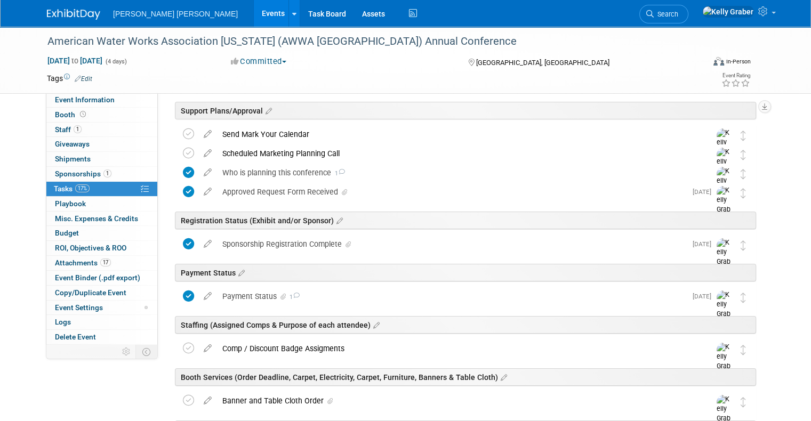
scroll to position [53, 0]
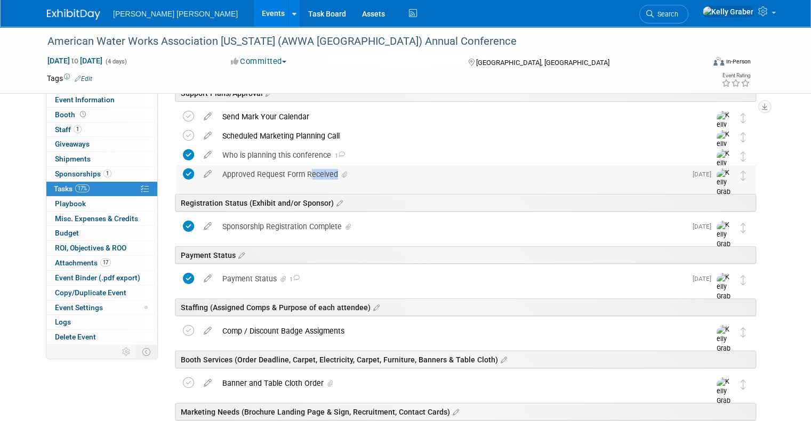
drag, startPoint x: 298, startPoint y: 169, endPoint x: 467, endPoint y: 179, distance: 169.9
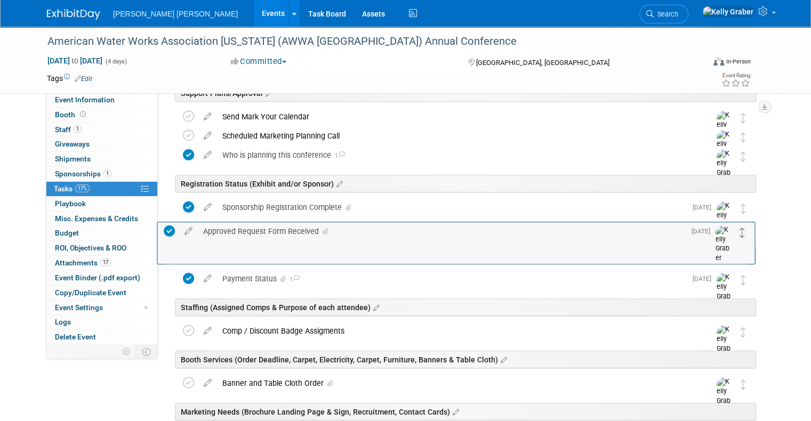
drag, startPoint x: 752, startPoint y: 174, endPoint x: 742, endPoint y: 231, distance: 58.0
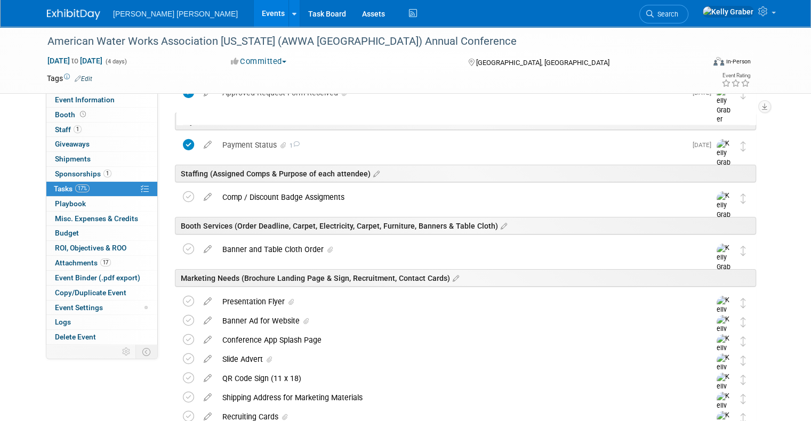
scroll to position [213, 0]
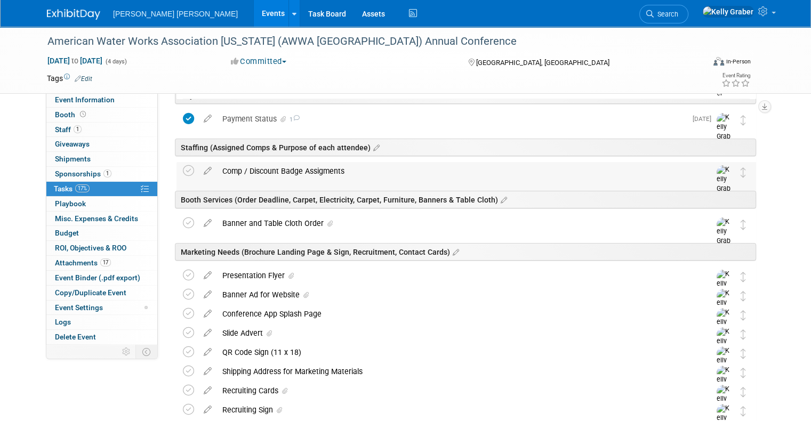
click at [218, 169] on div "Comp / Discount Badge Assigments" at bounding box center [456, 171] width 478 height 18
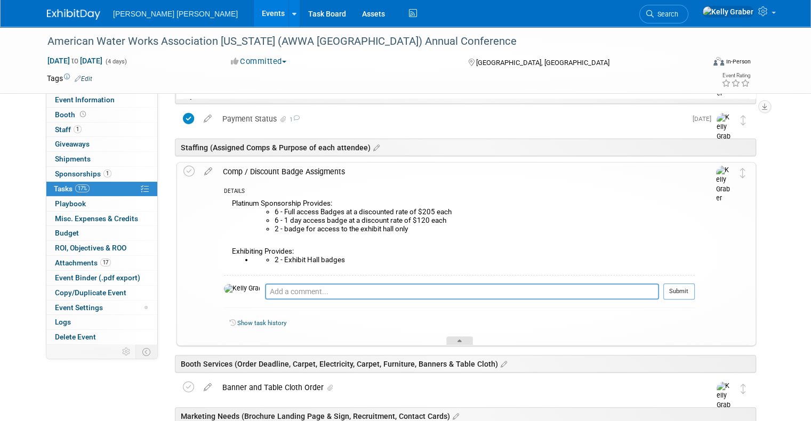
click at [454, 337] on div at bounding box center [459, 341] width 27 height 9
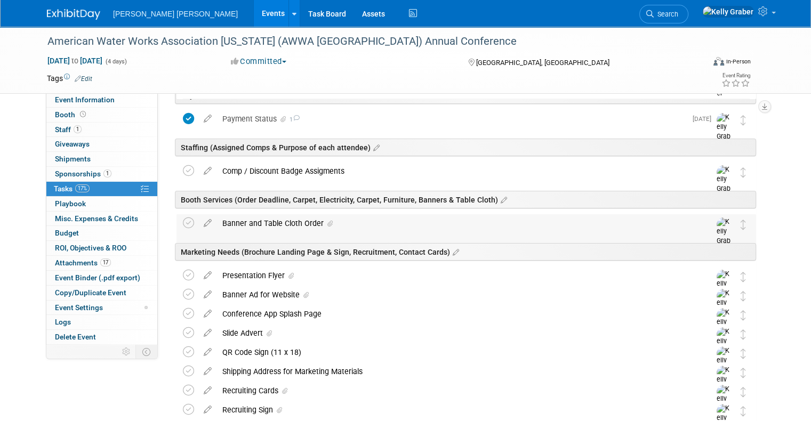
click at [353, 219] on div "Banner and Table Cloth Order" at bounding box center [456, 223] width 478 height 18
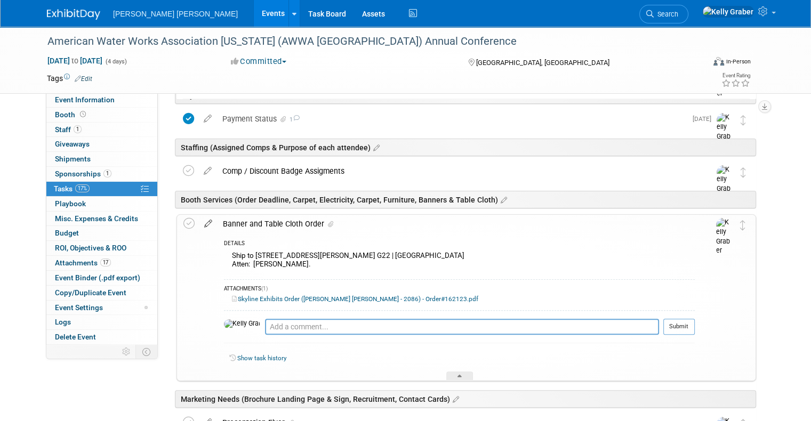
click at [202, 222] on icon at bounding box center [208, 221] width 19 height 13
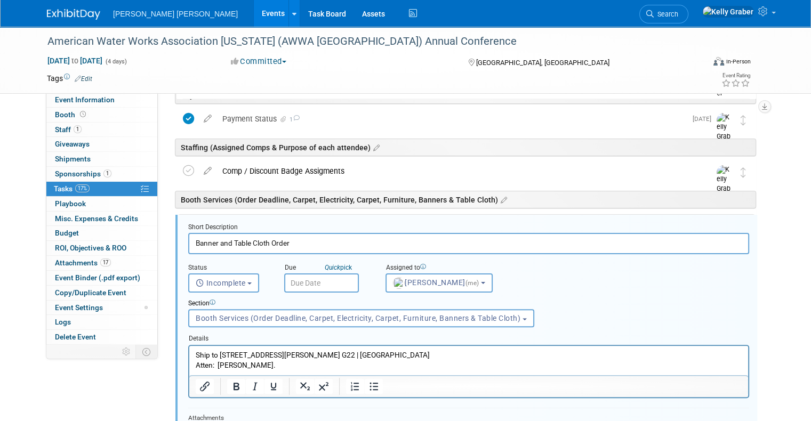
scroll to position [272, 0]
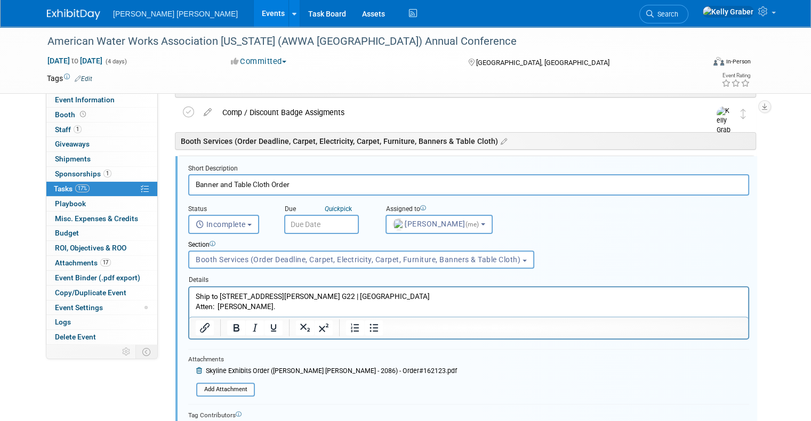
drag, startPoint x: 251, startPoint y: 299, endPoint x: 196, endPoint y: 290, distance: 56.2
click at [196, 290] on html "Ship to 412 Mount Kemble Ave. G22 | Morristown, NJ 07960 Atten: Earl Schnieder." at bounding box center [468, 299] width 559 height 25
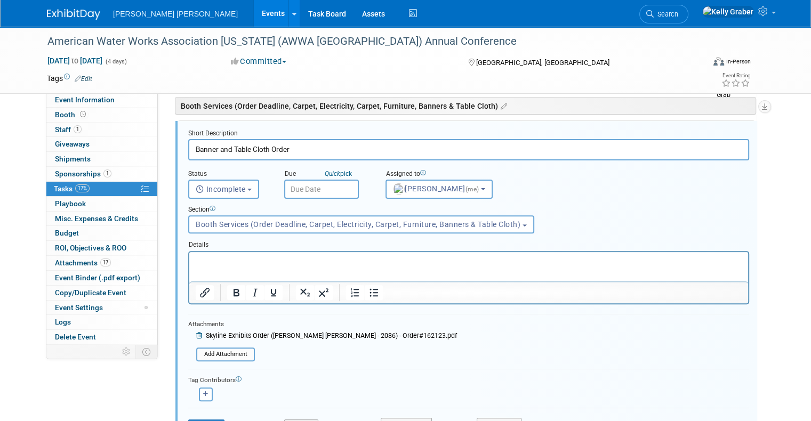
scroll to position [325, 0]
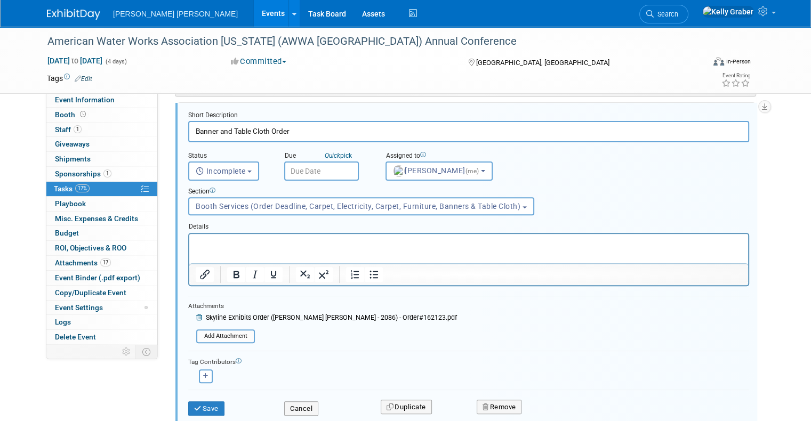
click at [196, 315] on icon at bounding box center [200, 318] width 8 height 6
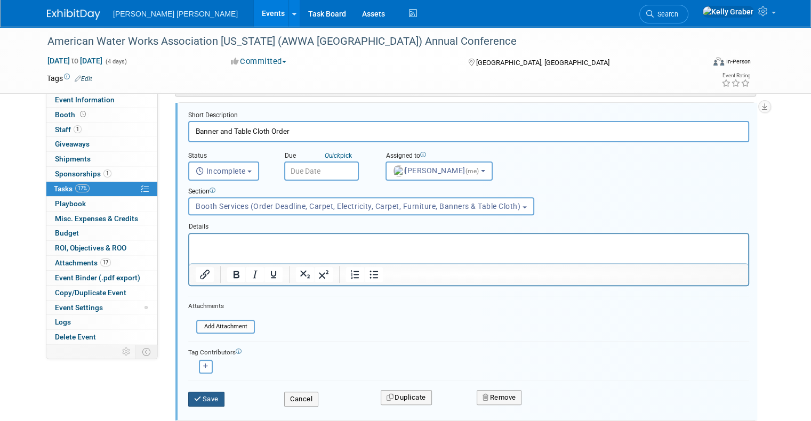
click at [197, 399] on button "Save" at bounding box center [206, 399] width 36 height 15
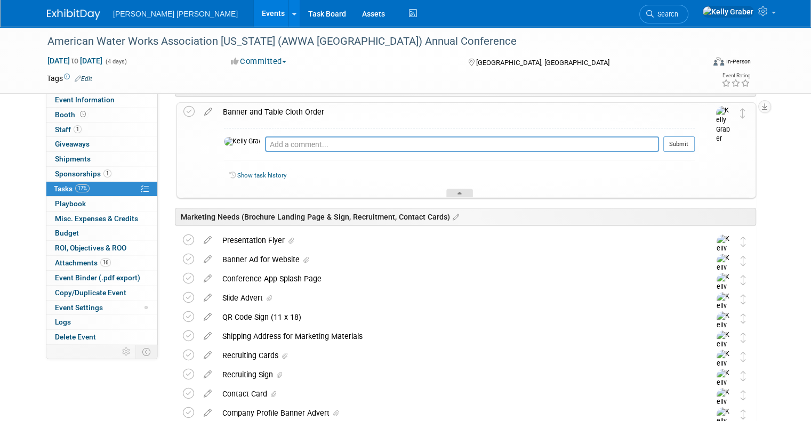
click at [465, 189] on div at bounding box center [459, 193] width 27 height 9
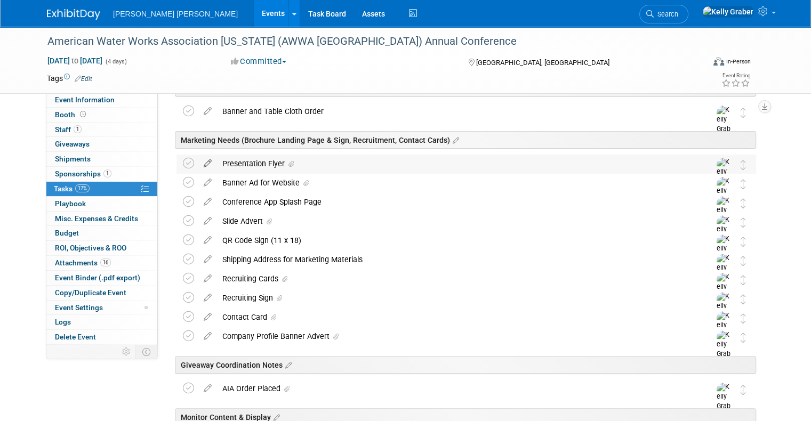
click at [198, 164] on icon at bounding box center [207, 161] width 19 height 13
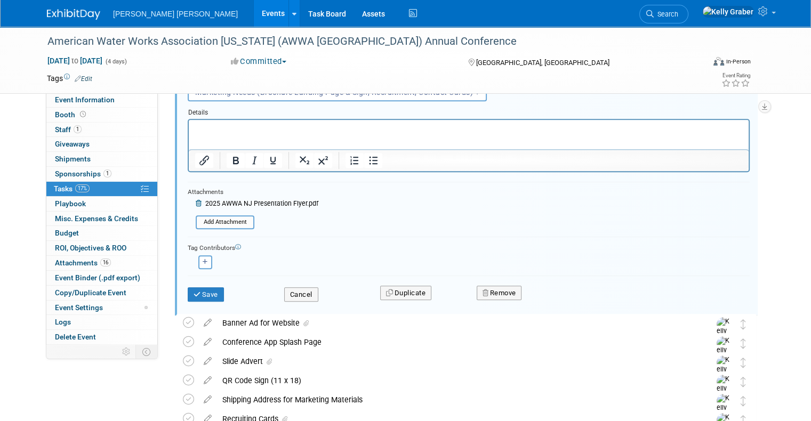
scroll to position [537, 0]
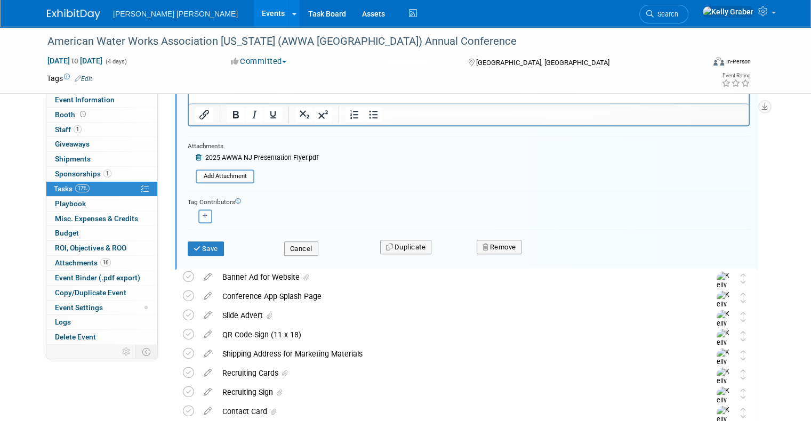
click at [196, 155] on icon at bounding box center [200, 158] width 8 height 6
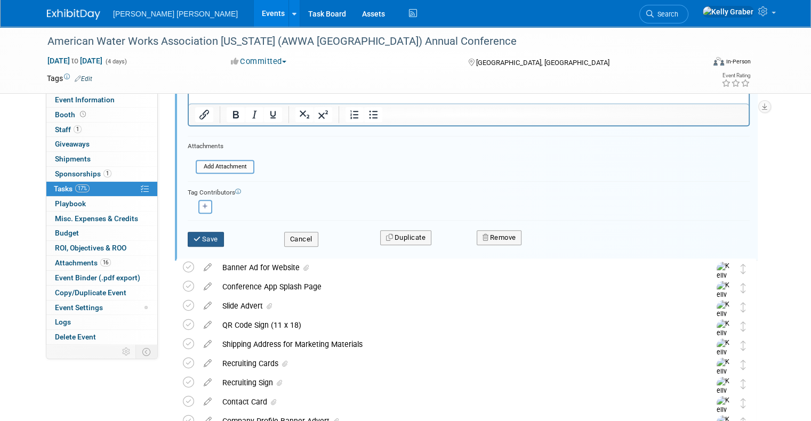
click at [208, 238] on button "Save" at bounding box center [206, 239] width 36 height 15
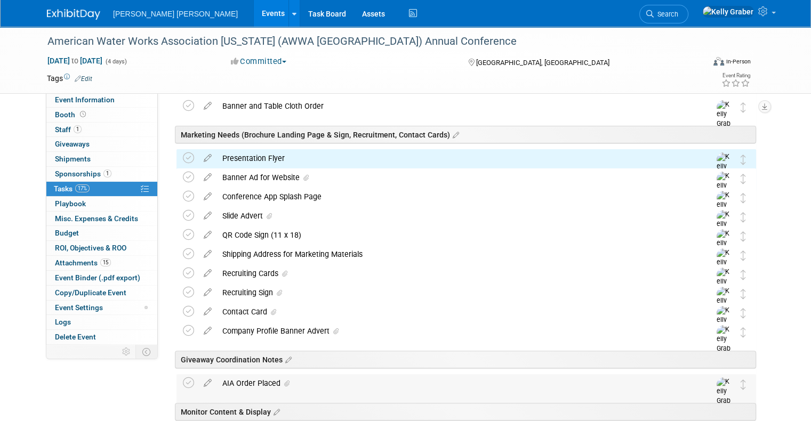
scroll to position [324, 0]
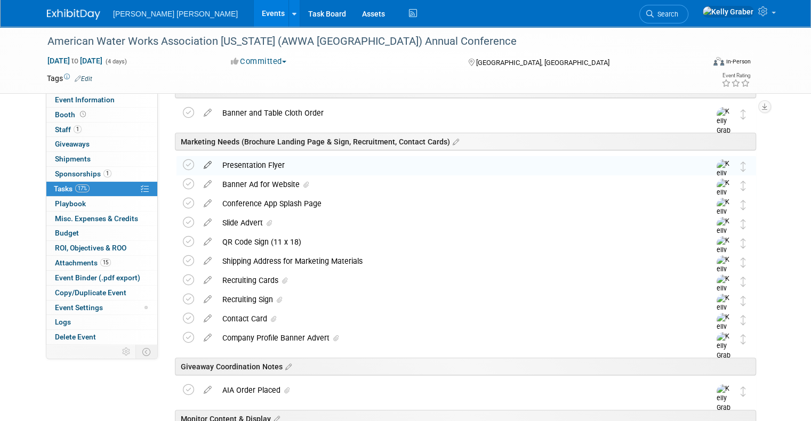
click at [201, 162] on icon at bounding box center [207, 162] width 19 height 13
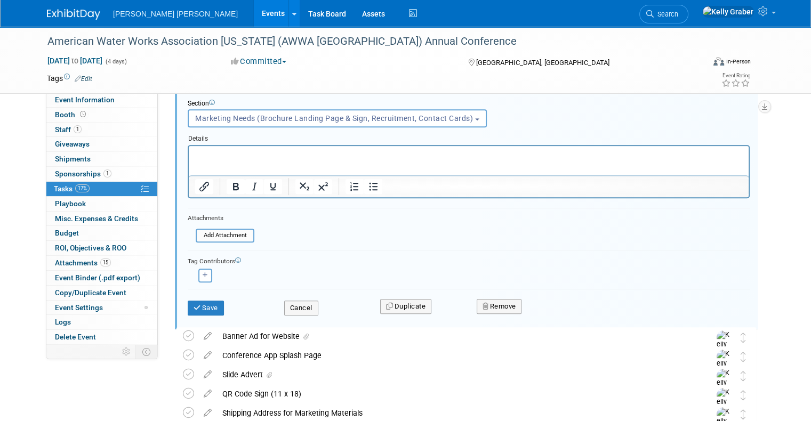
scroll to position [484, 0]
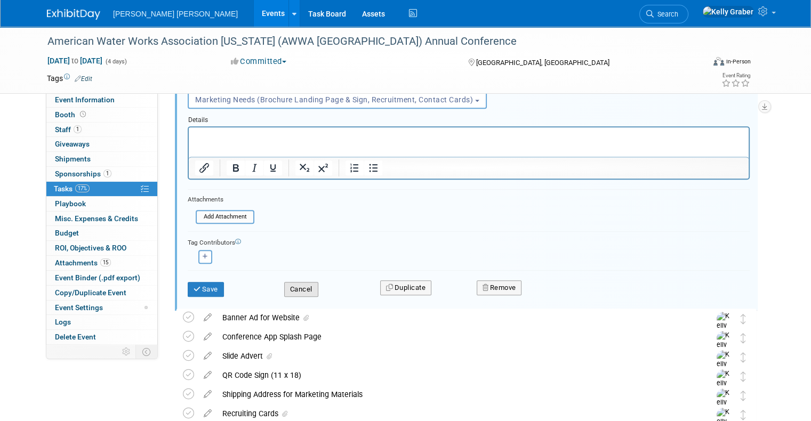
click at [307, 293] on button "Cancel" at bounding box center [301, 289] width 34 height 15
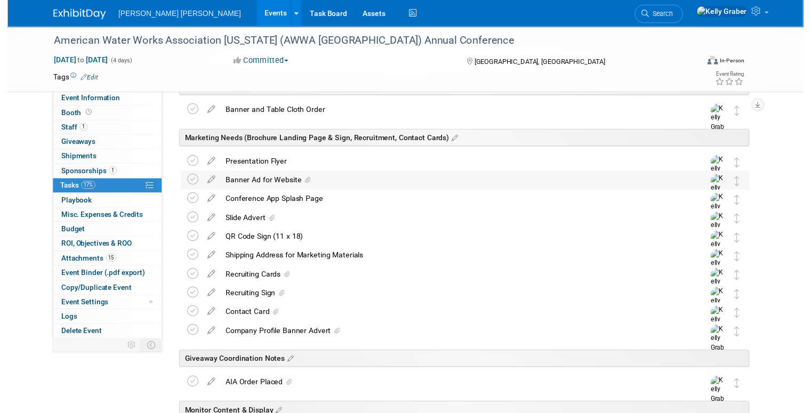
scroll to position [324, 0]
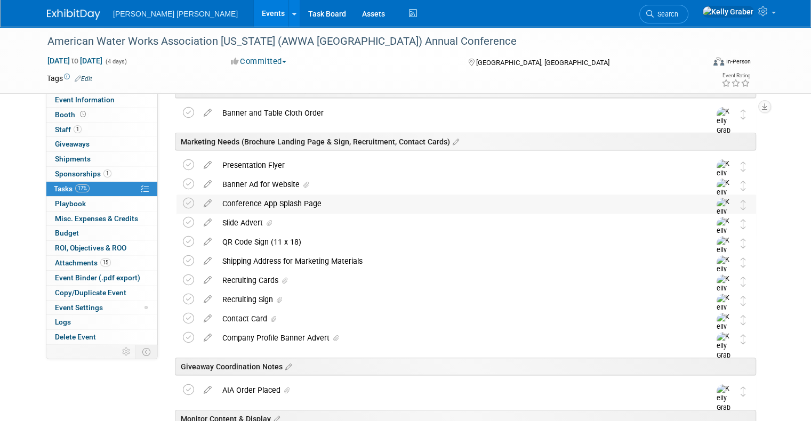
click at [265, 200] on div "Conference App Splash Page" at bounding box center [456, 204] width 478 height 18
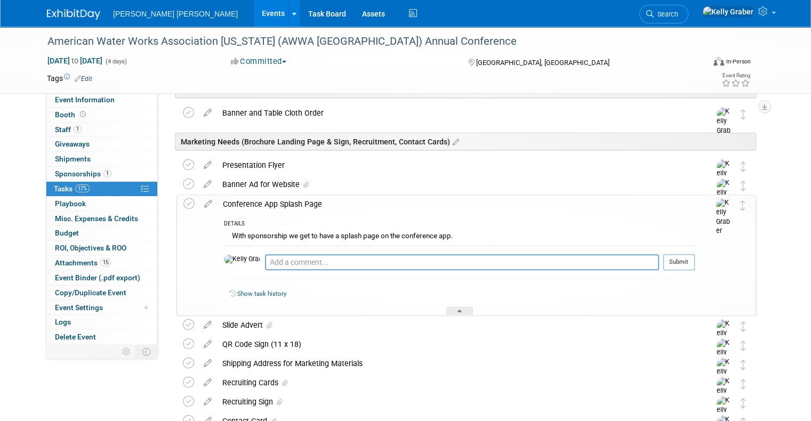
click at [457, 304] on div "Show task history" at bounding box center [459, 295] width 471 height 23
click at [458, 310] on icon at bounding box center [460, 313] width 4 height 6
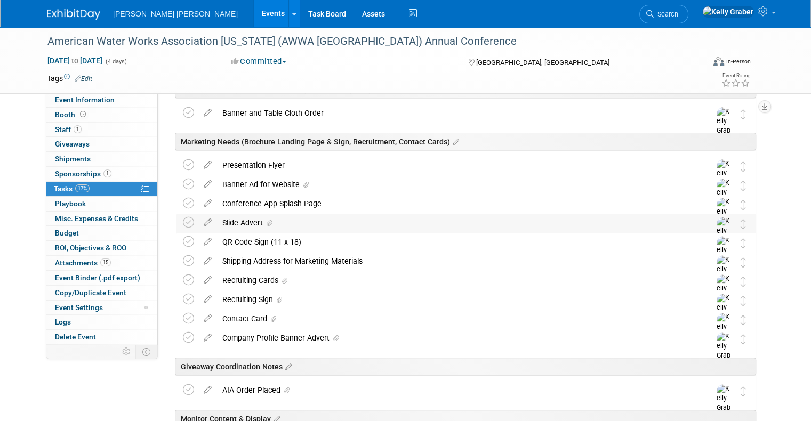
click at [237, 221] on div "Slide Advert" at bounding box center [456, 223] width 478 height 18
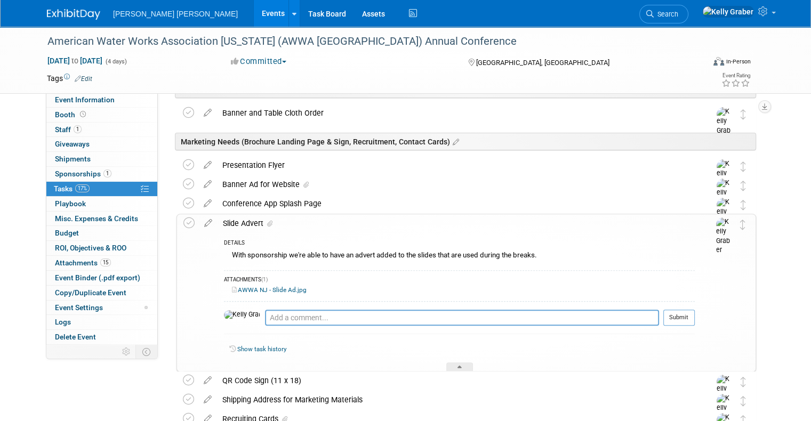
click at [226, 222] on div "Slide Advert" at bounding box center [456, 223] width 477 height 18
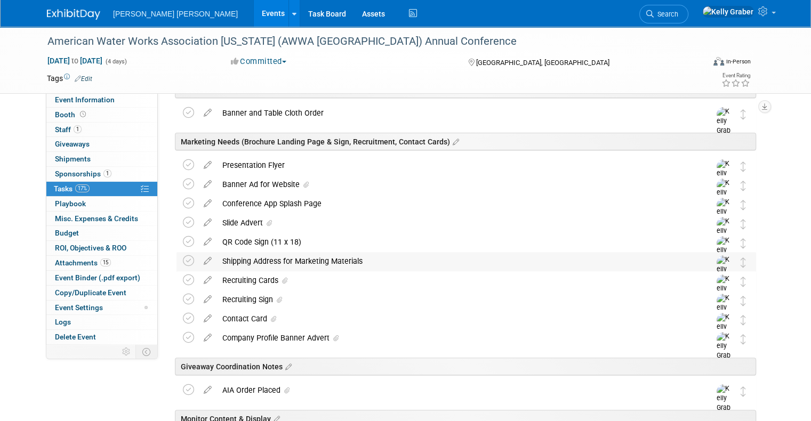
click at [241, 260] on div "Shipping Address for Marketing Materials" at bounding box center [456, 261] width 478 height 18
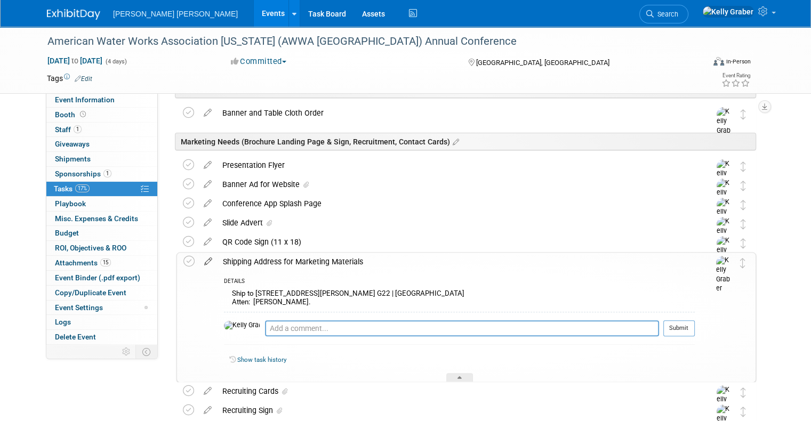
click at [199, 257] on icon at bounding box center [208, 259] width 19 height 13
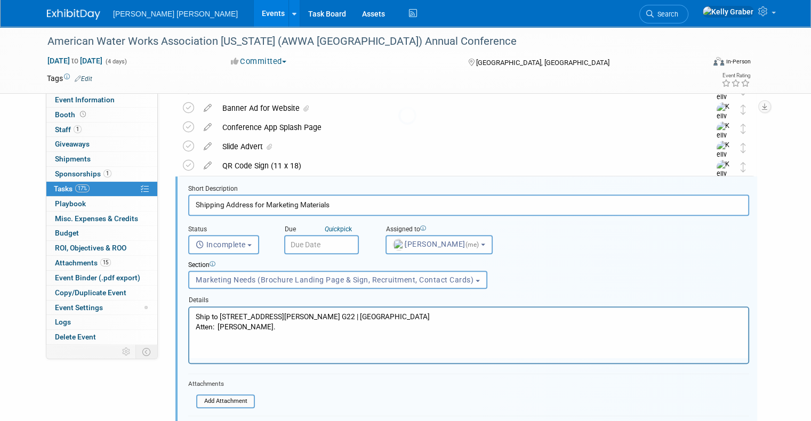
scroll to position [420, 0]
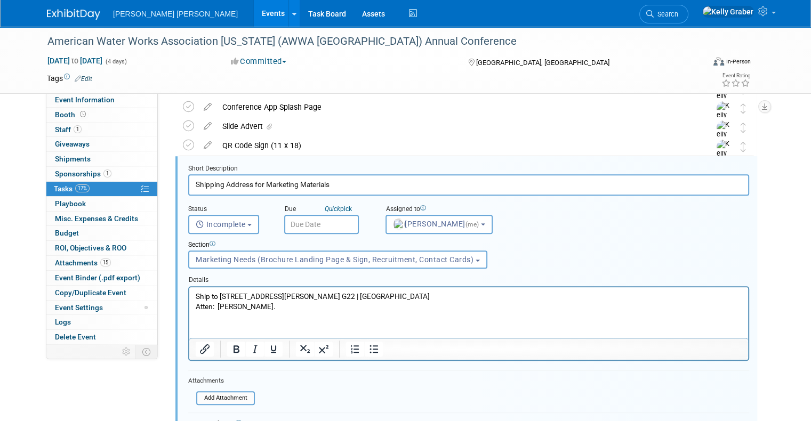
drag, startPoint x: 278, startPoint y: 311, endPoint x: 361, endPoint y: 572, distance: 273.8
click at [189, 287] on html "Ship to 412 Mount Kemble Ave. G22 | Morristown, NJ 07960 Atten: Earl Schnieder." at bounding box center [468, 299] width 559 height 25
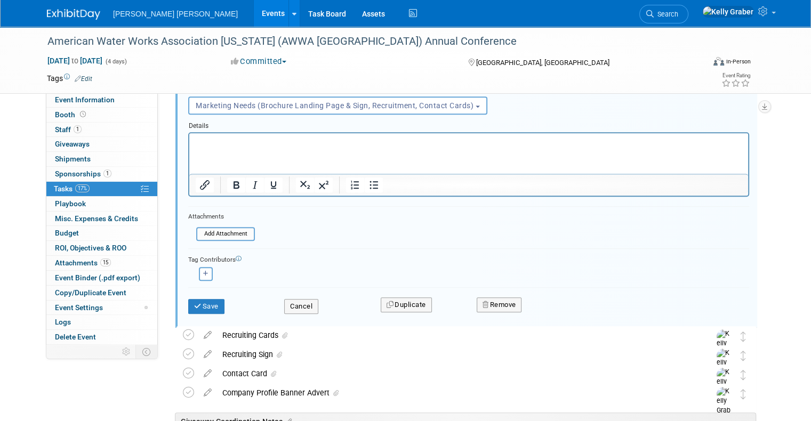
scroll to position [580, 0]
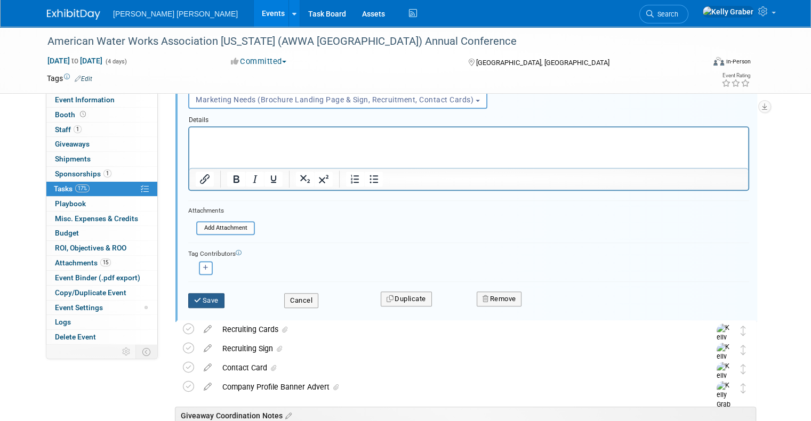
click at [195, 296] on button "Save" at bounding box center [206, 300] width 36 height 15
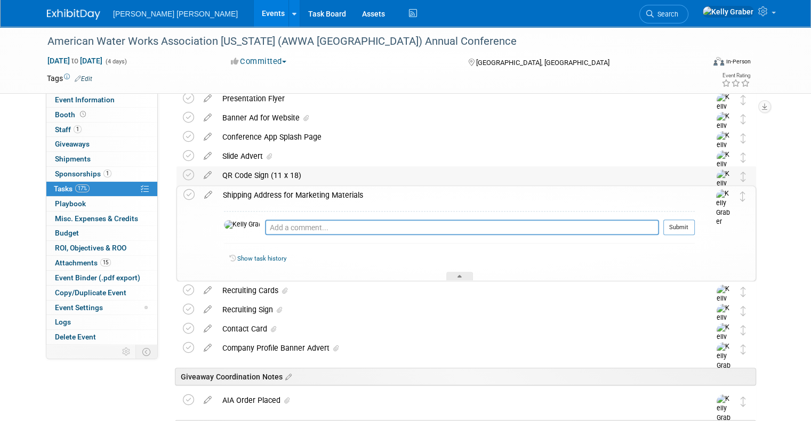
scroll to position [367, 0]
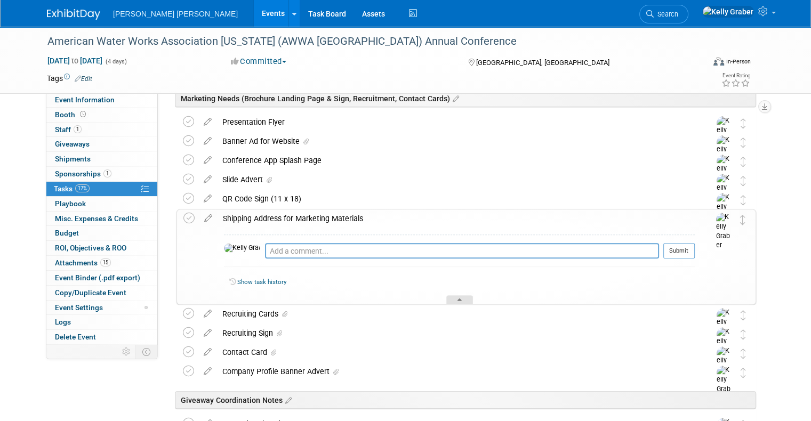
click at [460, 299] on icon at bounding box center [460, 302] width 4 height 6
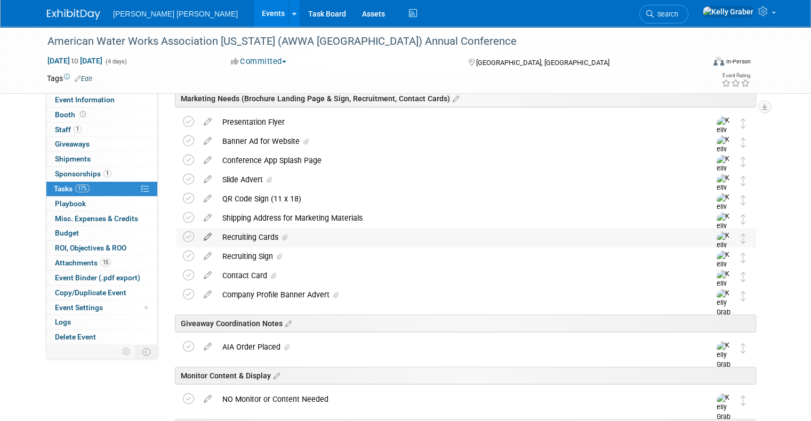
click at [198, 235] on icon at bounding box center [207, 234] width 19 height 13
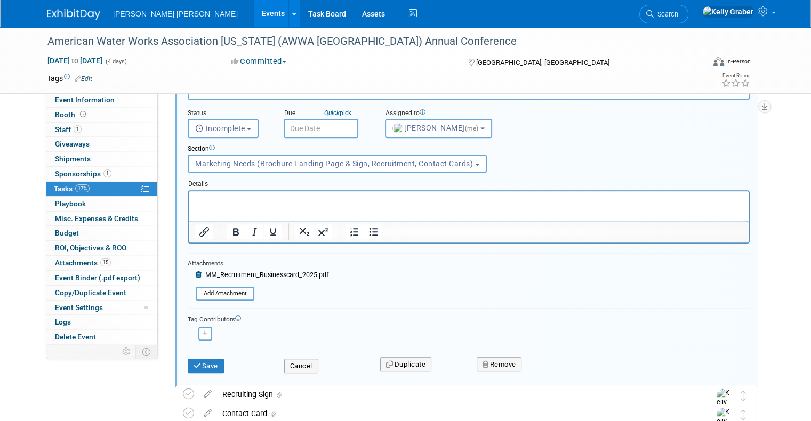
scroll to position [546, 0]
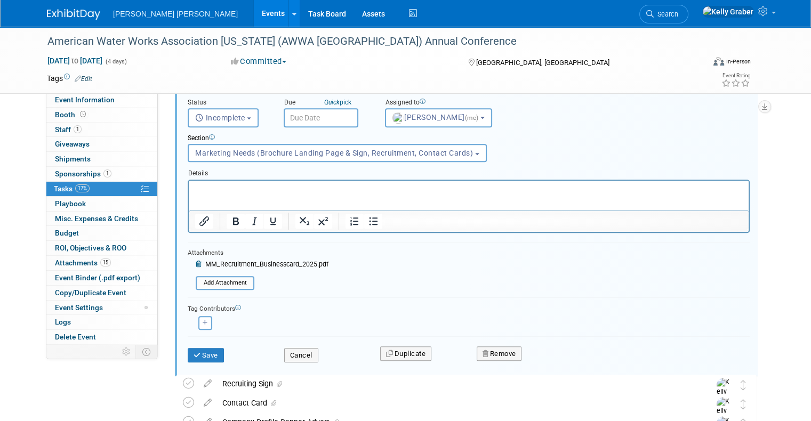
click at [196, 261] on icon at bounding box center [200, 264] width 8 height 6
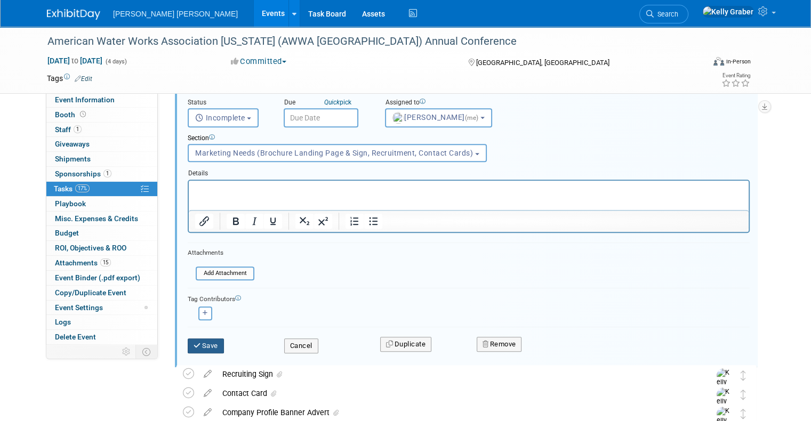
click at [192, 341] on button "Save" at bounding box center [206, 346] width 36 height 15
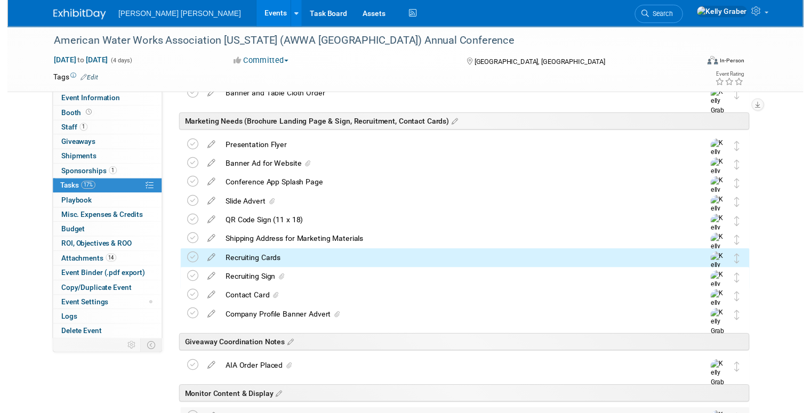
scroll to position [332, 0]
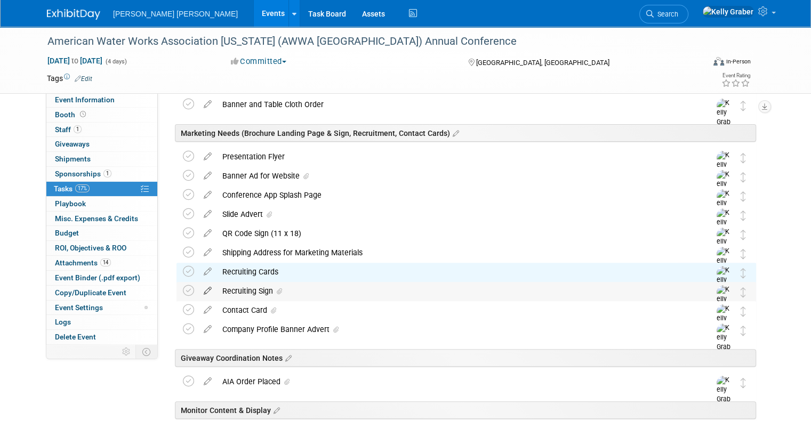
click at [198, 288] on icon at bounding box center [207, 288] width 19 height 13
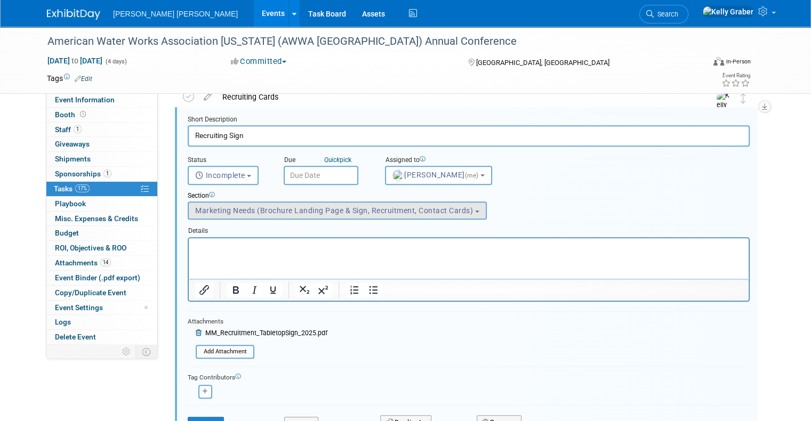
scroll to position [565, 0]
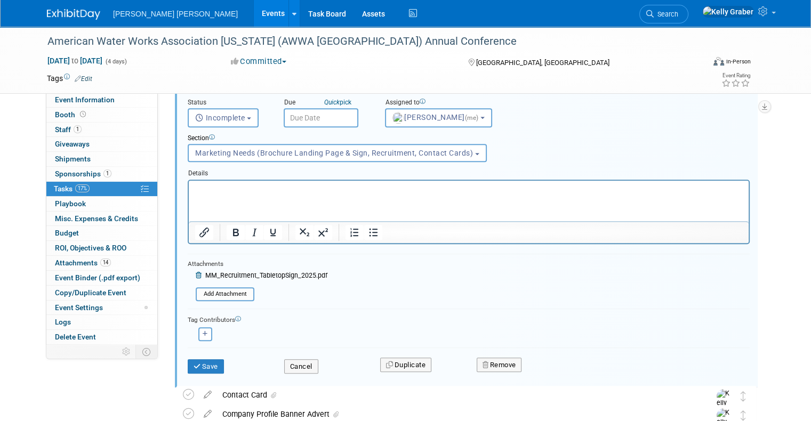
click at [196, 273] on icon at bounding box center [200, 276] width 8 height 6
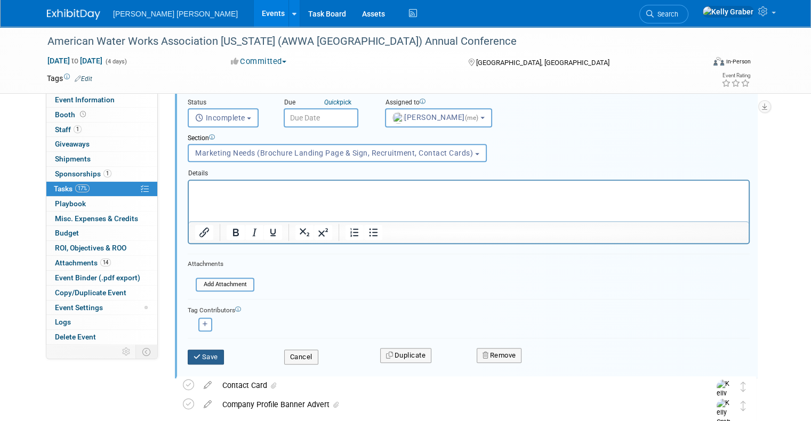
click at [194, 350] on button "Save" at bounding box center [206, 357] width 36 height 15
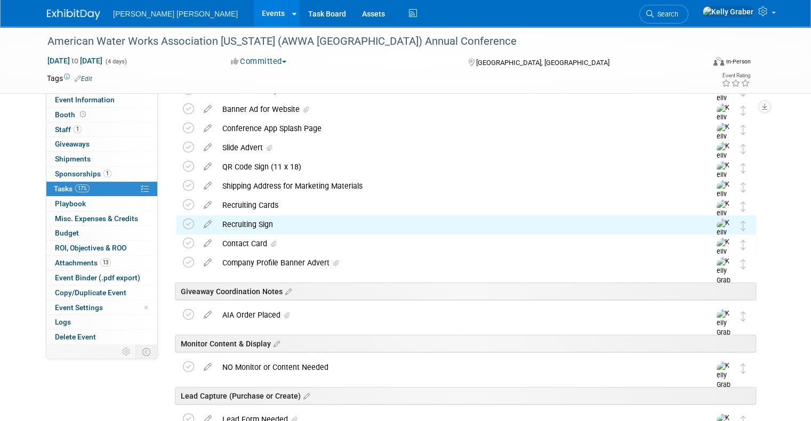
scroll to position [396, 0]
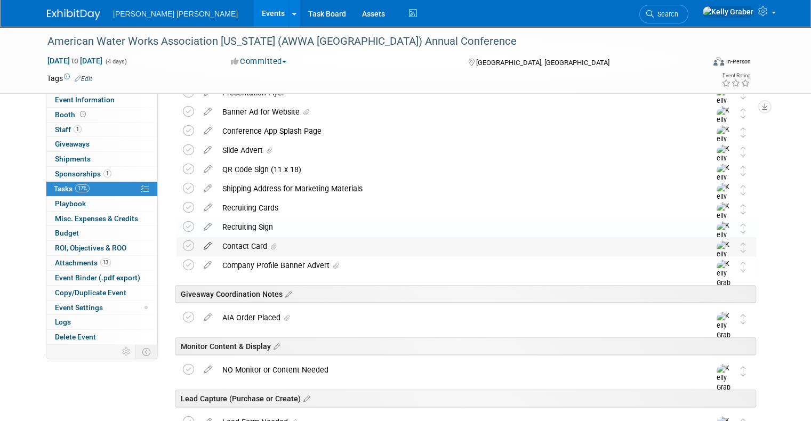
click at [198, 244] on icon at bounding box center [207, 243] width 19 height 13
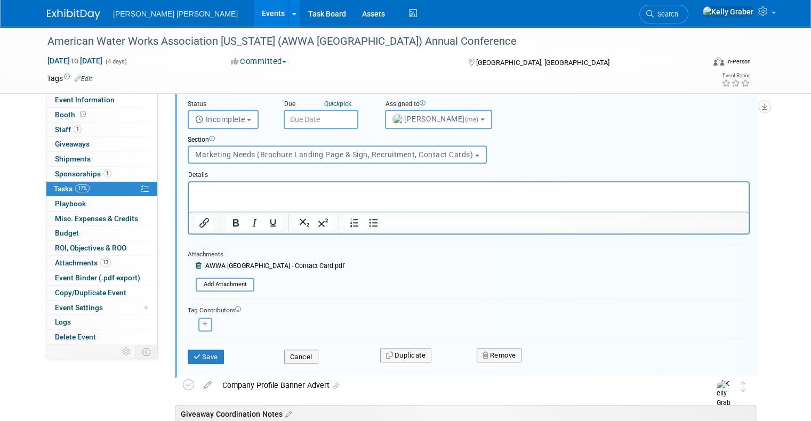
scroll to position [584, 0]
click at [196, 265] on icon at bounding box center [200, 264] width 8 height 6
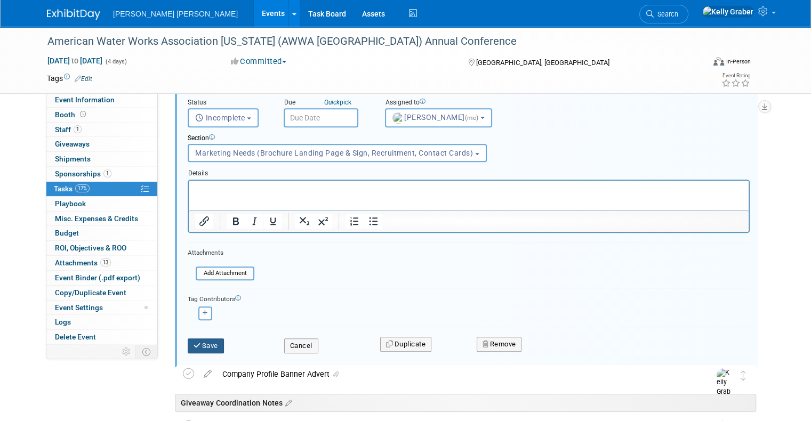
click at [198, 343] on button "Save" at bounding box center [206, 346] width 36 height 15
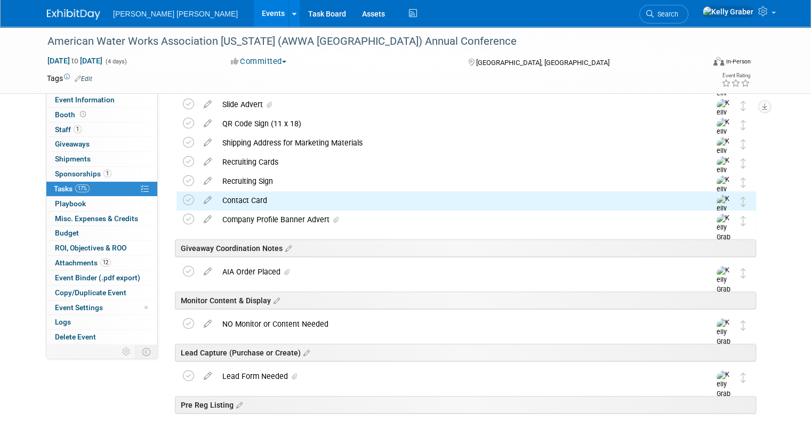
scroll to position [424, 0]
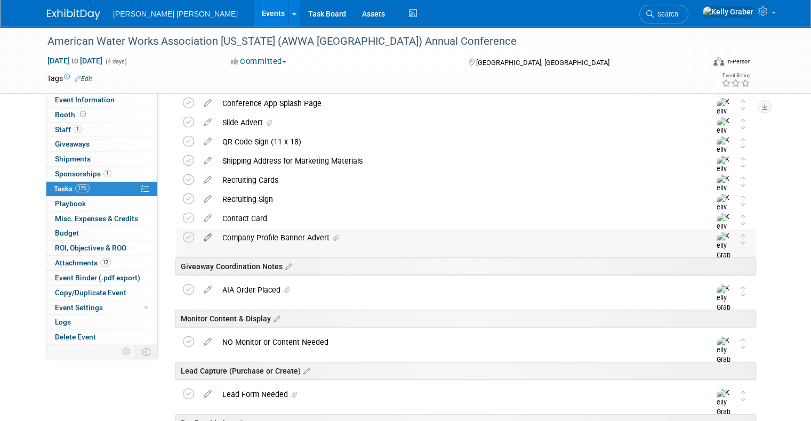
click at [201, 234] on icon at bounding box center [207, 235] width 19 height 13
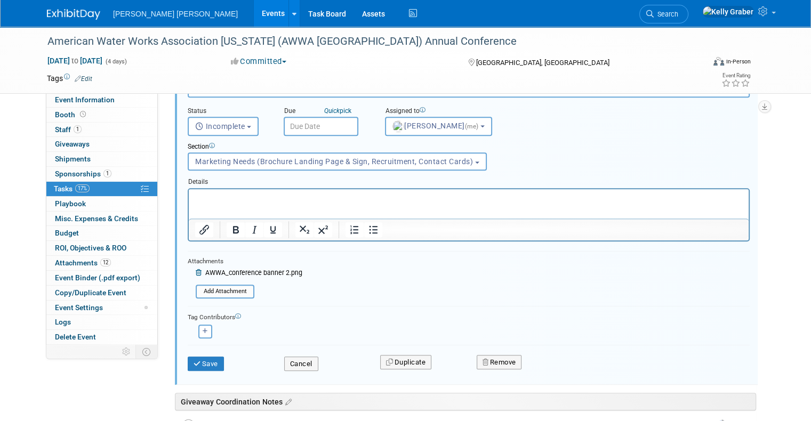
scroll to position [603, 0]
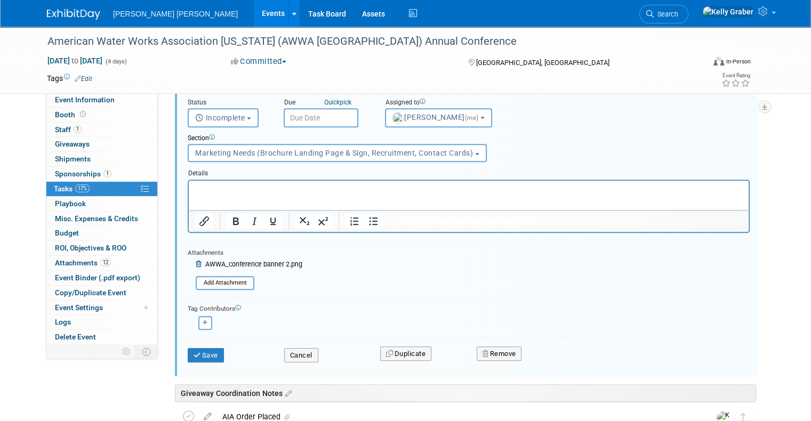
click at [196, 261] on icon at bounding box center [200, 264] width 8 height 6
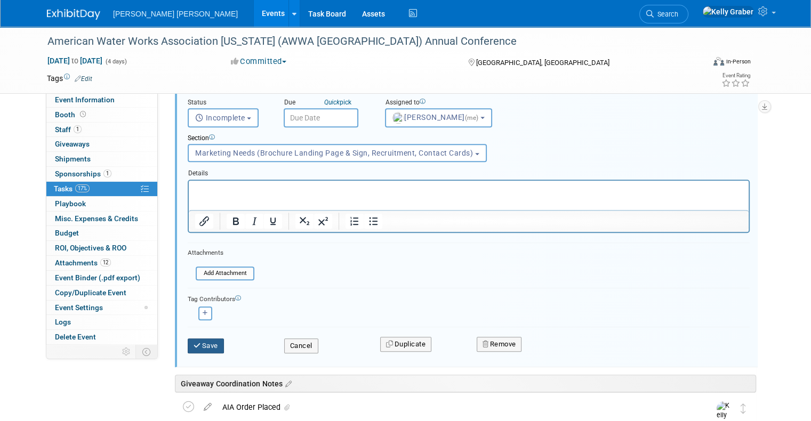
click at [194, 341] on button "Save" at bounding box center [206, 346] width 36 height 15
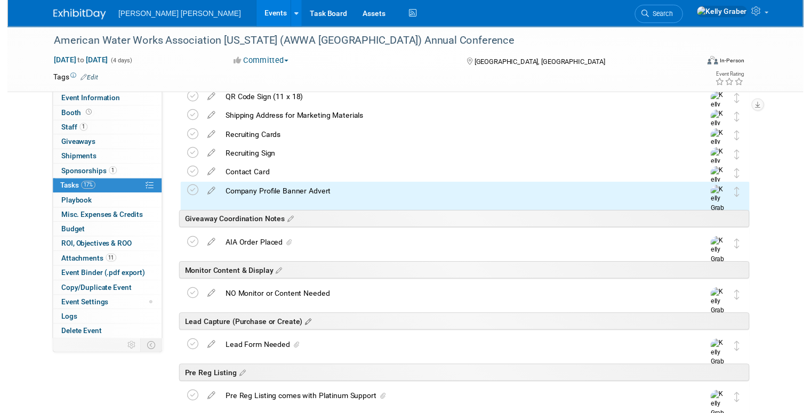
scroll to position [443, 0]
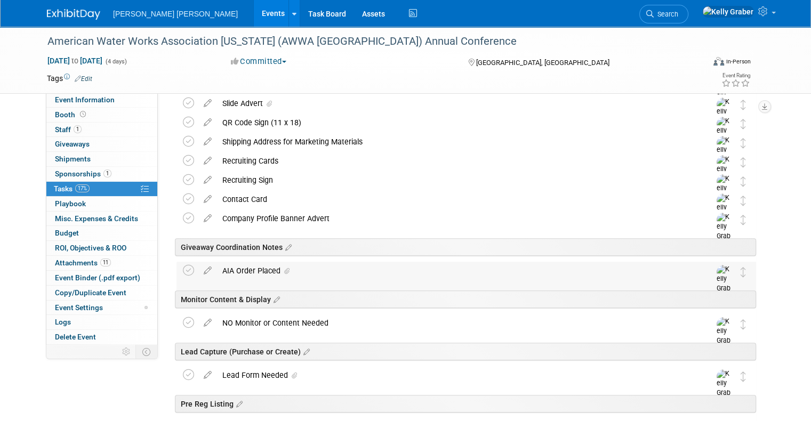
click at [220, 265] on div "AIA Order Placed" at bounding box center [456, 271] width 478 height 18
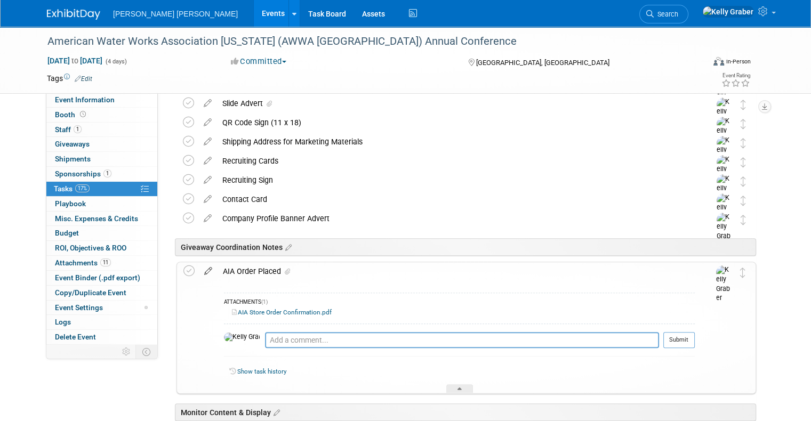
click at [199, 270] on icon at bounding box center [208, 268] width 19 height 13
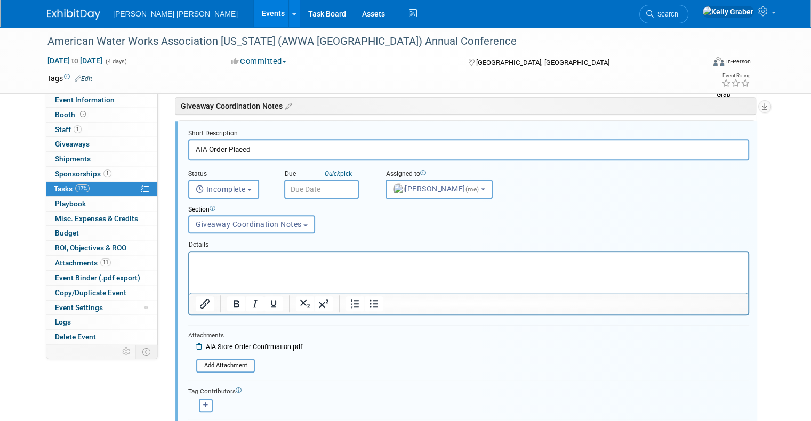
scroll to position [603, 0]
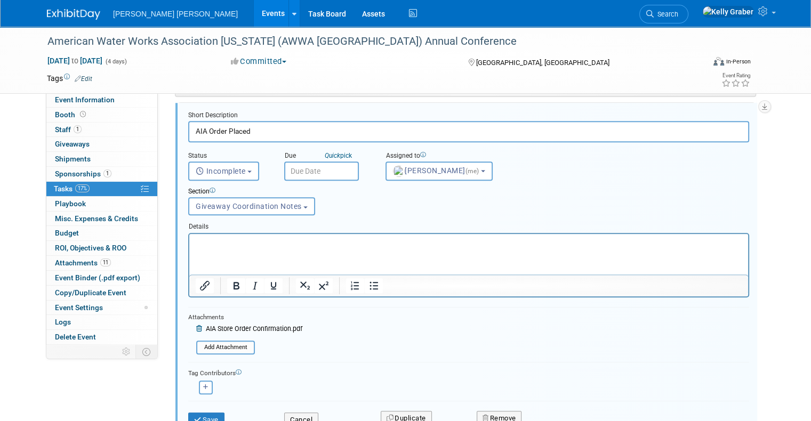
click at [196, 324] on div "AIA Store Order Confirmation.pdf" at bounding box center [249, 330] width 106 height 13
click at [188, 326] on div "AIA Store Order Confirmation.pdf Add Attachment" at bounding box center [245, 330] width 114 height 17
click at [196, 326] on icon at bounding box center [200, 329] width 8 height 6
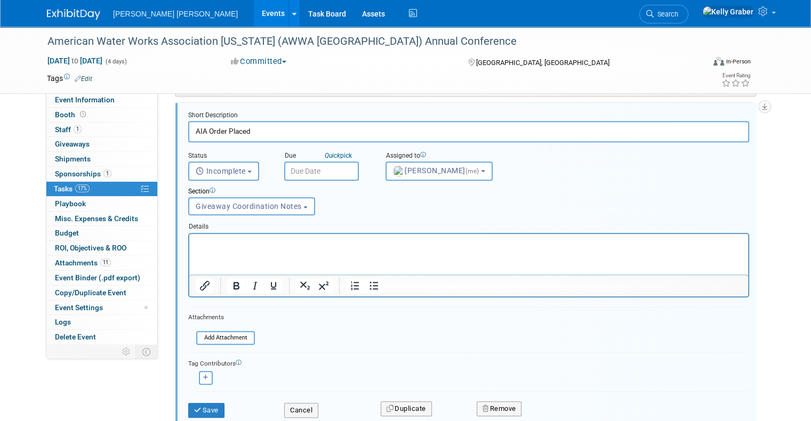
click at [194, 396] on div "Save" at bounding box center [228, 407] width 96 height 22
click at [193, 404] on button "Save" at bounding box center [206, 410] width 36 height 15
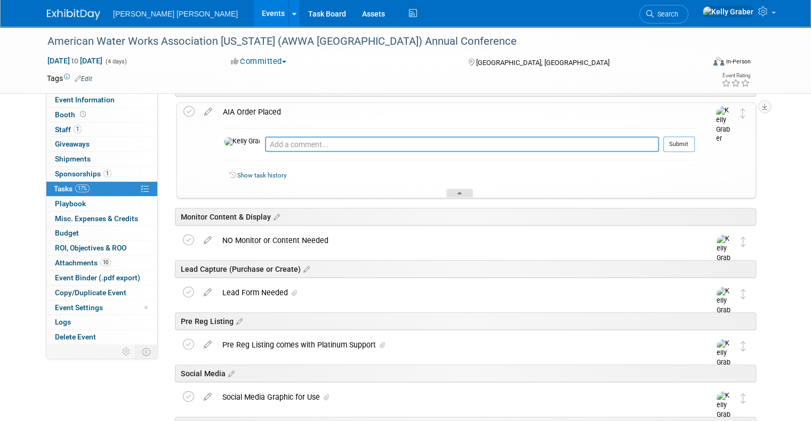
click at [451, 189] on div at bounding box center [459, 193] width 27 height 9
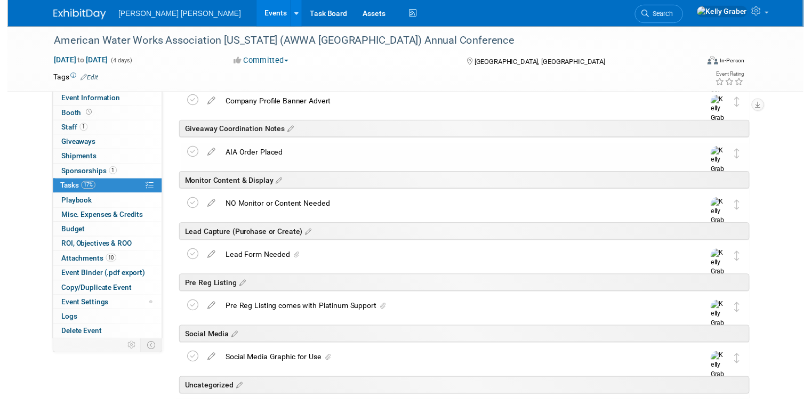
scroll to position [496, 0]
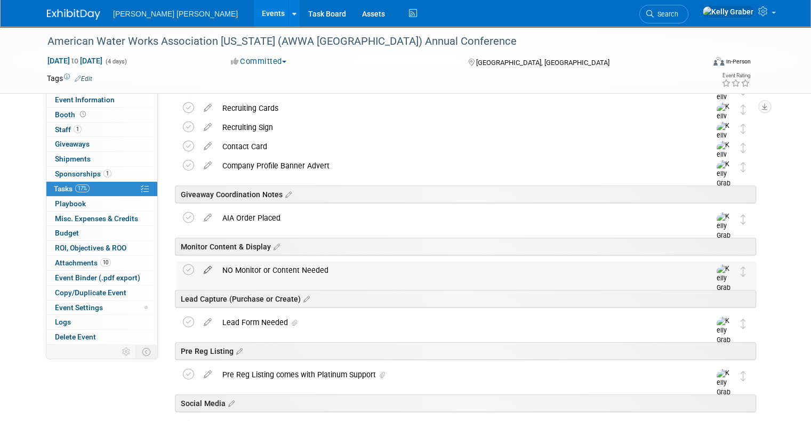
click at [198, 269] on icon at bounding box center [207, 267] width 19 height 13
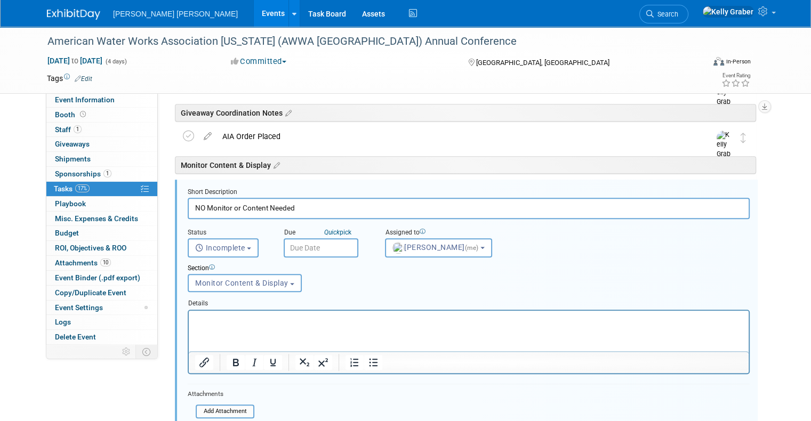
scroll to position [601, 0]
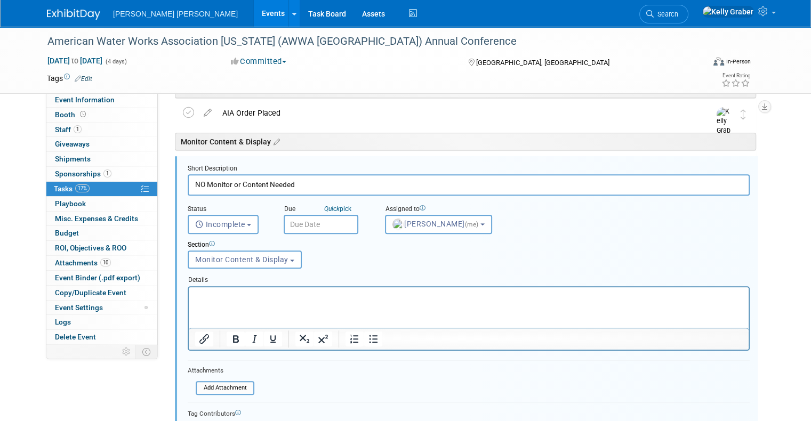
drag, startPoint x: 288, startPoint y: 176, endPoint x: 77, endPoint y: 195, distance: 212.1
click at [76, 195] on div "Event Information Event Info Booth Booth 1 Staff 1 Staff 0 Giveaways 0 Giveaway…" at bounding box center [405, 70] width 733 height 1288
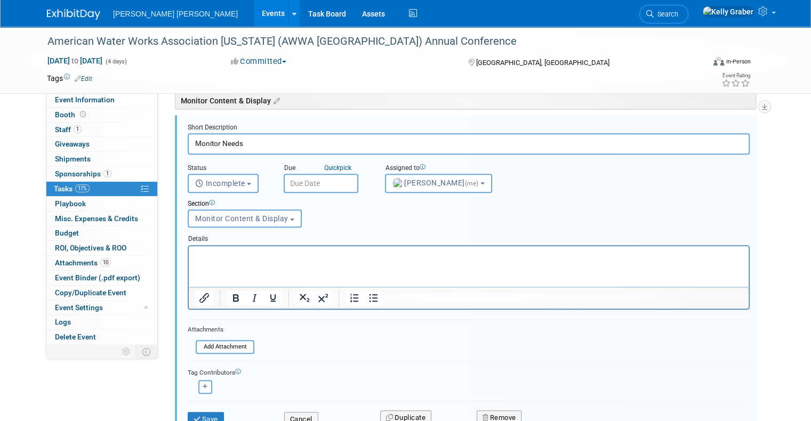
scroll to position [654, 0]
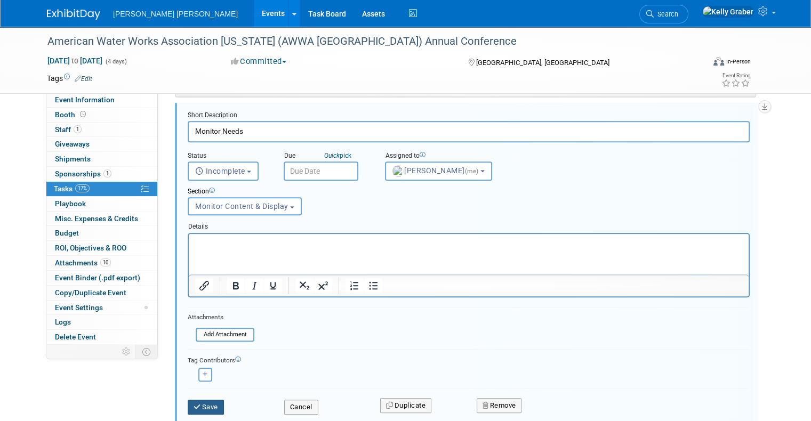
type input "Monitor Needs"
click at [188, 400] on button "Save" at bounding box center [206, 407] width 36 height 15
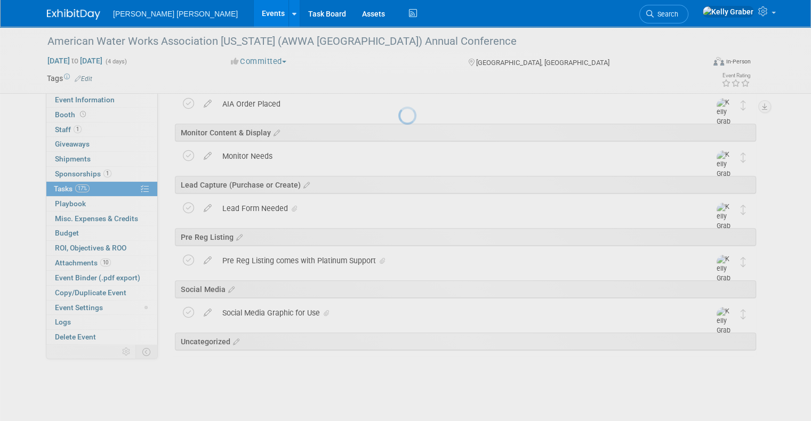
scroll to position [610, 0]
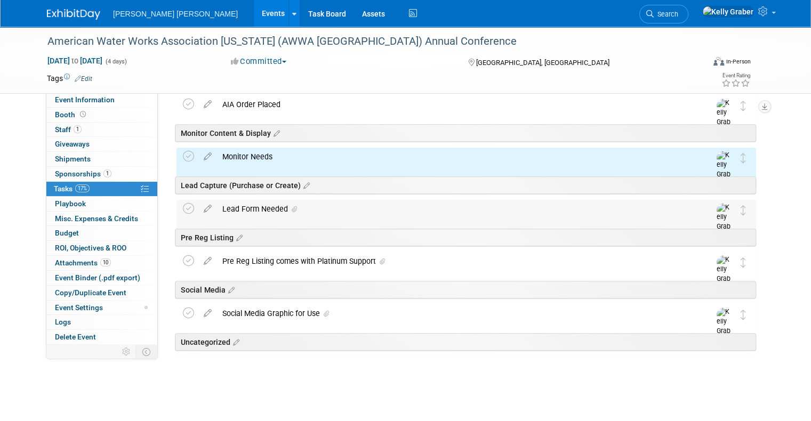
click at [256, 208] on div "Lead Form Needed" at bounding box center [456, 209] width 478 height 18
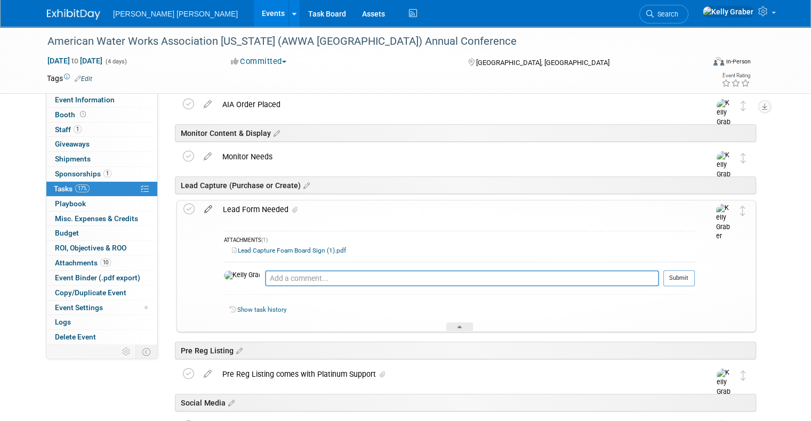
click at [199, 206] on icon at bounding box center [208, 207] width 19 height 13
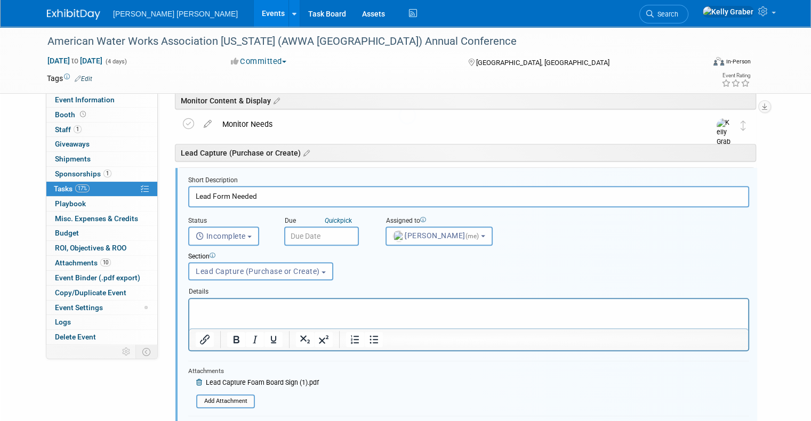
scroll to position [654, 0]
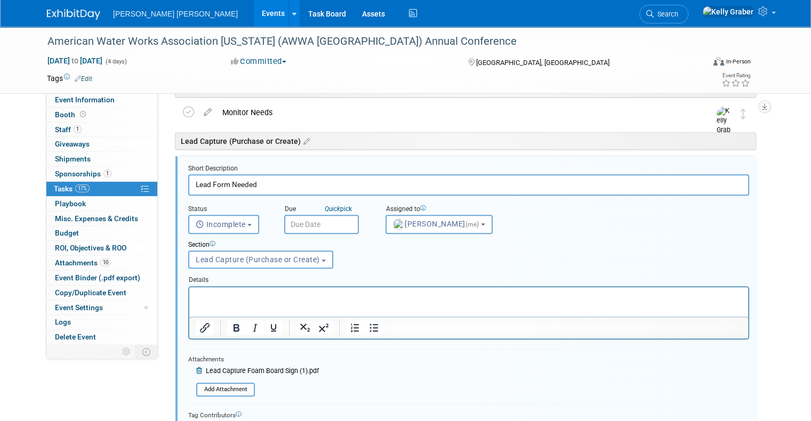
click at [188, 370] on div "Lead Capture Foam Board Sign (1).pdf Add Attachment" at bounding box center [253, 372] width 131 height 17
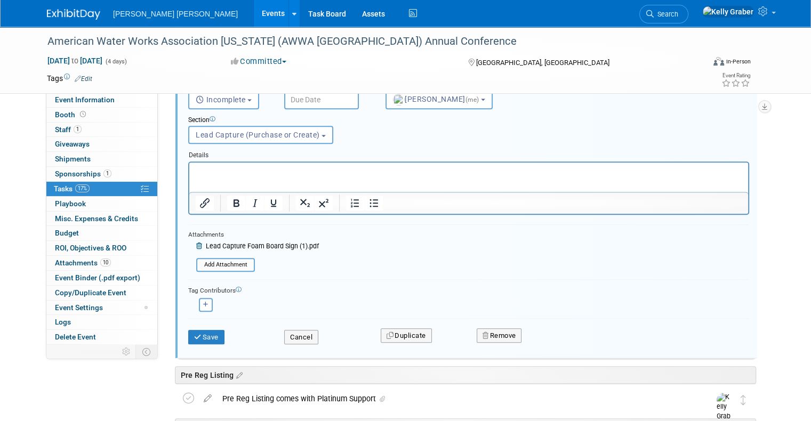
scroll to position [814, 0]
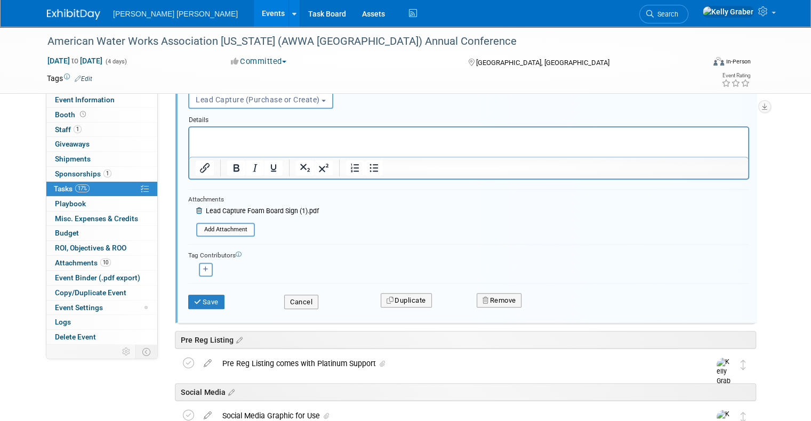
click at [196, 208] on icon at bounding box center [200, 211] width 8 height 6
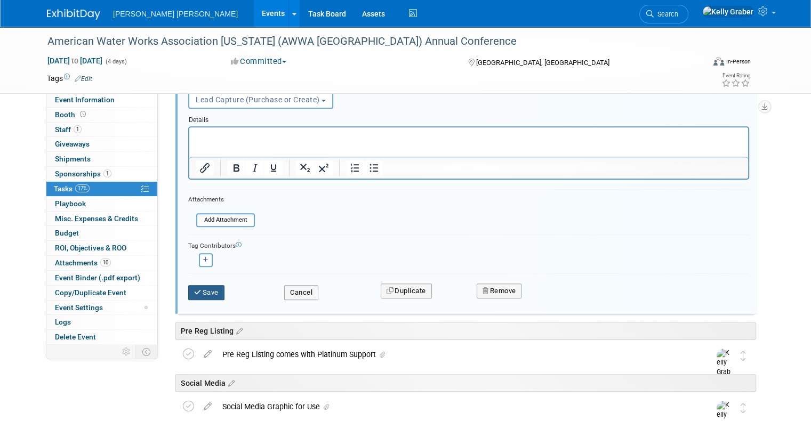
click at [201, 286] on button "Save" at bounding box center [206, 292] width 36 height 15
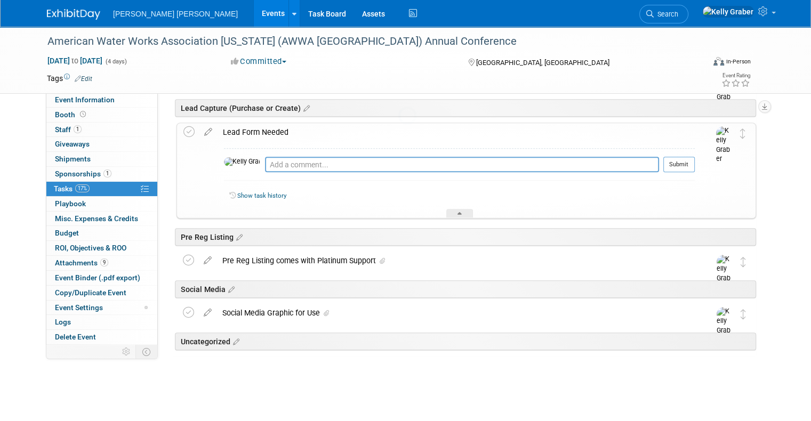
scroll to position [686, 0]
click at [457, 210] on div at bounding box center [459, 214] width 27 height 9
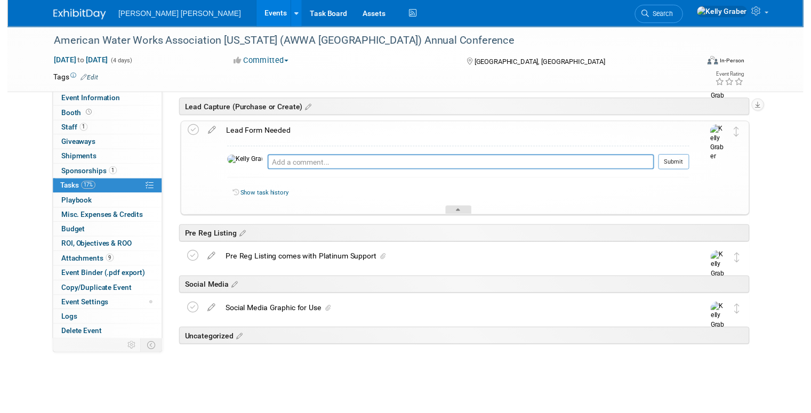
scroll to position [610, 0]
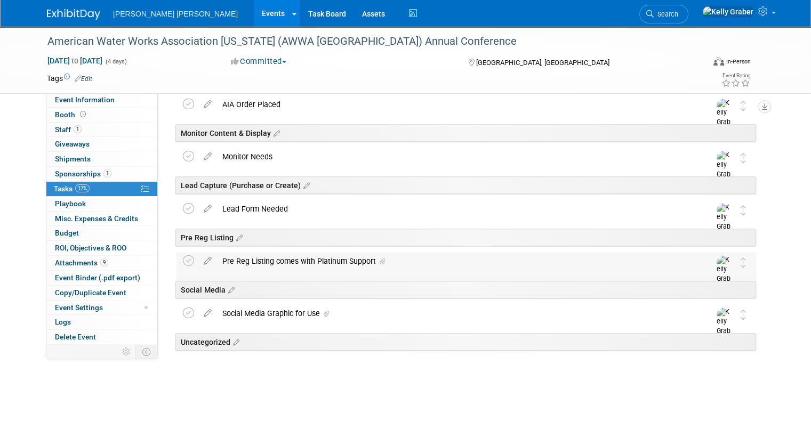
click at [235, 261] on div "Pre Reg Listing comes with Platinum Support" at bounding box center [456, 261] width 478 height 18
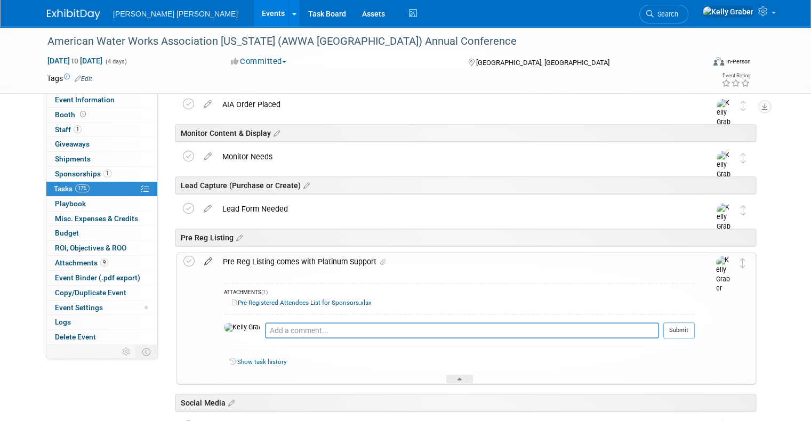
click at [199, 260] on icon at bounding box center [208, 259] width 19 height 13
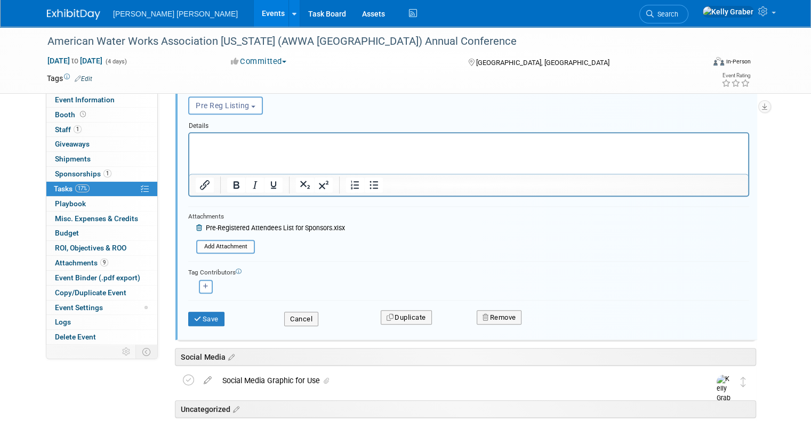
scroll to position [866, 0]
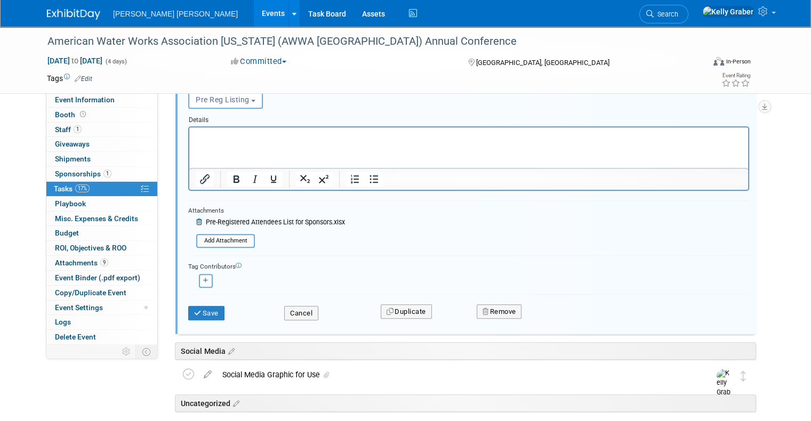
click at [188, 211] on div "Attachments" at bounding box center [266, 210] width 157 height 9
click at [196, 219] on icon at bounding box center [200, 222] width 8 height 6
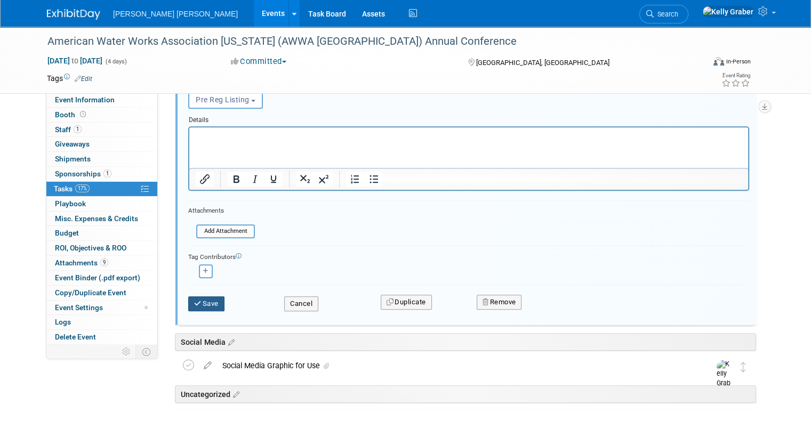
click at [190, 305] on button "Save" at bounding box center [206, 304] width 36 height 15
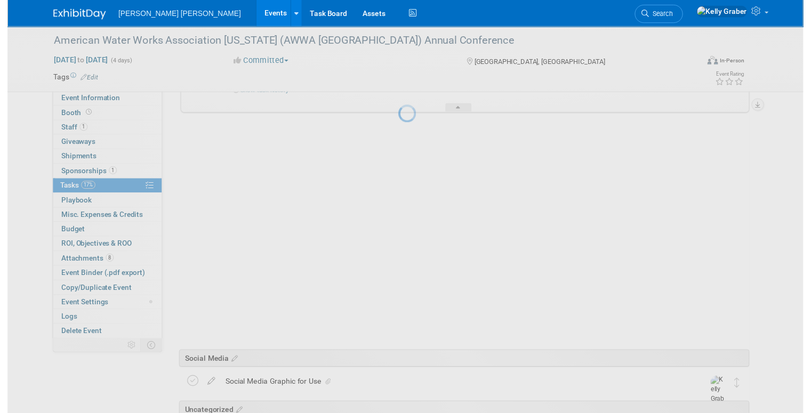
scroll to position [686, 0]
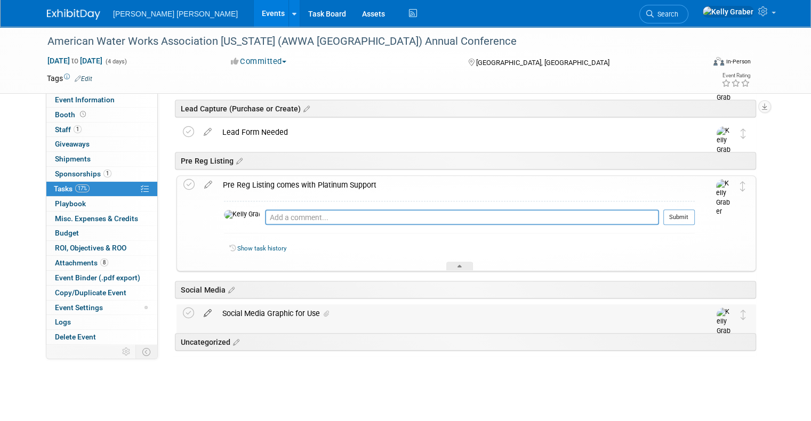
click at [198, 310] on icon at bounding box center [207, 311] width 19 height 13
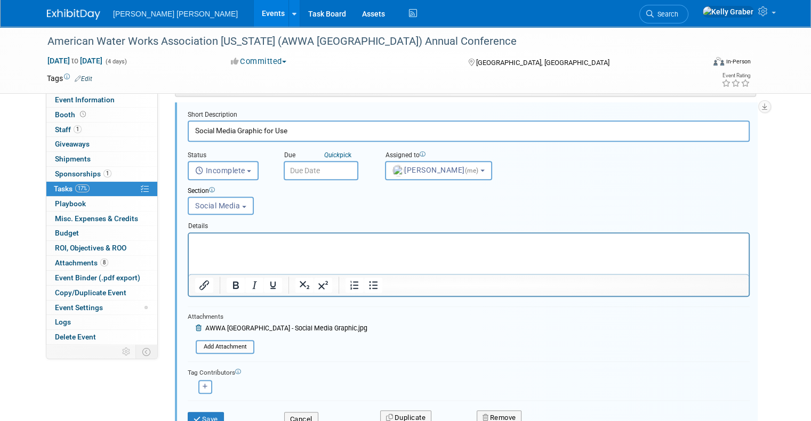
scroll to position [900, 0]
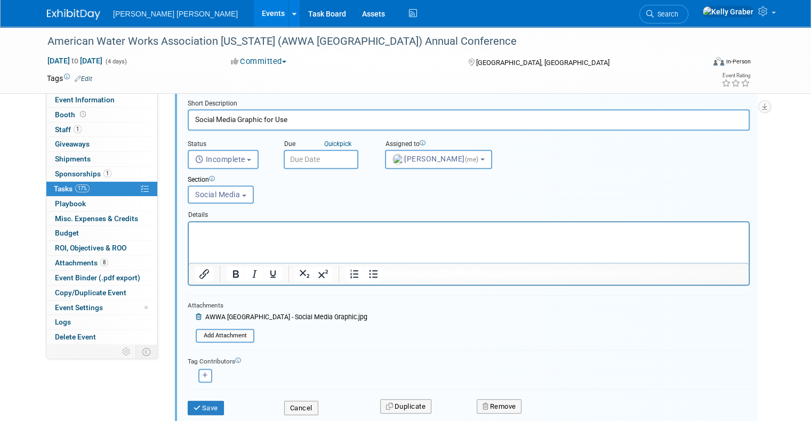
click at [196, 314] on icon at bounding box center [200, 317] width 8 height 6
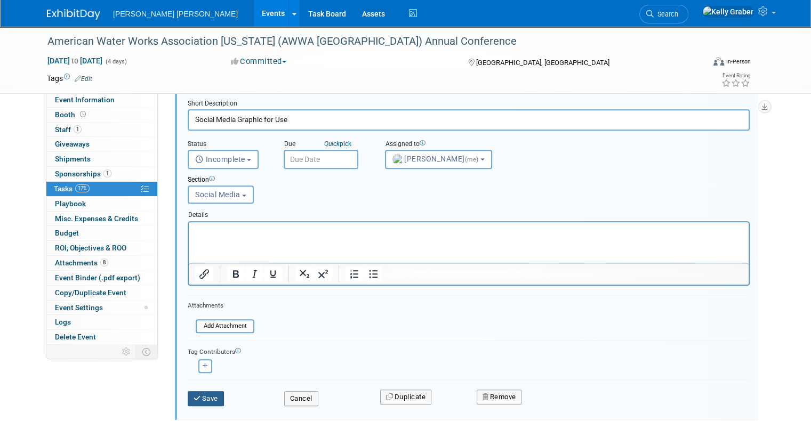
click at [199, 396] on button "Save" at bounding box center [206, 399] width 36 height 15
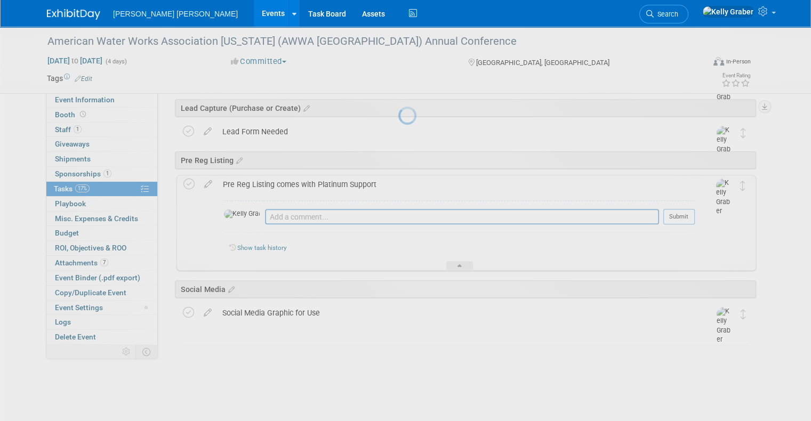
scroll to position [686, 0]
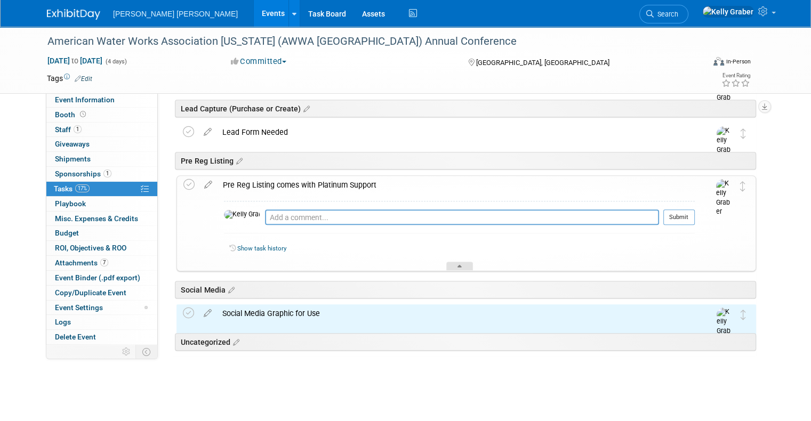
click at [458, 265] on icon at bounding box center [460, 268] width 4 height 6
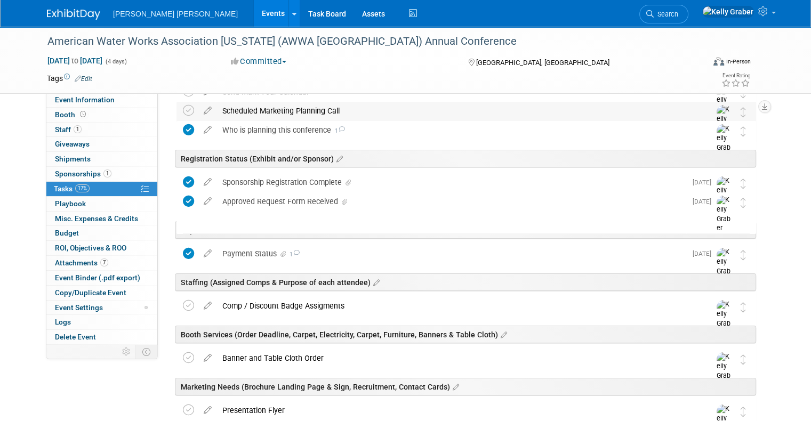
scroll to position [0, 0]
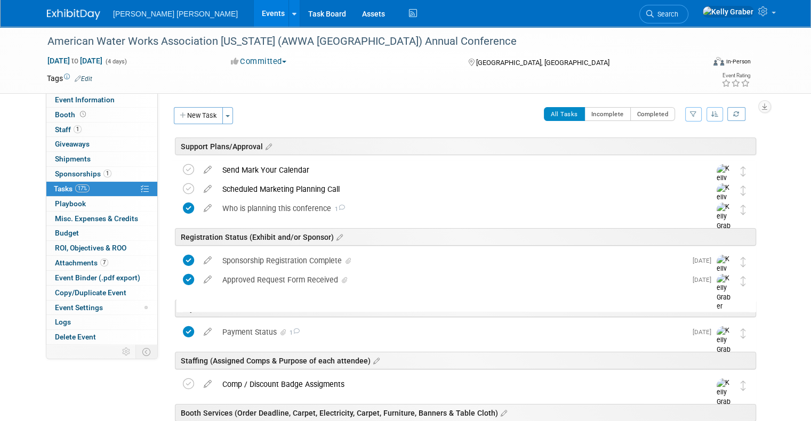
click at [59, 14] on img at bounding box center [73, 14] width 53 height 11
